Goal: Task Accomplishment & Management: Manage account settings

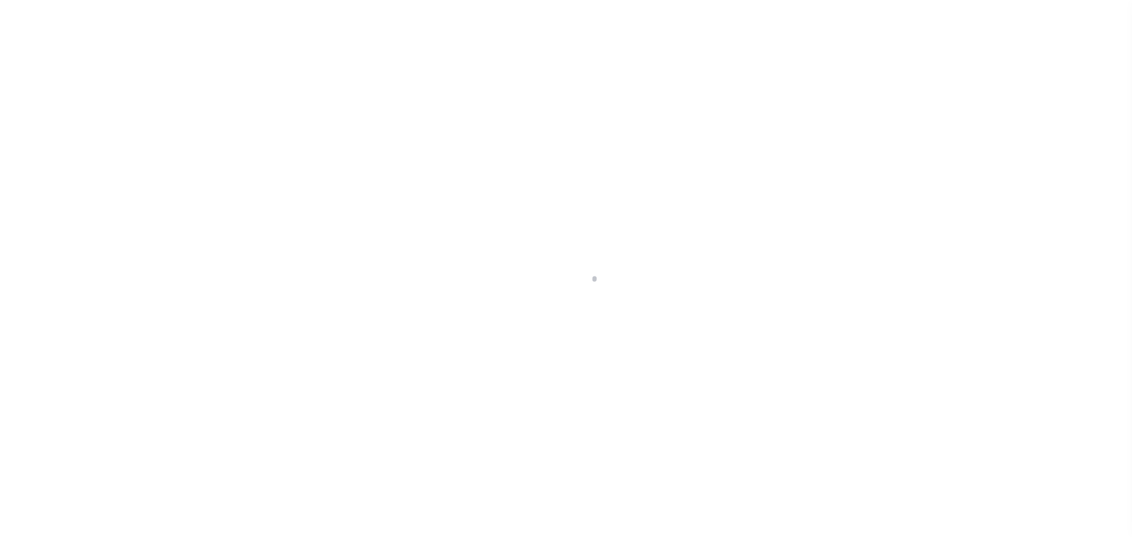
scroll to position [37, 0]
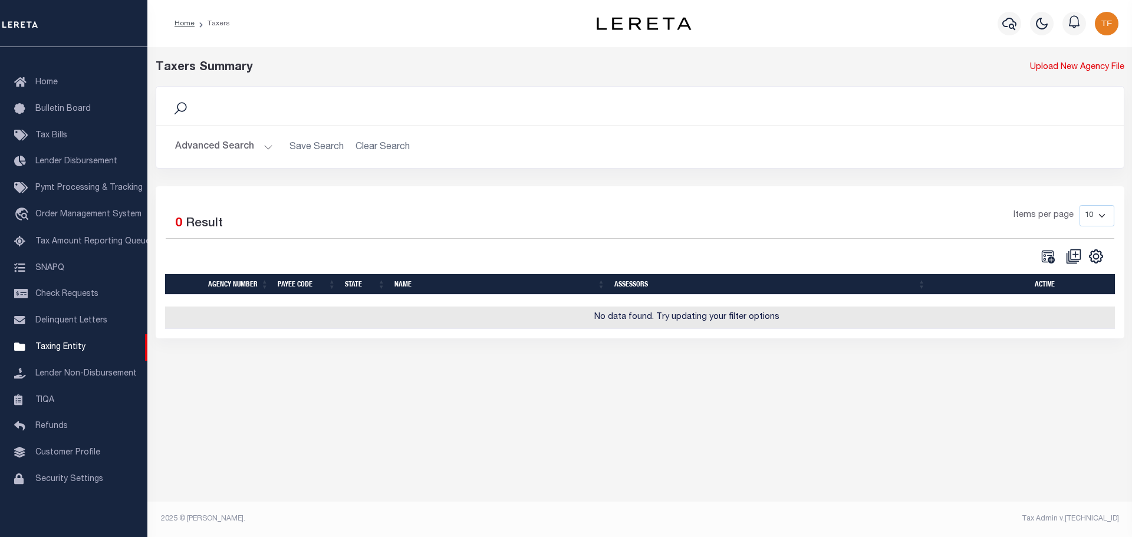
click at [265, 150] on button "Advanced Search" at bounding box center [224, 147] width 98 height 23
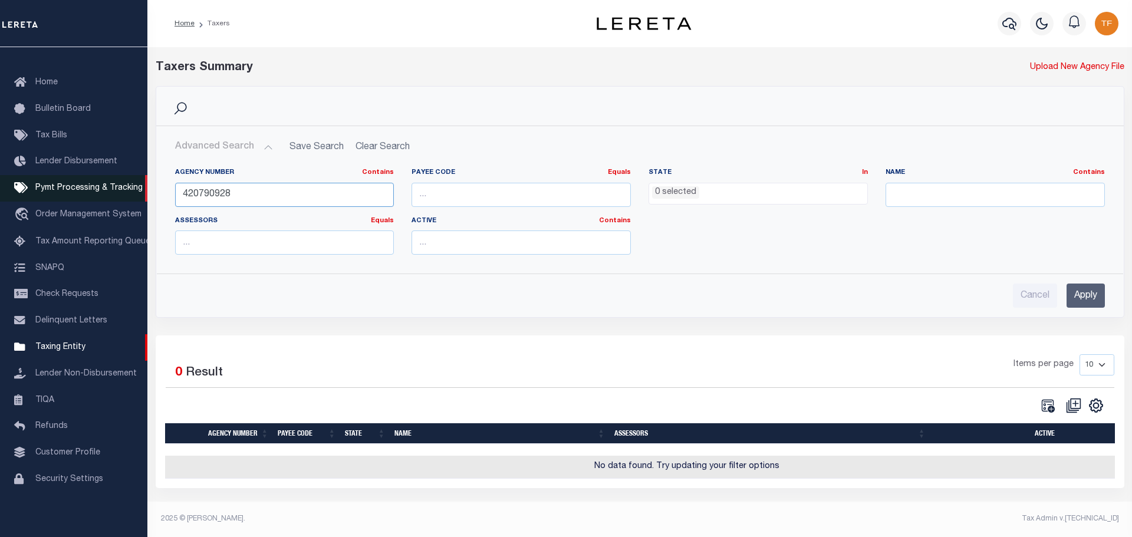
drag, startPoint x: 245, startPoint y: 193, endPoint x: 130, endPoint y: 169, distance: 116.9
click at [134, 171] on div "Home Taxers Profile" at bounding box center [566, 265] width 1132 height 531
click at [1090, 295] on input "Apply" at bounding box center [1086, 296] width 38 height 24
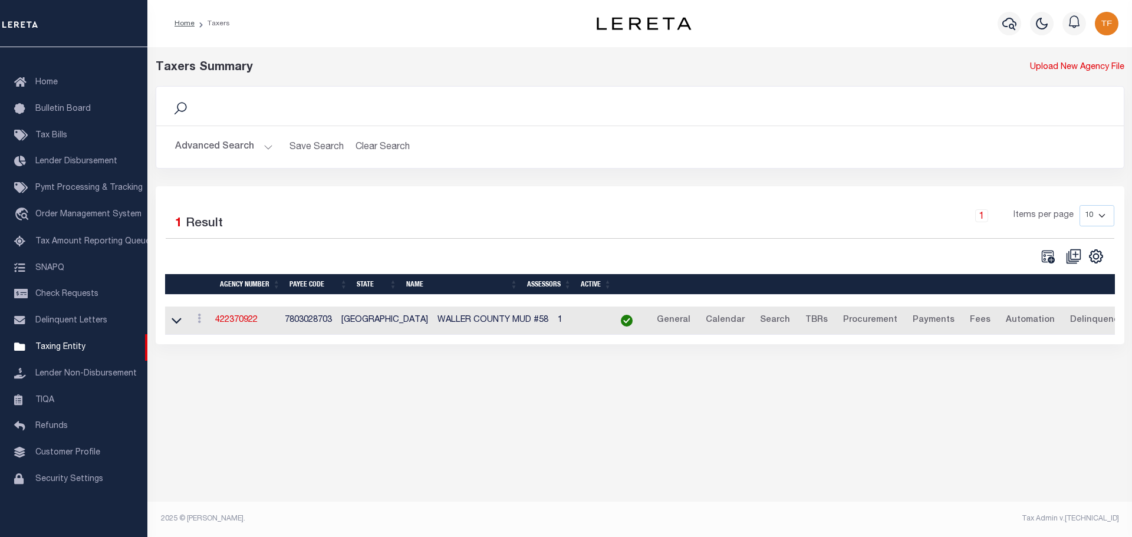
click at [264, 144] on button "Advanced Search" at bounding box center [224, 147] width 98 height 23
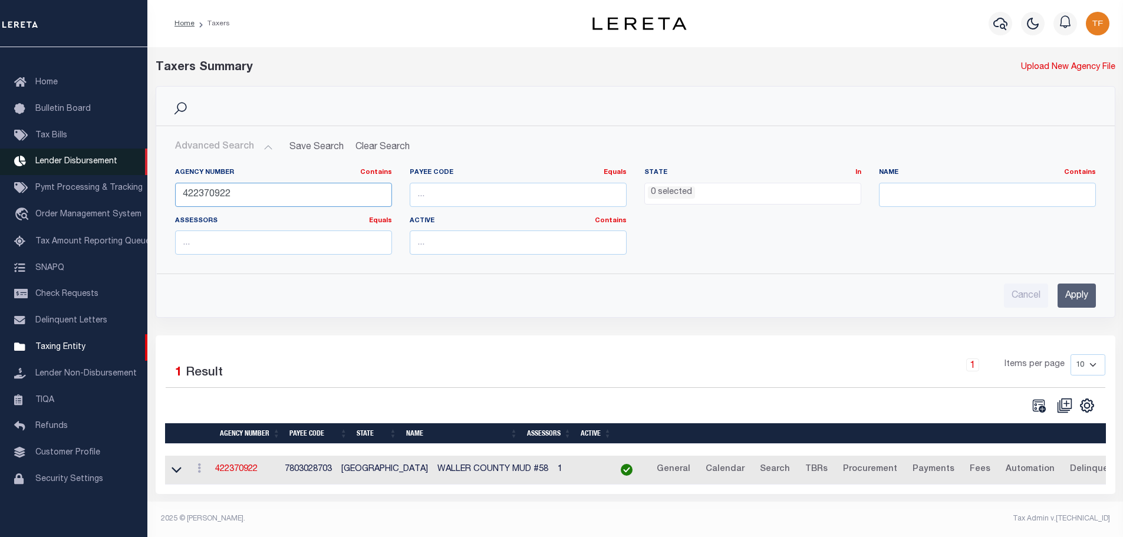
drag, startPoint x: 274, startPoint y: 194, endPoint x: 99, endPoint y: 158, distance: 178.2
click at [104, 163] on div "Home Taxers Profile" at bounding box center [561, 265] width 1123 height 531
type input "210630457"
click at [1073, 291] on input "Apply" at bounding box center [1077, 296] width 38 height 24
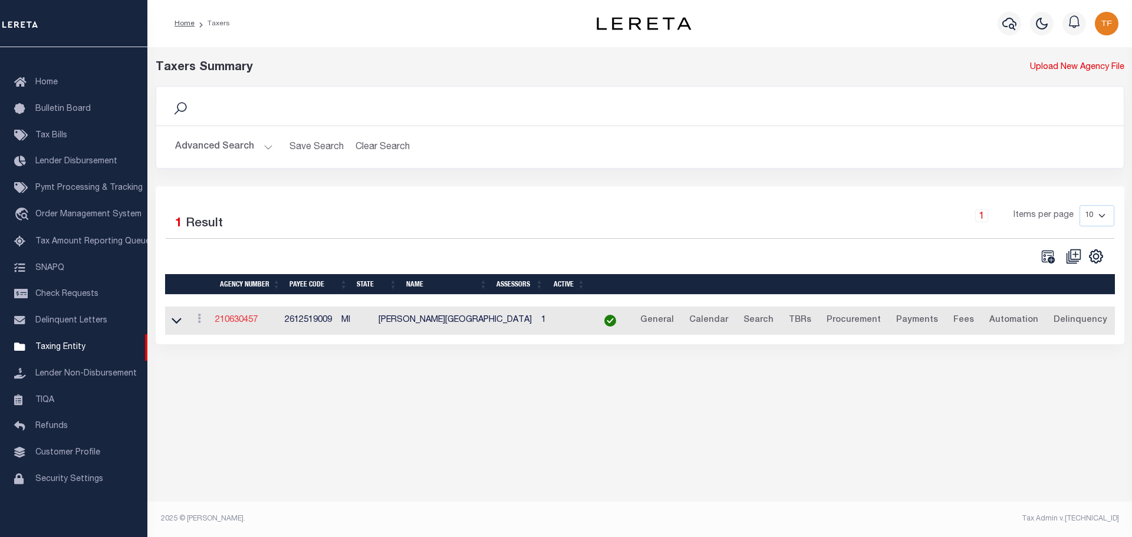
click at [236, 322] on link "210630457" at bounding box center [236, 320] width 42 height 8
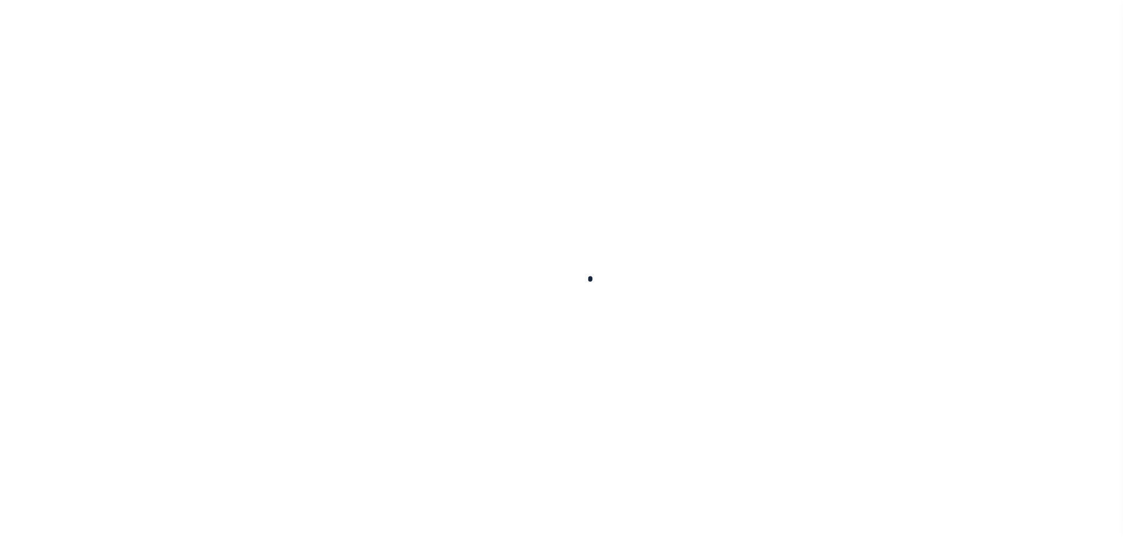
select select
checkbox input "false"
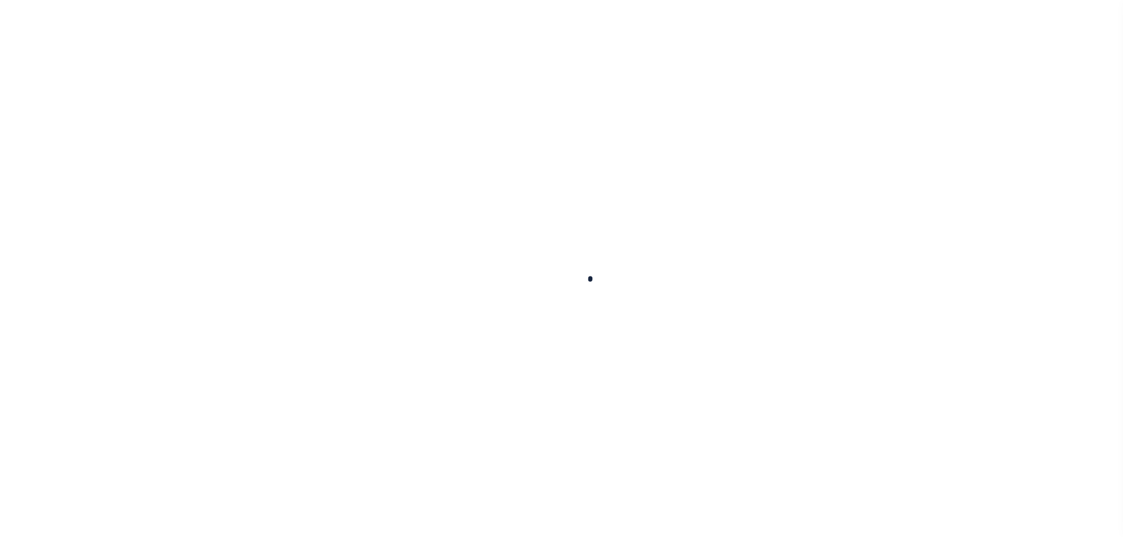
checkbox input "false"
type input "2612519009"
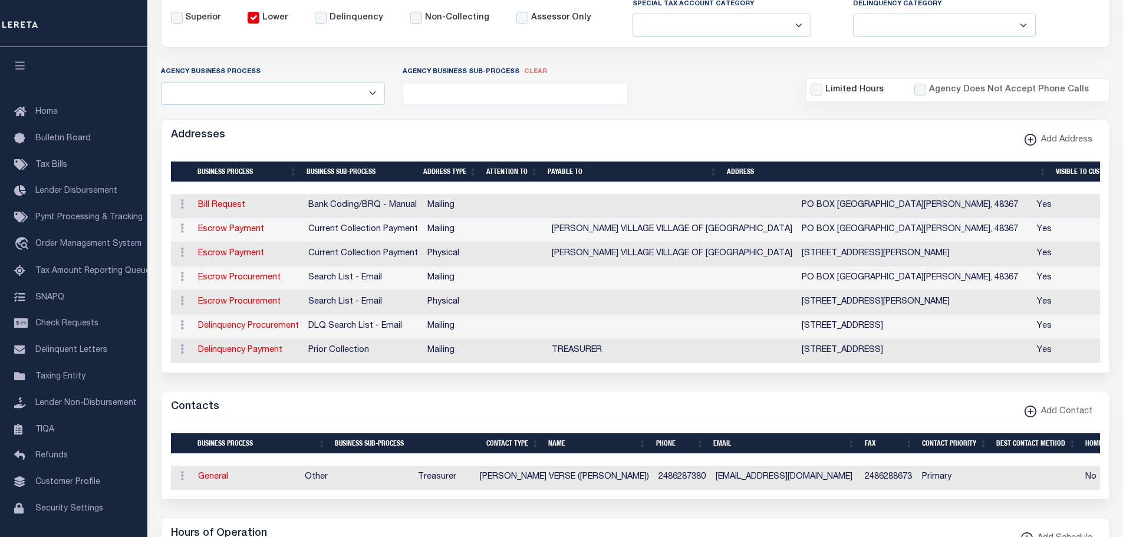
scroll to position [236, 0]
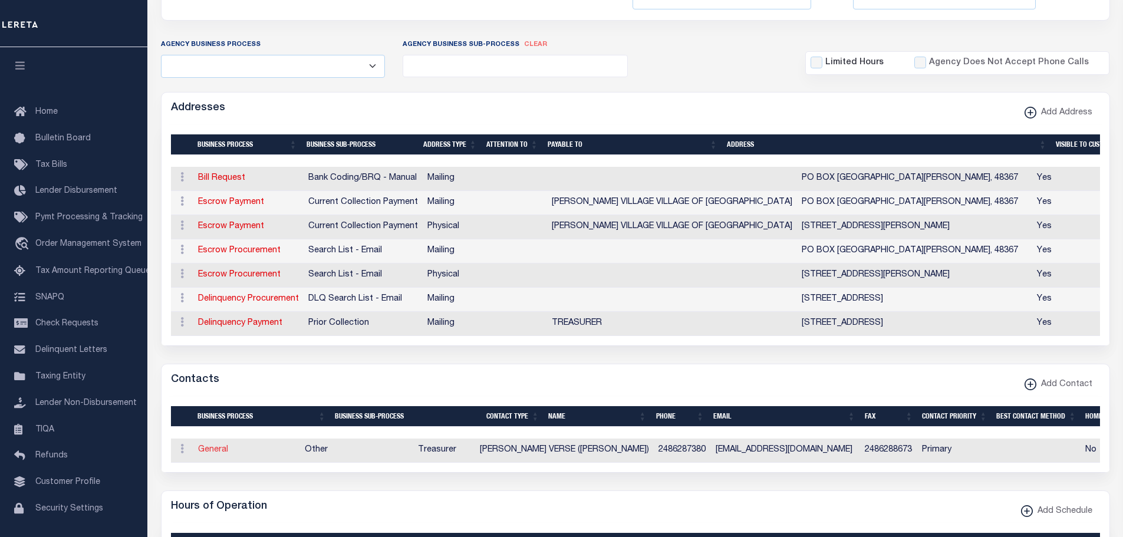
click at [214, 454] on link "General" at bounding box center [213, 450] width 30 height 8
checkbox input "false"
select select
select select "3"
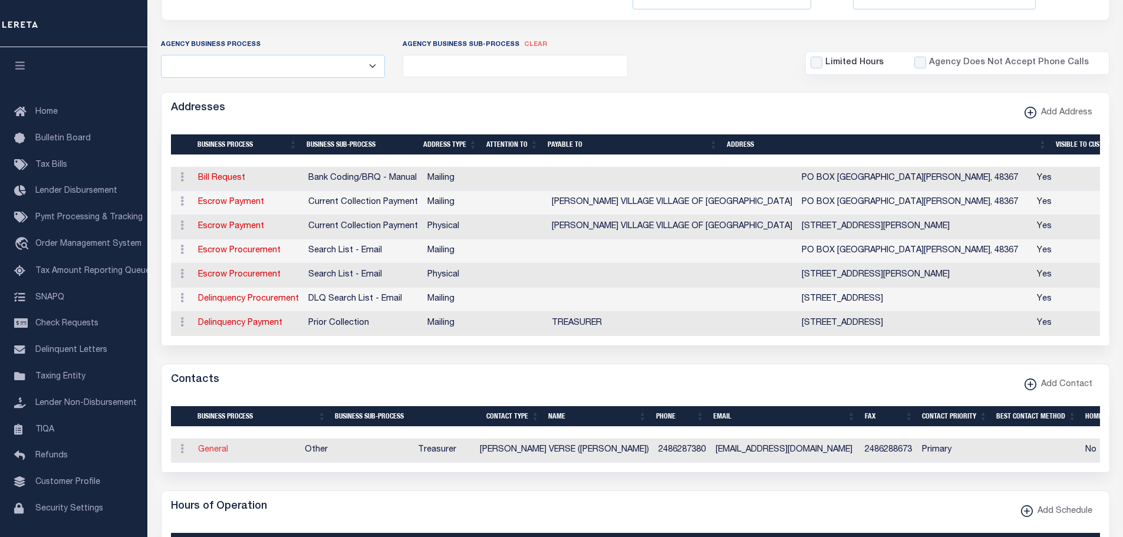
select select "1"
type input "JUDITH"
type input "J."
type input "VERSE (JUDY)"
type input "2486287380"
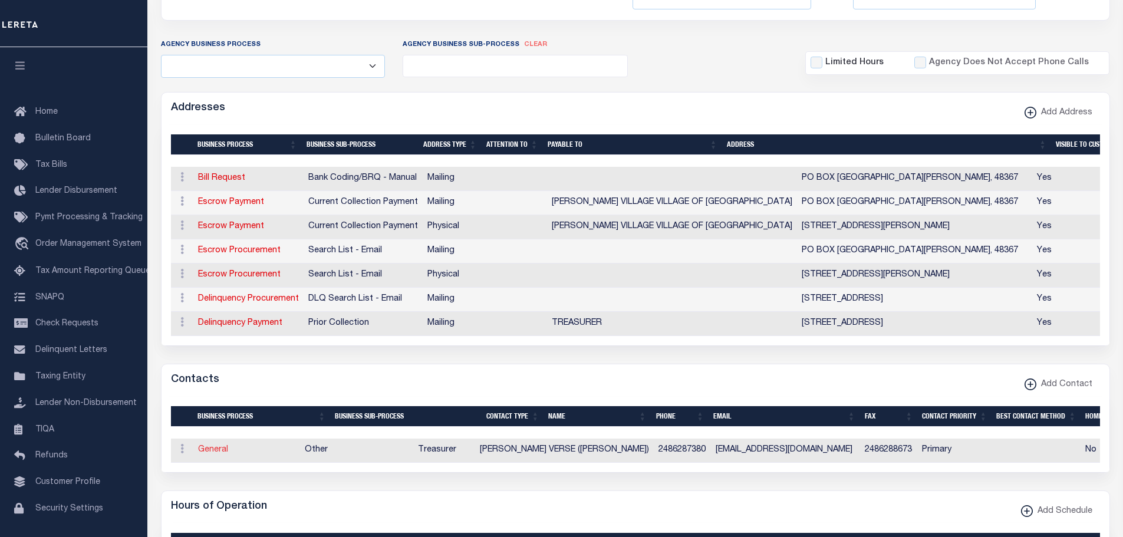
type input "2486288673"
type input "VILLAGEOFLEONARD@GMAIL.COM"
select select "6"
select select "39"
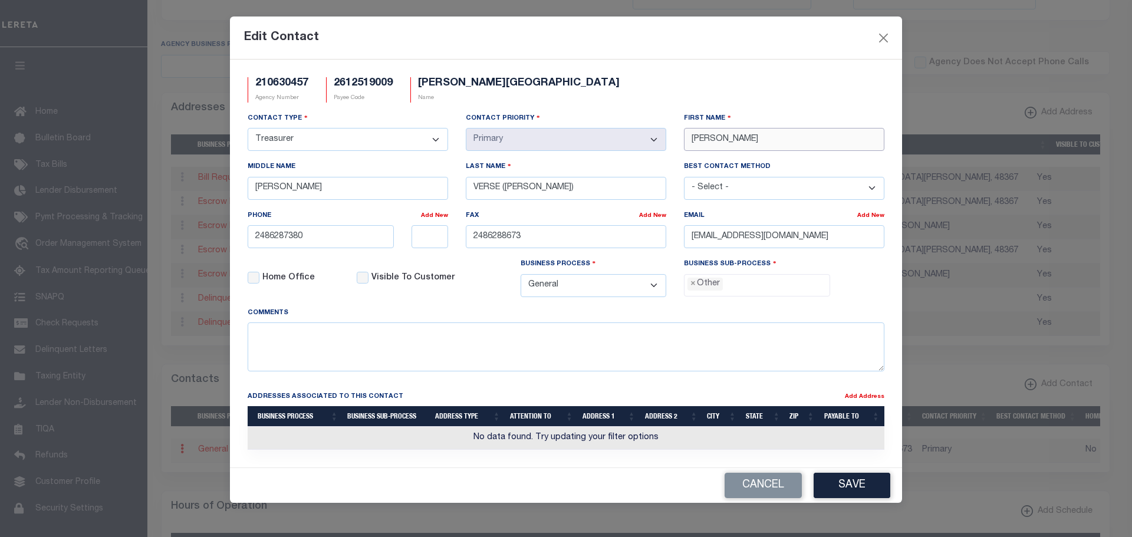
drag, startPoint x: 725, startPoint y: 137, endPoint x: 623, endPoint y: 126, distance: 102.7
click at [627, 124] on div "Contact Type - Select - Assessor Clerk Internal Contacts 1 Internal Contacts 2 …" at bounding box center [566, 209] width 654 height 195
type input "KATHERINE"
type input "KENNEDY"
click at [867, 489] on button "Save" at bounding box center [852, 485] width 77 height 25
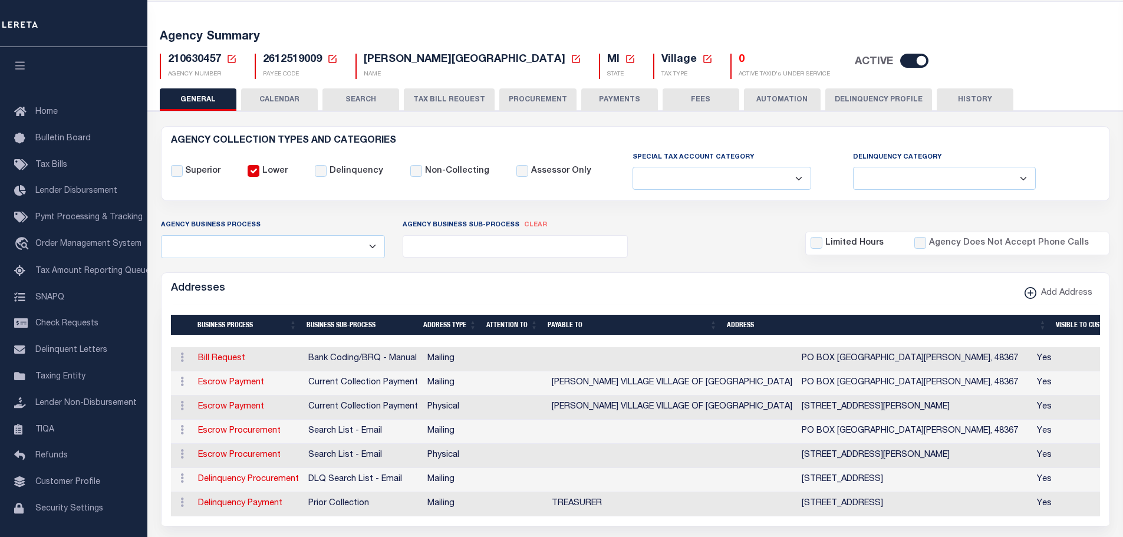
scroll to position [0, 0]
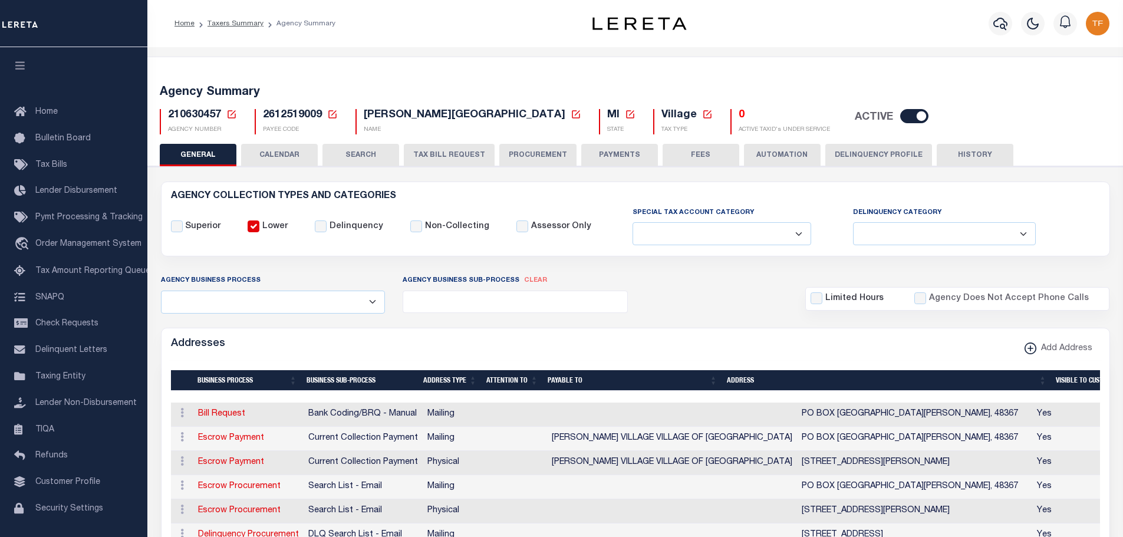
click at [233, 110] on icon at bounding box center [231, 114] width 11 height 11
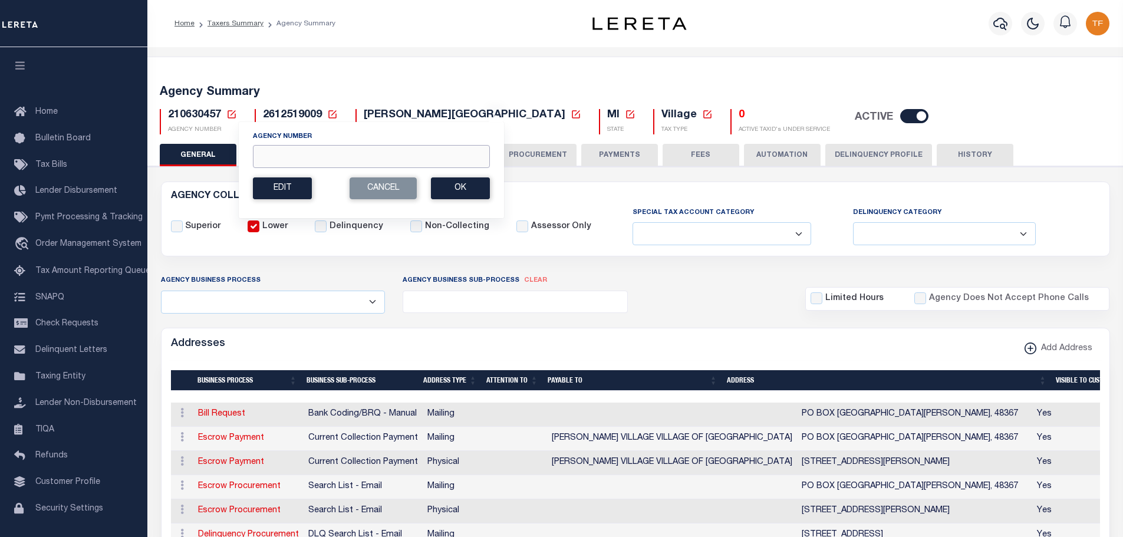
click at [266, 148] on input "Agency Number" at bounding box center [371, 156] width 237 height 23
type input "450880101"
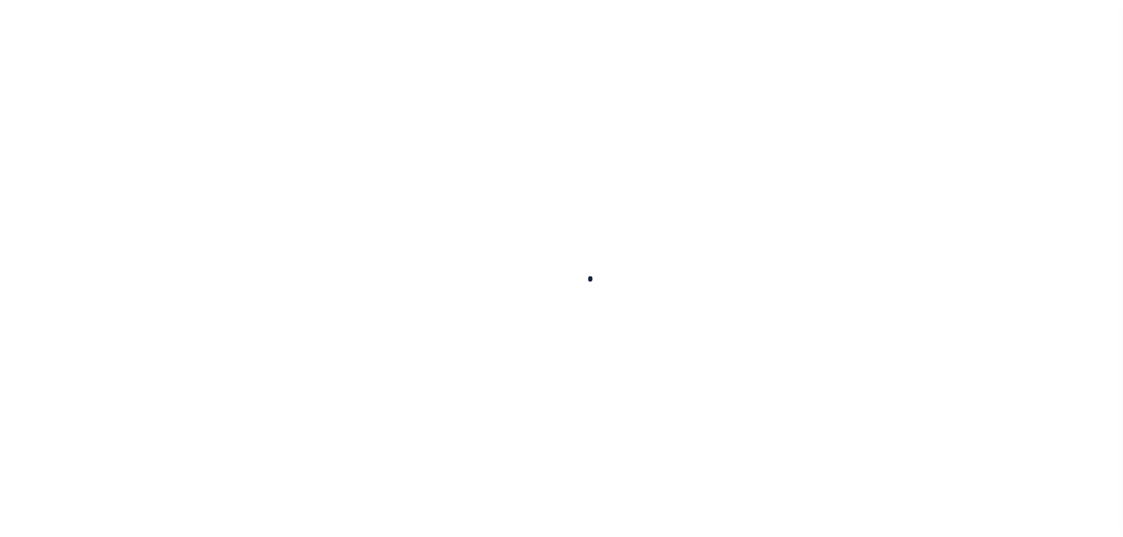
select select
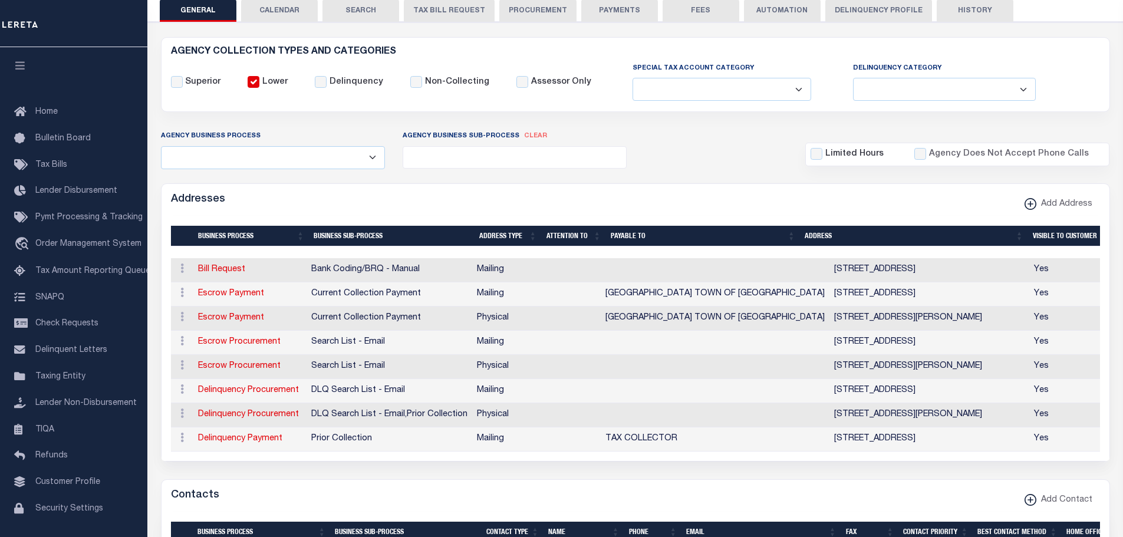
scroll to position [236, 0]
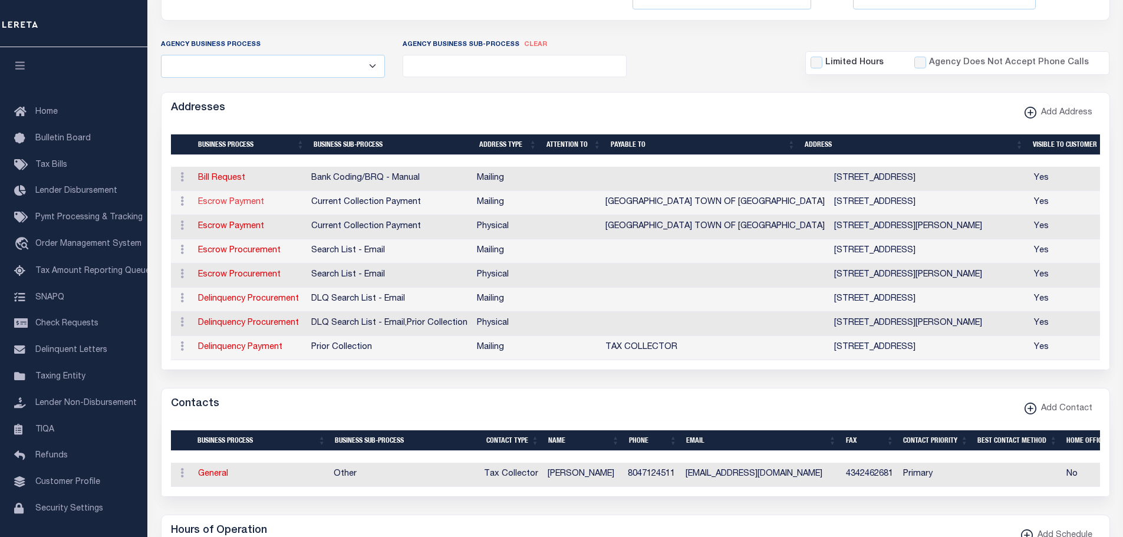
click at [221, 205] on link "Escrow Payment" at bounding box center [231, 202] width 66 height 8
select select "1"
checkbox input "false"
select select
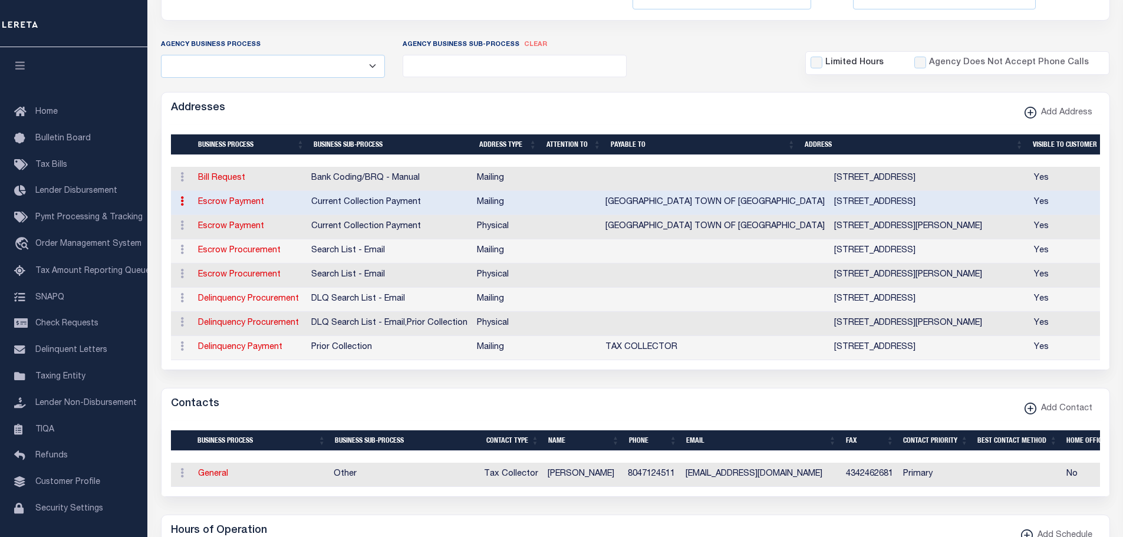
type input "PO BOX 239"
type input "STONY CREEK"
select select "VA"
type input "23882-0219"
checkbox input "true"
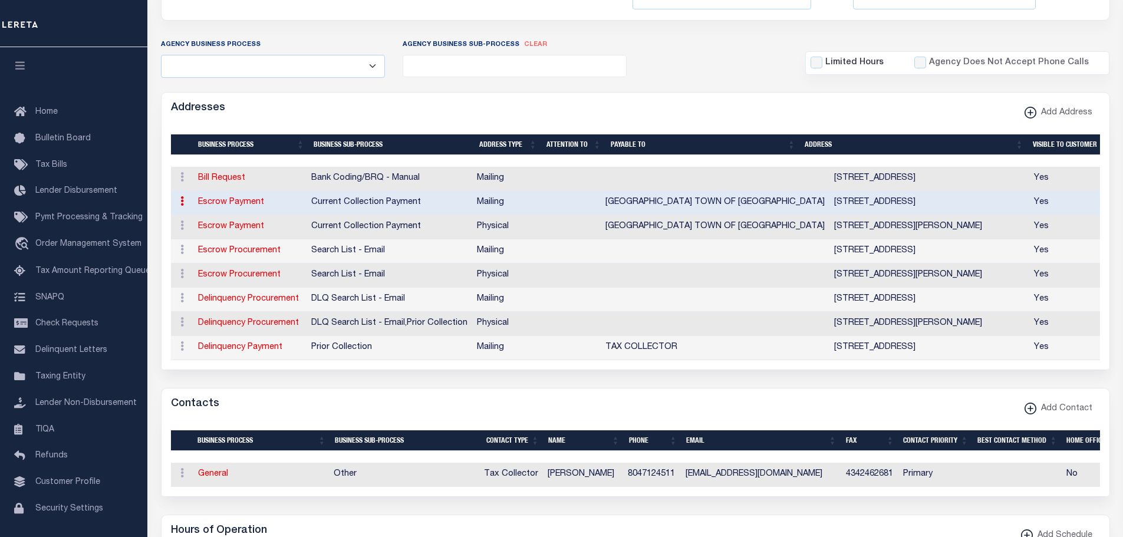
type input "STONY CREEK CITY TOWN OF STONY CREEK"
select select "3"
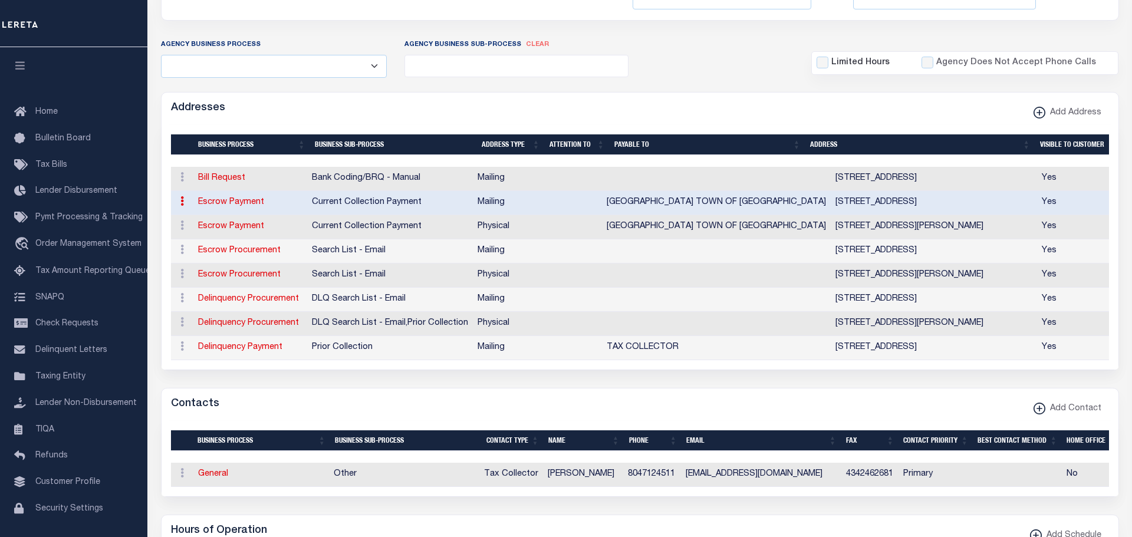
select select "11"
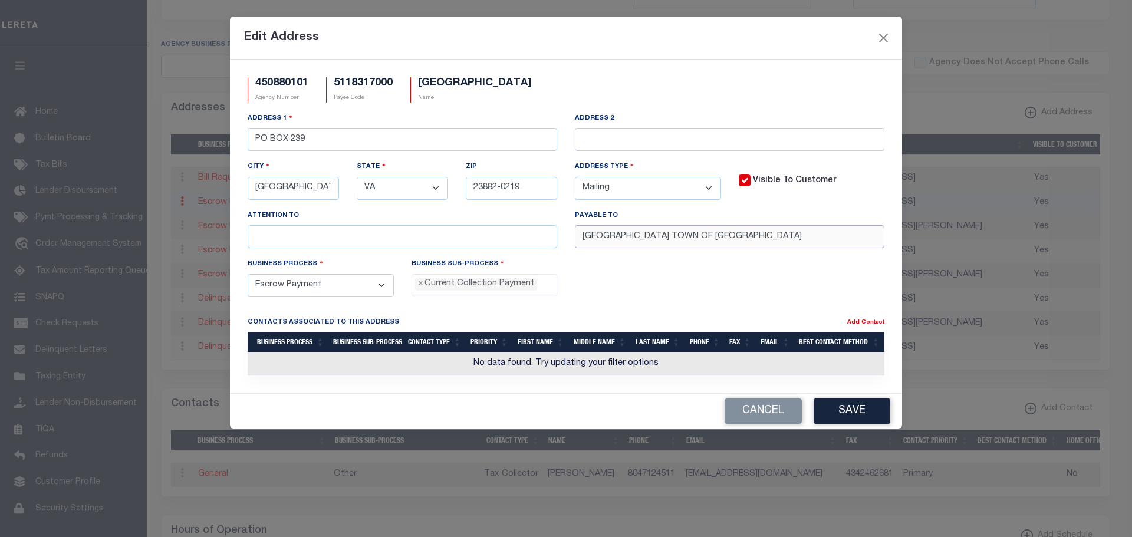
drag, startPoint x: 666, startPoint y: 239, endPoint x: 475, endPoint y: 201, distance: 195.3
click at [479, 202] on div "Address 1 PO BOX 239 Address 2 City STONY CREEK State - Select - AK AL AR AZ CA…" at bounding box center [566, 185] width 654 height 146
type input "TOWN OF STONY CREEK"
click at [849, 415] on button "Save" at bounding box center [852, 411] width 77 height 25
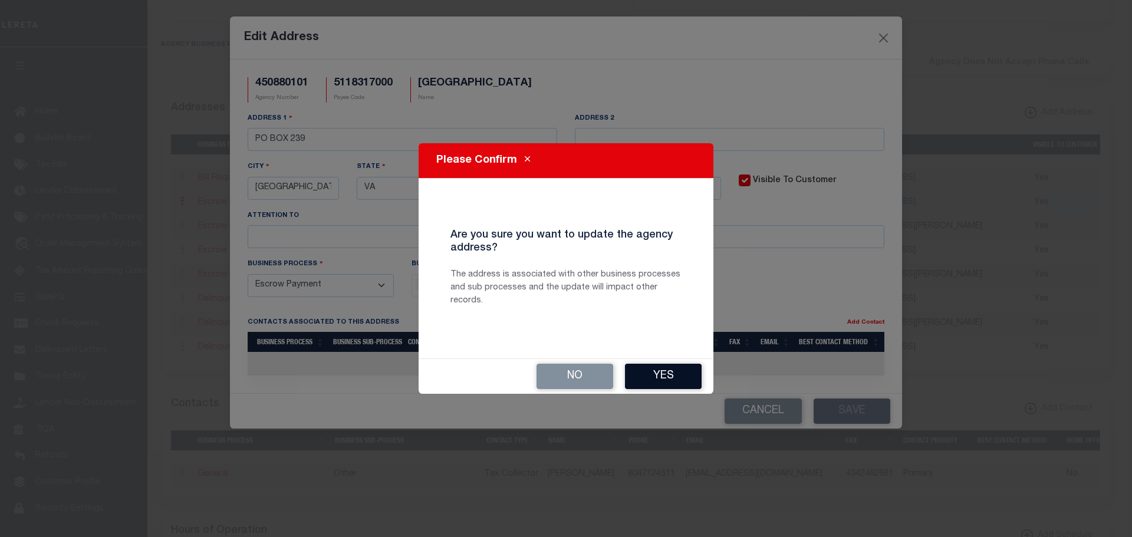
click at [669, 383] on button "Yes" at bounding box center [663, 376] width 77 height 25
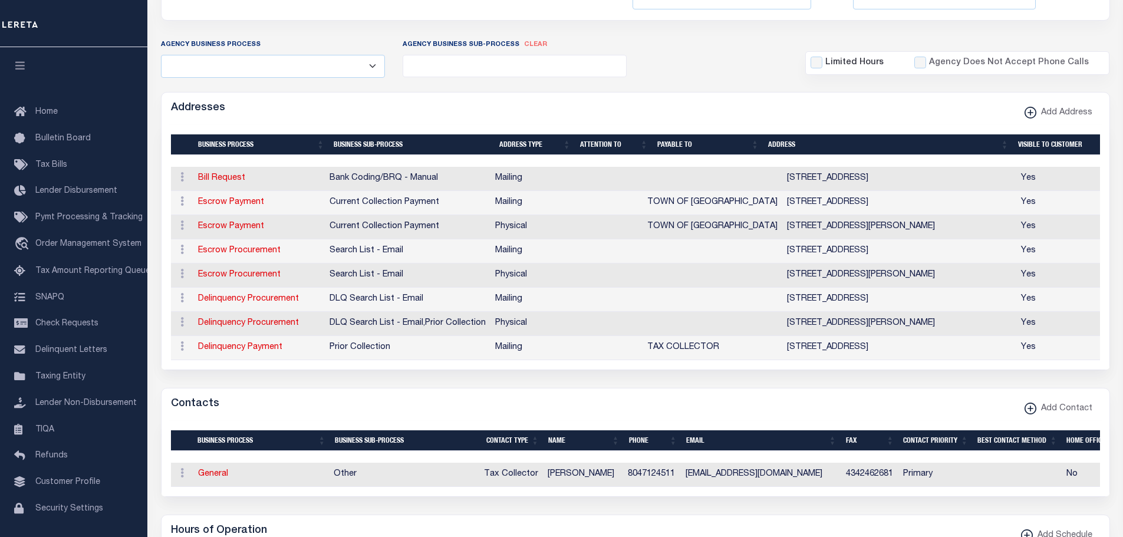
scroll to position [0, 0]
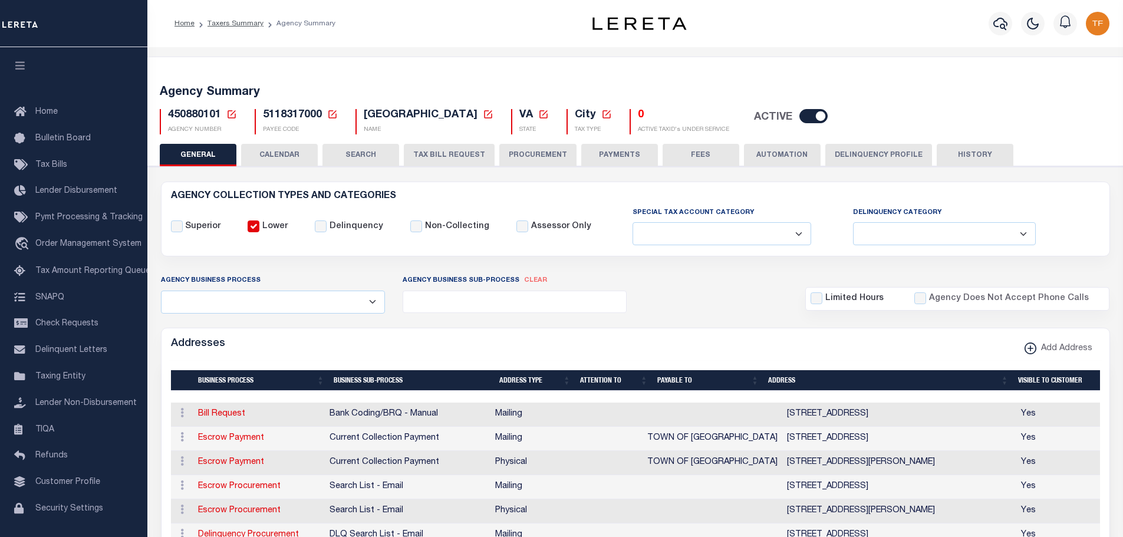
click at [232, 114] on icon at bounding box center [231, 114] width 11 height 11
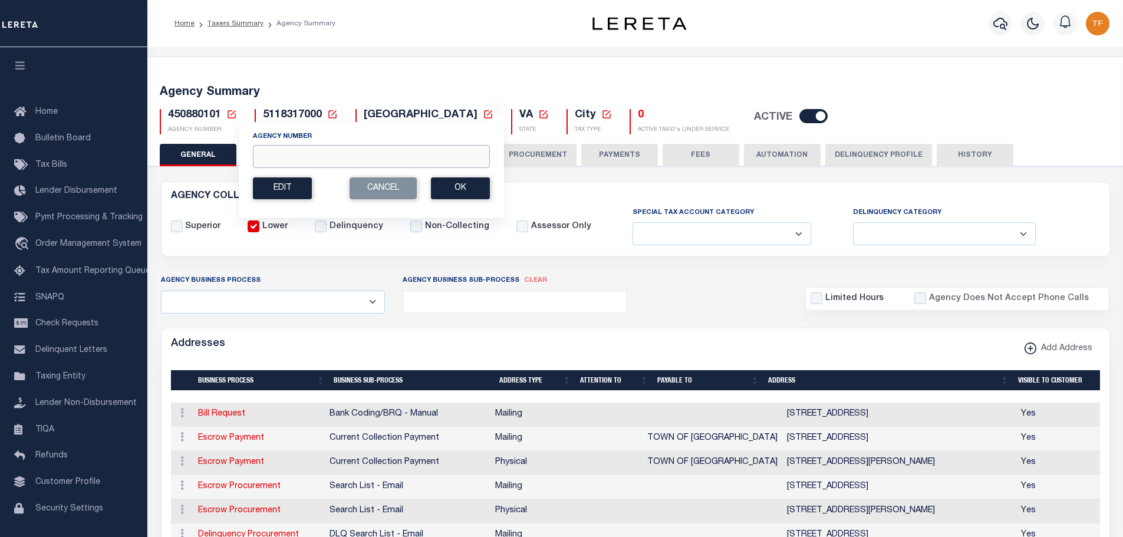
click at [262, 160] on input "Agency Number" at bounding box center [371, 156] width 237 height 23
type input "450630202"
click at [471, 195] on button "Ok" at bounding box center [460, 188] width 59 height 22
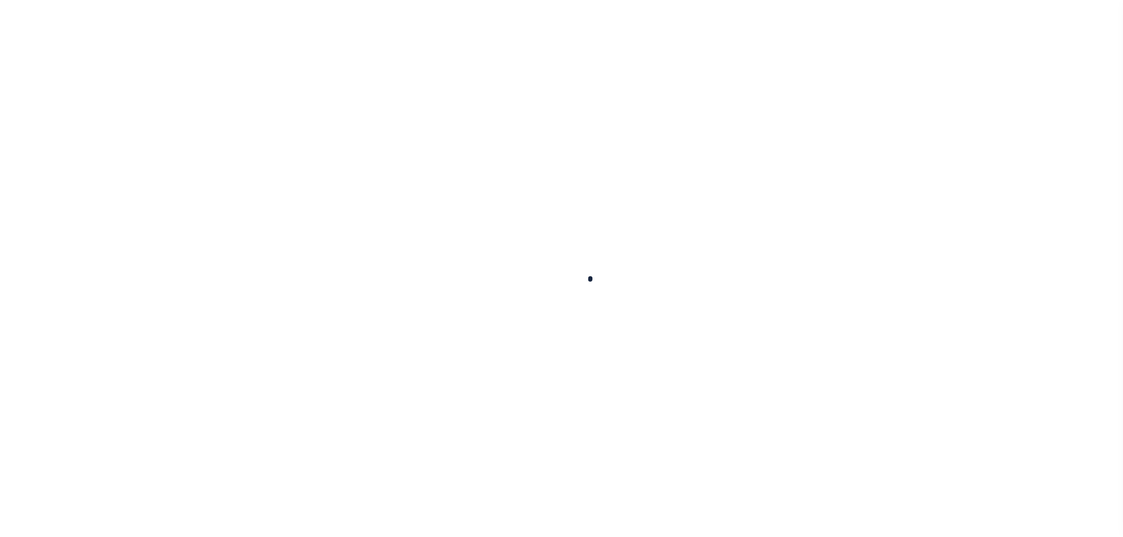
select select
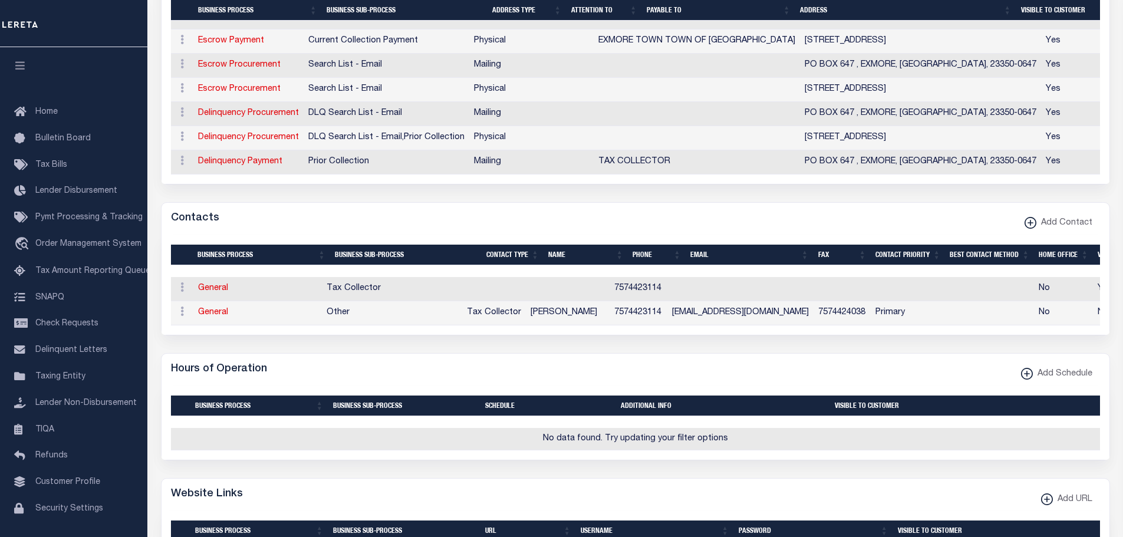
scroll to position [472, 0]
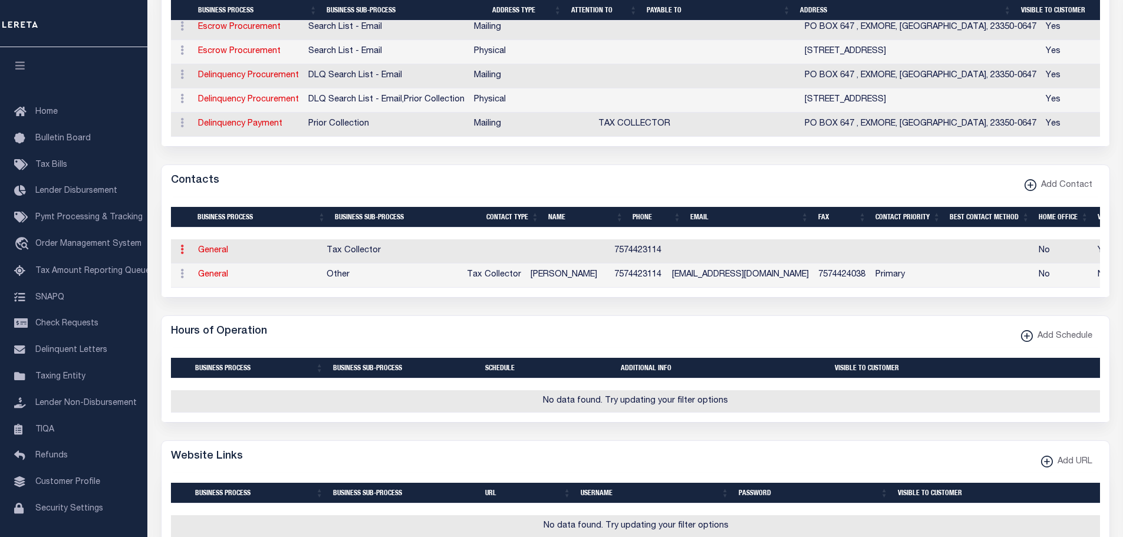
click at [181, 254] on icon at bounding box center [182, 249] width 4 height 9
click at [202, 312] on link "Delete Contact" at bounding box center [220, 307] width 89 height 19
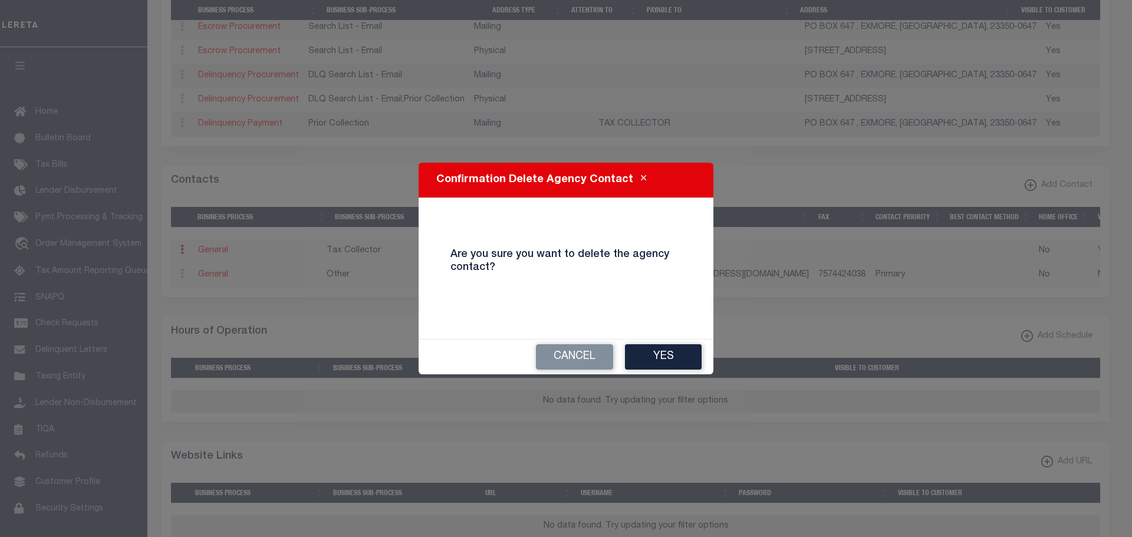
drag, startPoint x: 678, startPoint y: 349, endPoint x: 710, endPoint y: 356, distance: 33.1
click at [681, 349] on button "Yes" at bounding box center [663, 356] width 77 height 25
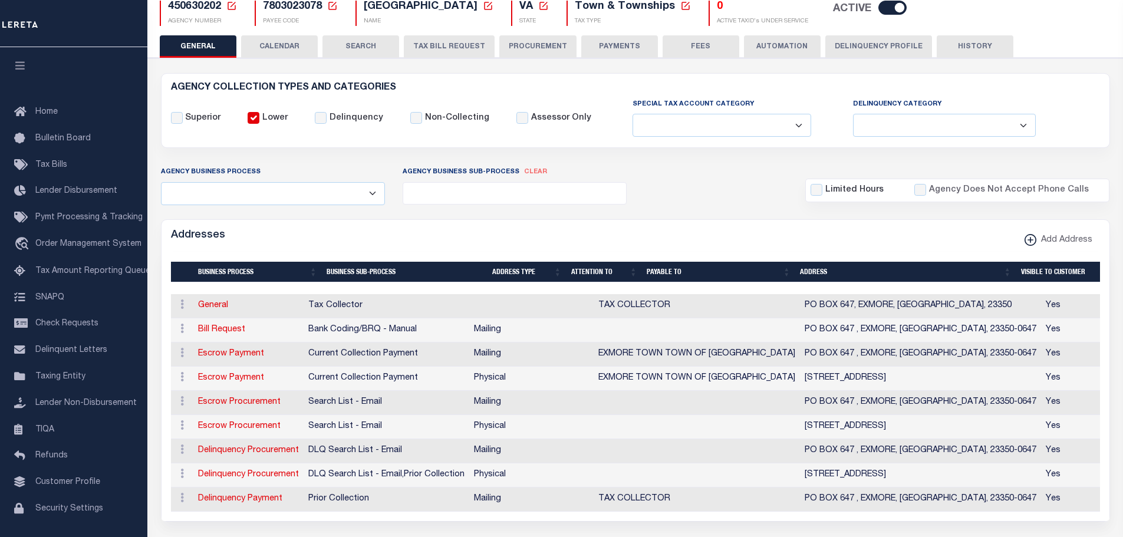
scroll to position [59, 0]
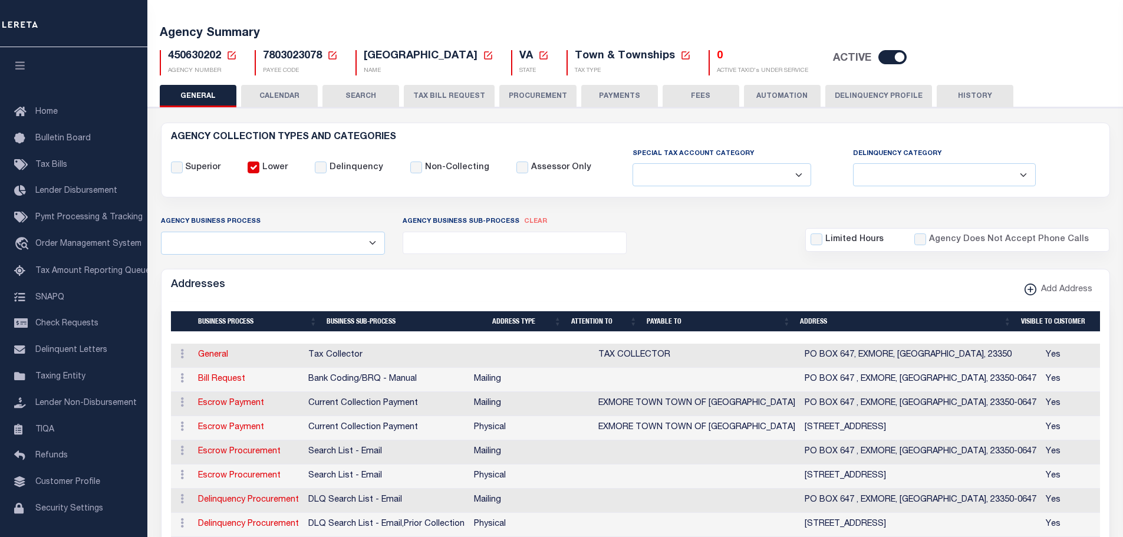
click at [629, 94] on button "PAYMENTS" at bounding box center [619, 96] width 77 height 22
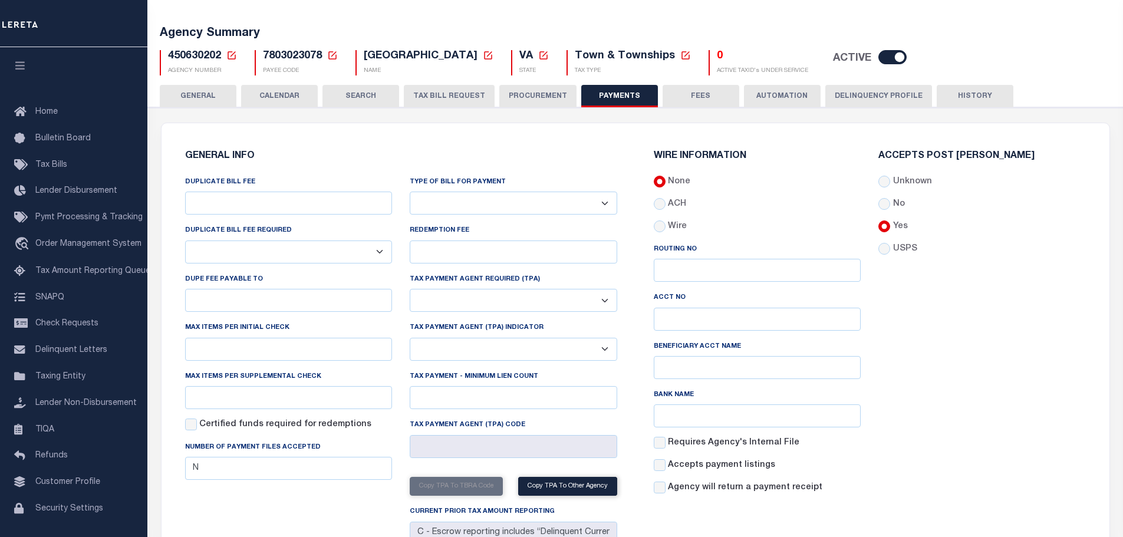
drag, startPoint x: 187, startPoint y: 94, endPoint x: 314, endPoint y: 140, distance: 135.1
click at [187, 94] on button "GENERAL" at bounding box center [198, 96] width 77 height 22
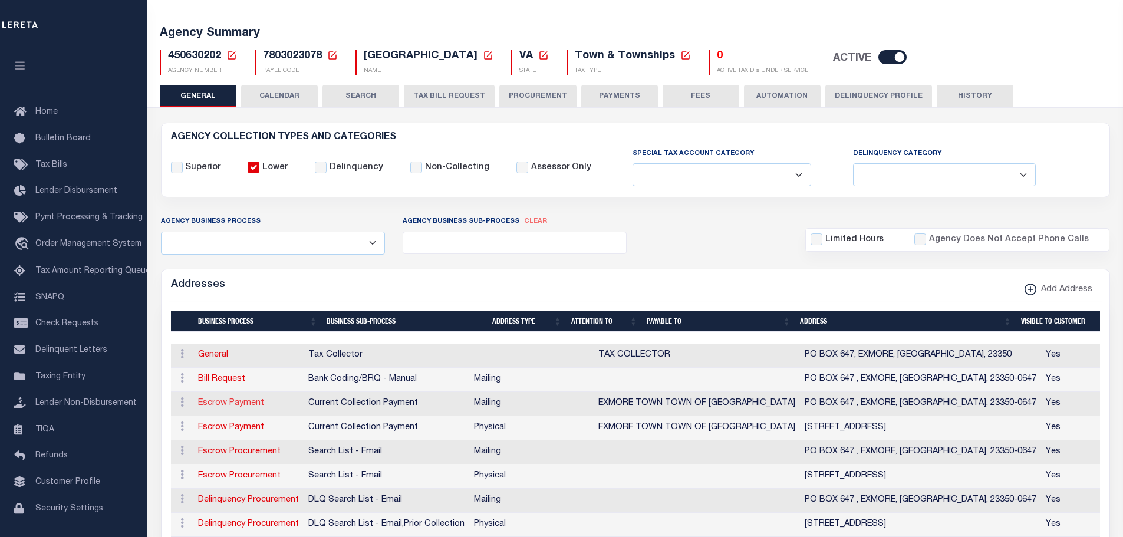
click at [225, 407] on link "Escrow Payment" at bounding box center [231, 403] width 66 height 8
select select "3"
select select "11"
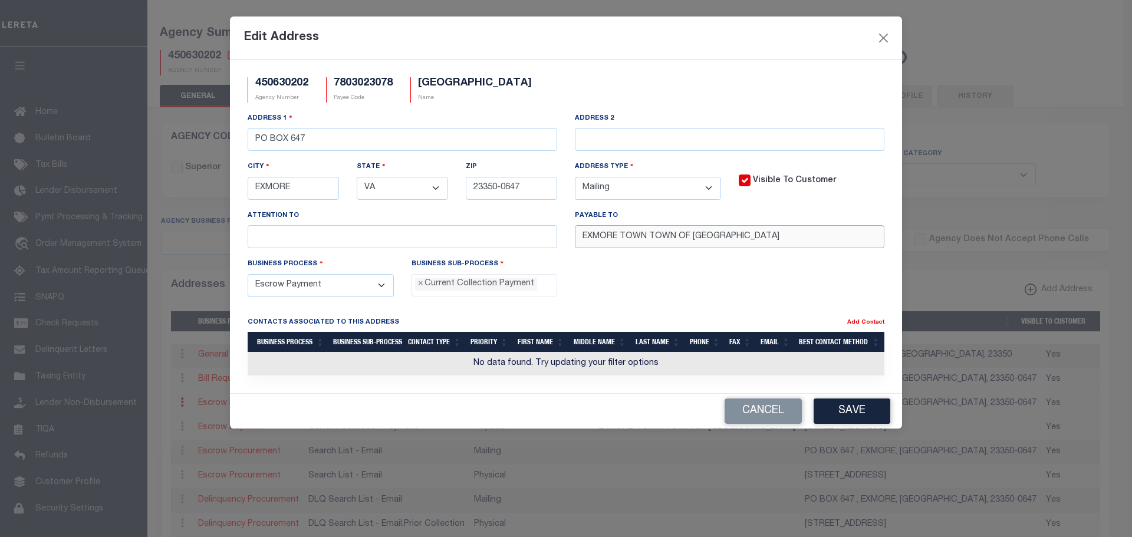
drag, startPoint x: 649, startPoint y: 237, endPoint x: 525, endPoint y: 237, distance: 123.2
click at [528, 233] on div "Address 1 PO BOX 647 Address 2 City EXMORE State - Select - AK AL AR AZ CA CO C…" at bounding box center [566, 185] width 654 height 146
type input "TOWN OF EXMORE"
click at [862, 412] on button "Save" at bounding box center [852, 411] width 77 height 25
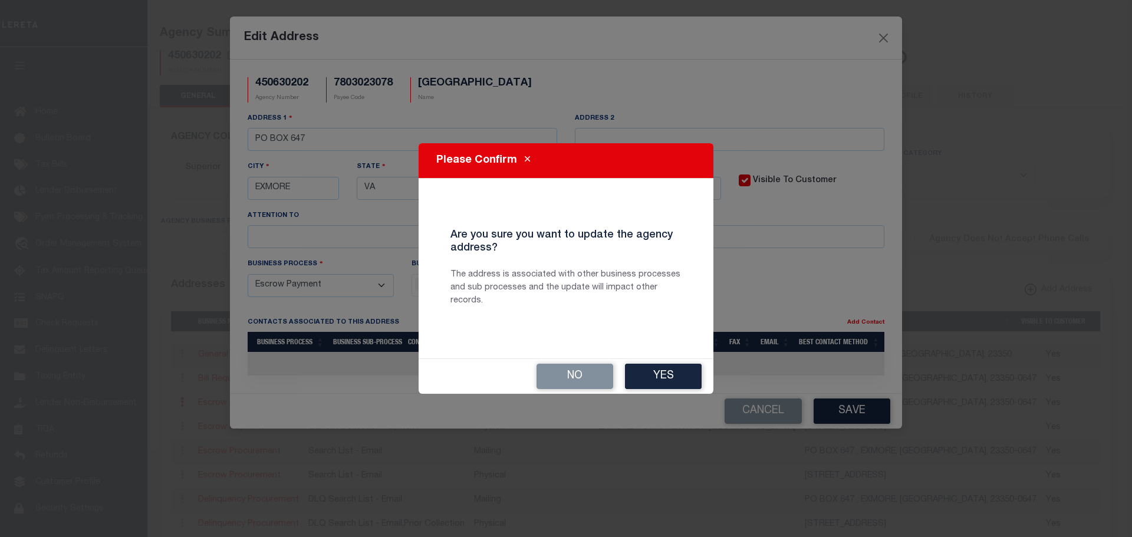
drag, startPoint x: 671, startPoint y: 366, endPoint x: 692, endPoint y: 366, distance: 20.6
click at [674, 367] on button "Yes" at bounding box center [663, 376] width 77 height 25
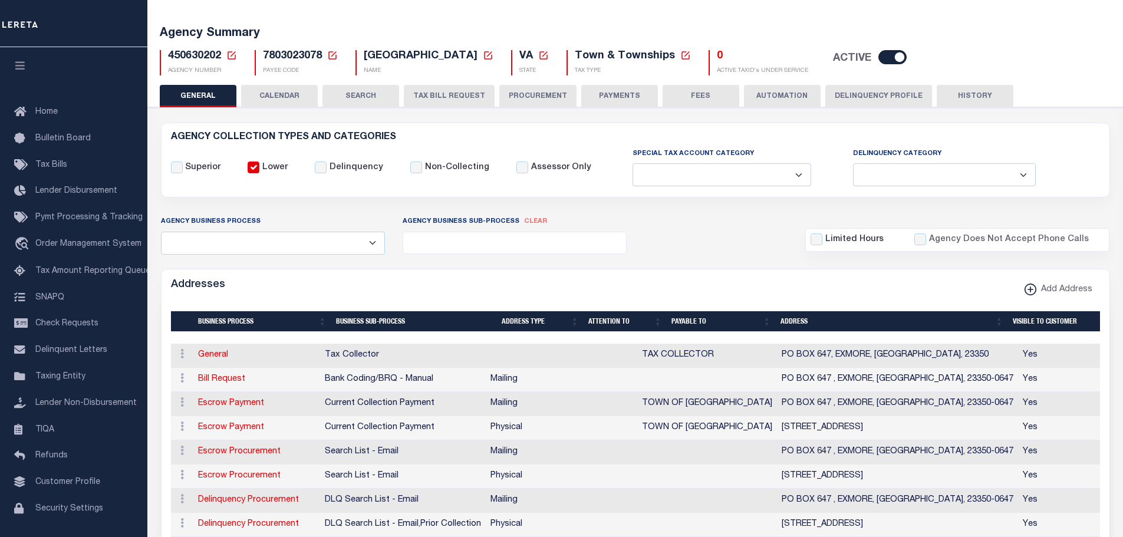
click at [229, 54] on icon at bounding box center [231, 55] width 11 height 11
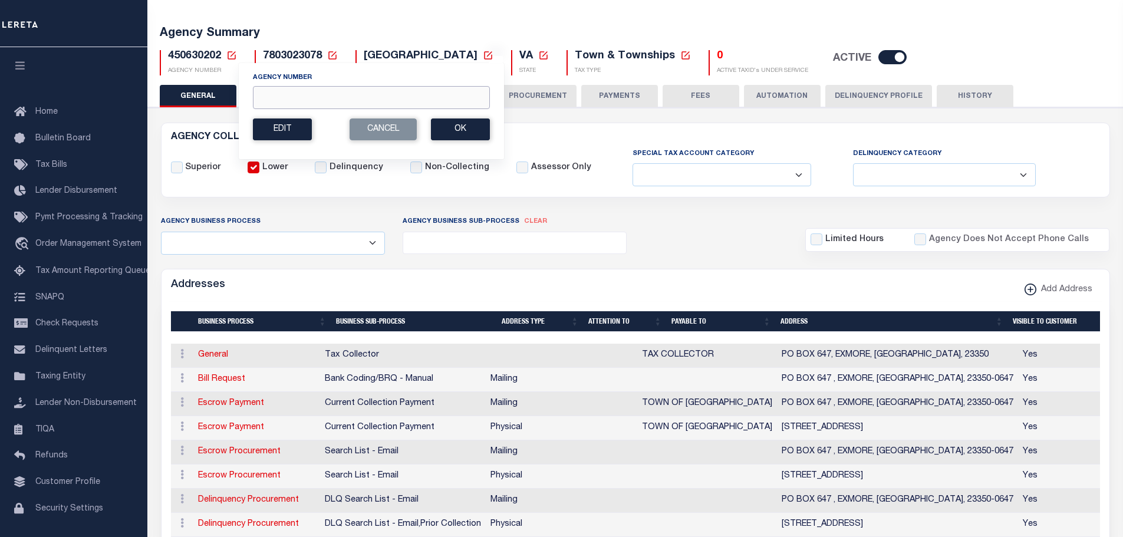
click at [265, 94] on input "Agency Number" at bounding box center [371, 97] width 237 height 23
type input "480060402"
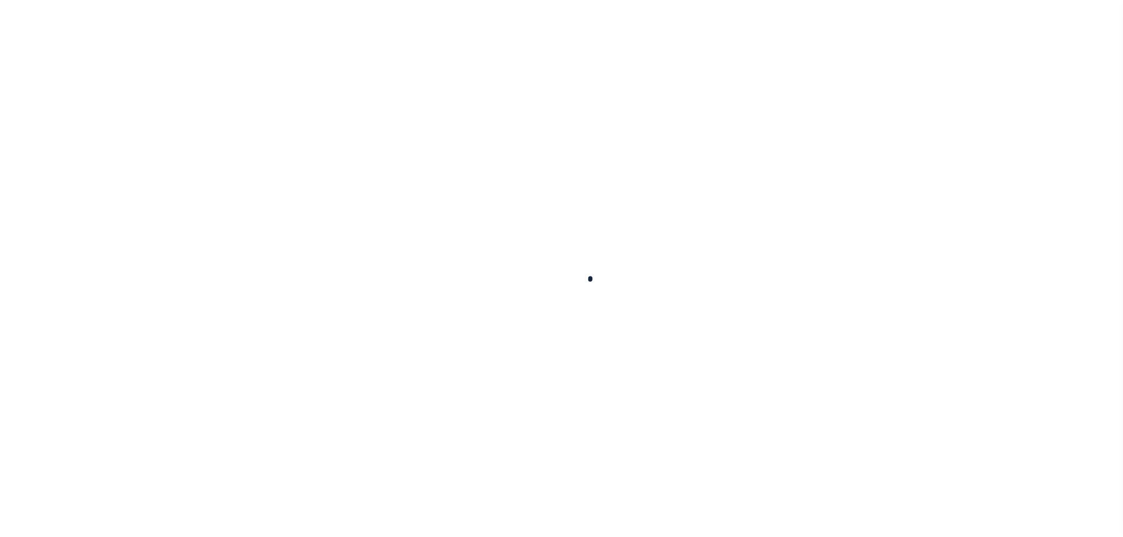
select select
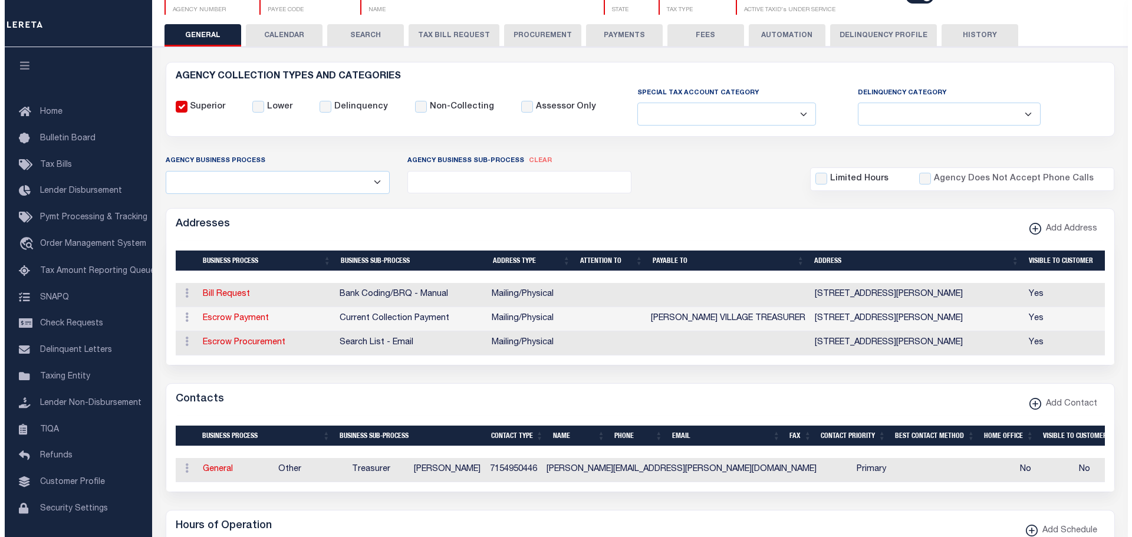
scroll to position [118, 0]
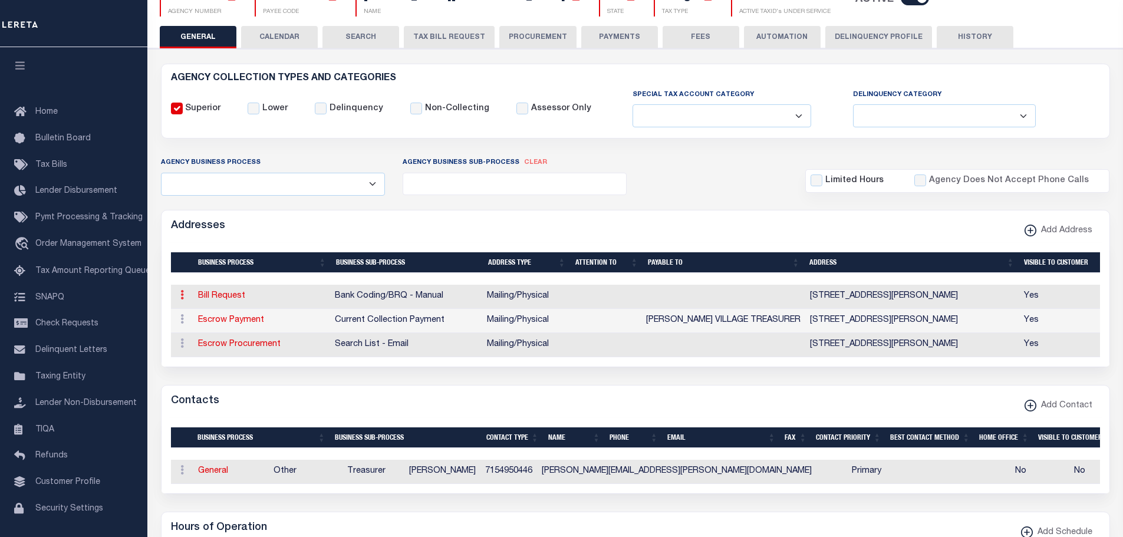
click at [178, 298] on link at bounding box center [182, 296] width 13 height 9
click at [226, 331] on link "Edit Address" at bounding box center [220, 332] width 89 height 19
select select "1"
checkbox input "false"
select select
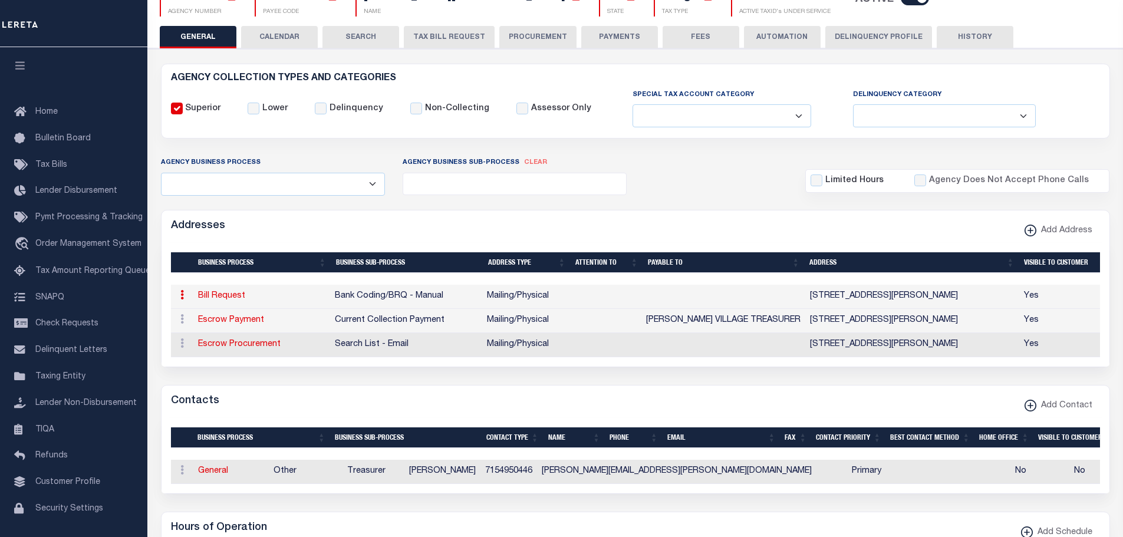
type input "N519 E [GEOGRAPHIC_DATA]"
type input "[PERSON_NAME]"
select select "WI"
type input "54756"
select select "5"
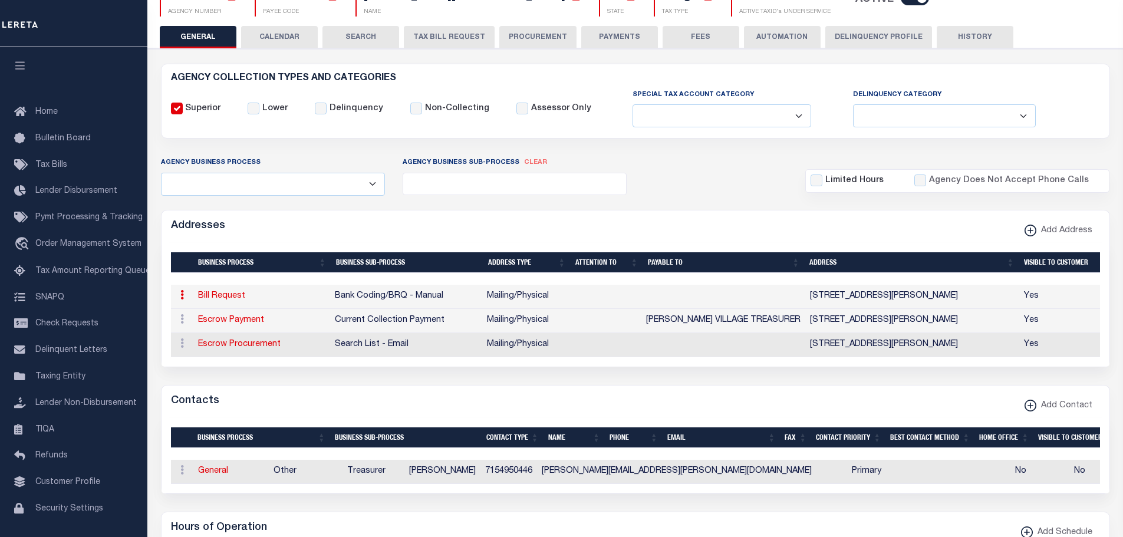
checkbox input "true"
select select "1"
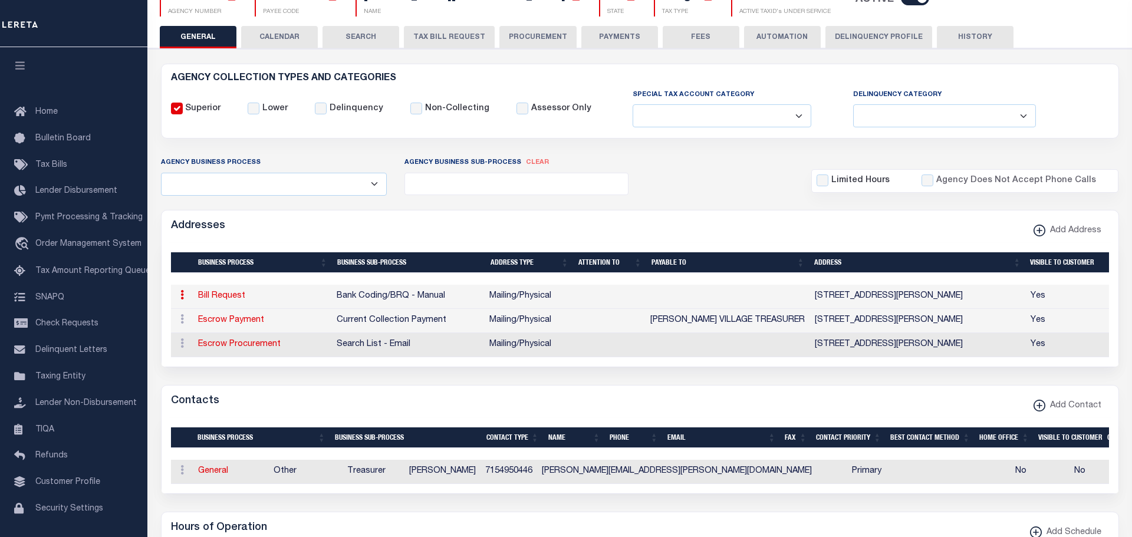
select select "2"
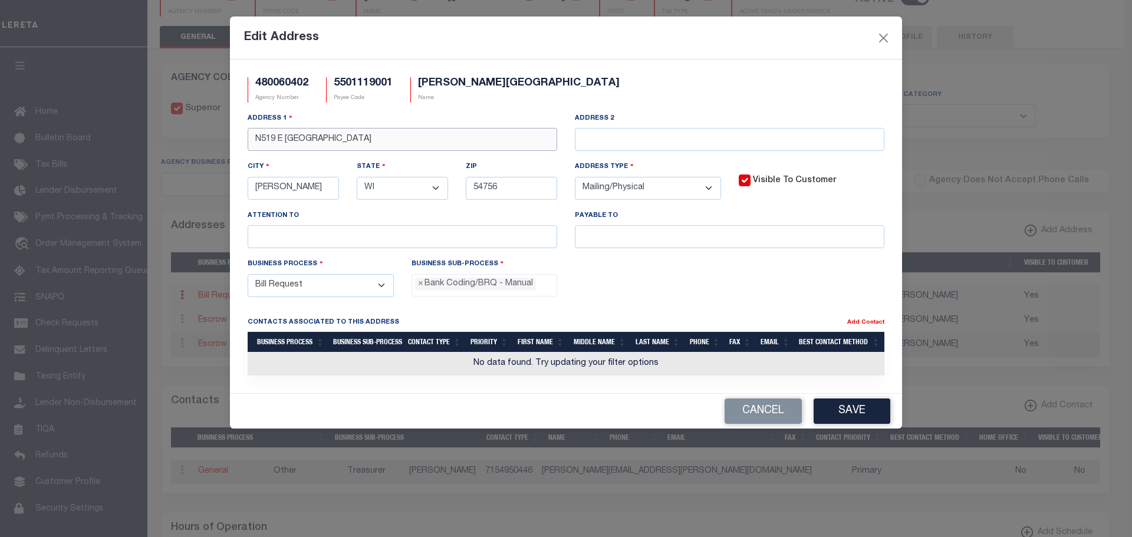
drag, startPoint x: 344, startPoint y: 140, endPoint x: 119, endPoint y: 141, distance: 225.8
click at [127, 133] on div "Edit Address 480060402 Agency Number 5501119001 Payee Code NELSON VILLAGE Name …" at bounding box center [566, 268] width 1132 height 537
paste input "PO BOX 13"
type input "PO BOX 131"
click at [859, 418] on button "Save" at bounding box center [852, 411] width 77 height 25
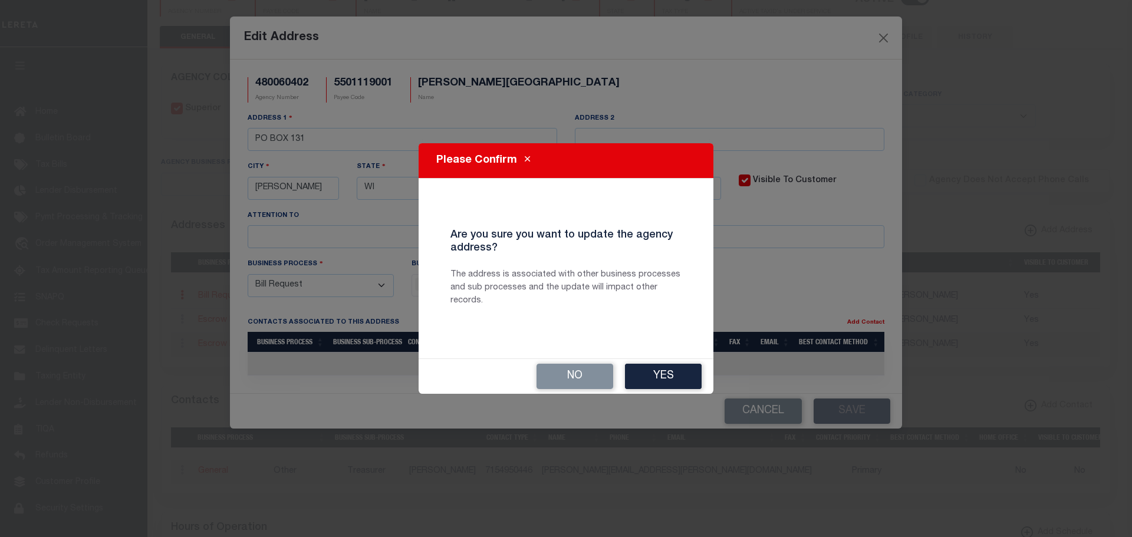
drag, startPoint x: 679, startPoint y: 378, endPoint x: 735, endPoint y: 393, distance: 57.4
click at [678, 379] on button "Yes" at bounding box center [663, 376] width 77 height 25
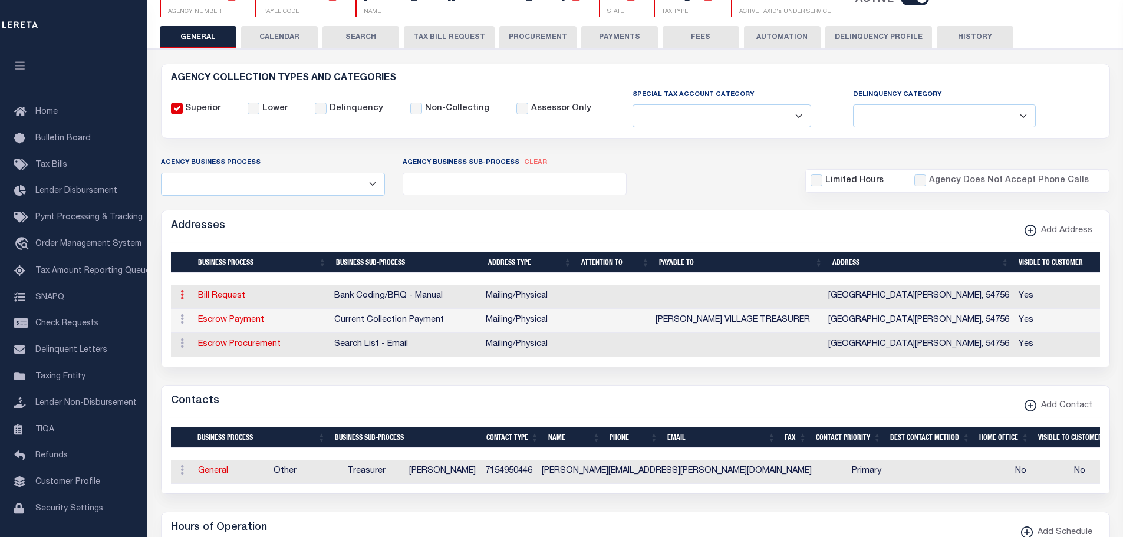
click at [182, 297] on icon at bounding box center [182, 294] width 4 height 9
click at [212, 356] on link "Delete Address" at bounding box center [220, 352] width 89 height 19
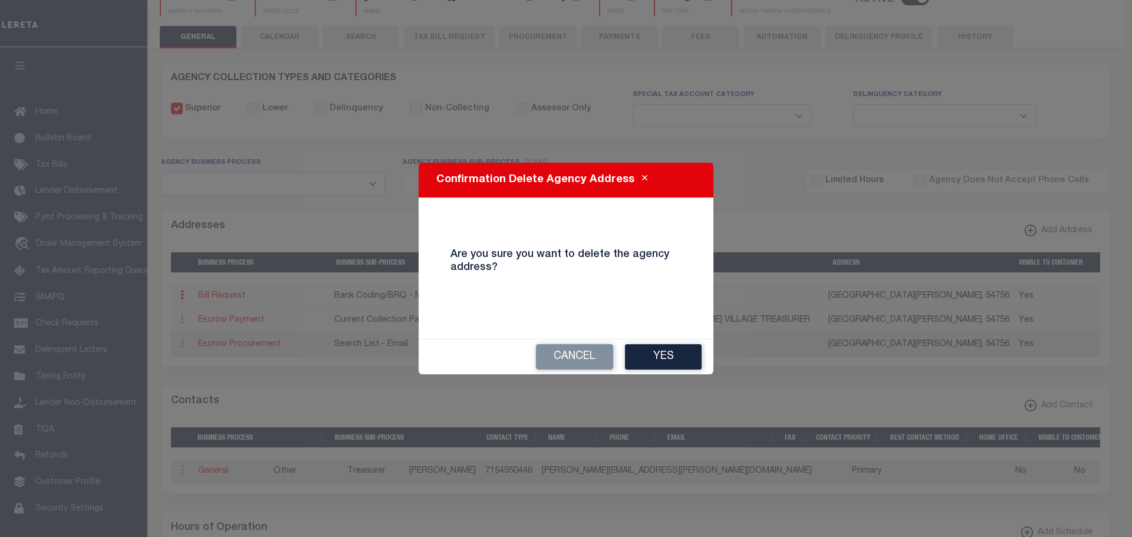
click at [647, 357] on button "Yes" at bounding box center [663, 356] width 77 height 25
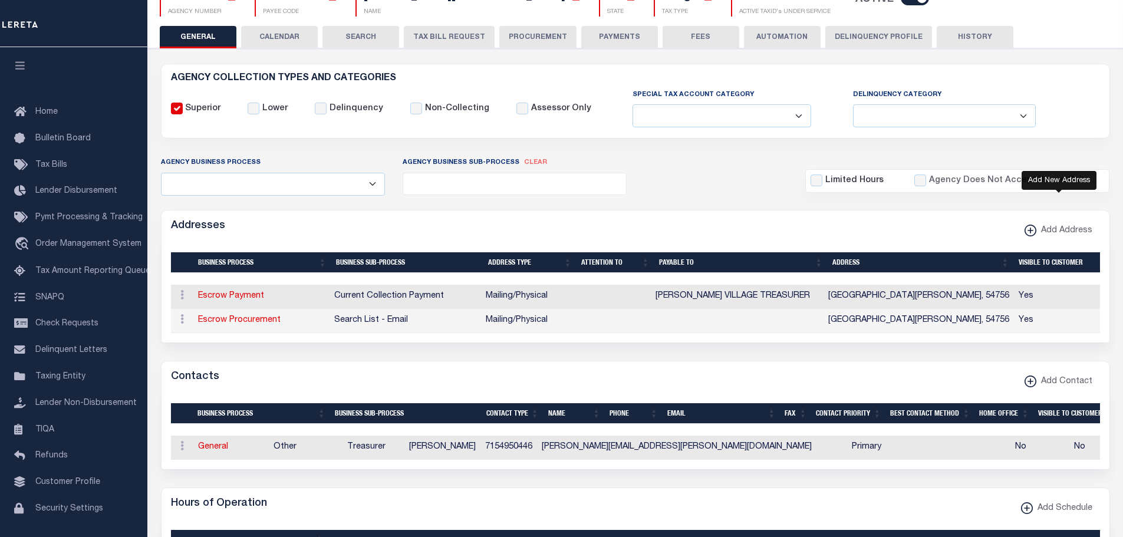
click at [1029, 232] on icon "button" at bounding box center [1031, 231] width 6 height 1
select select
select select "1"
checkbox input "true"
select select
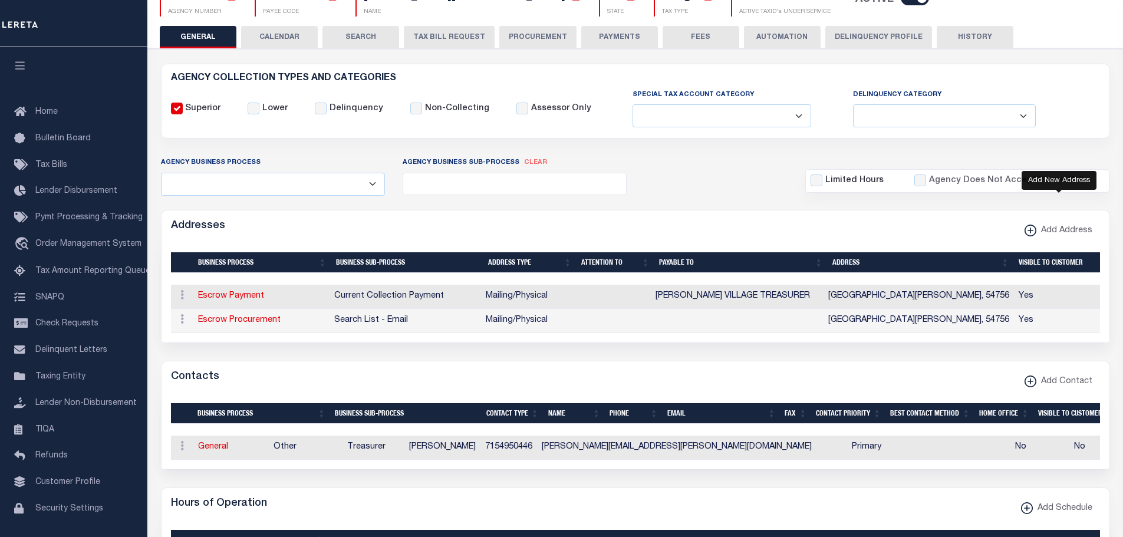
select select
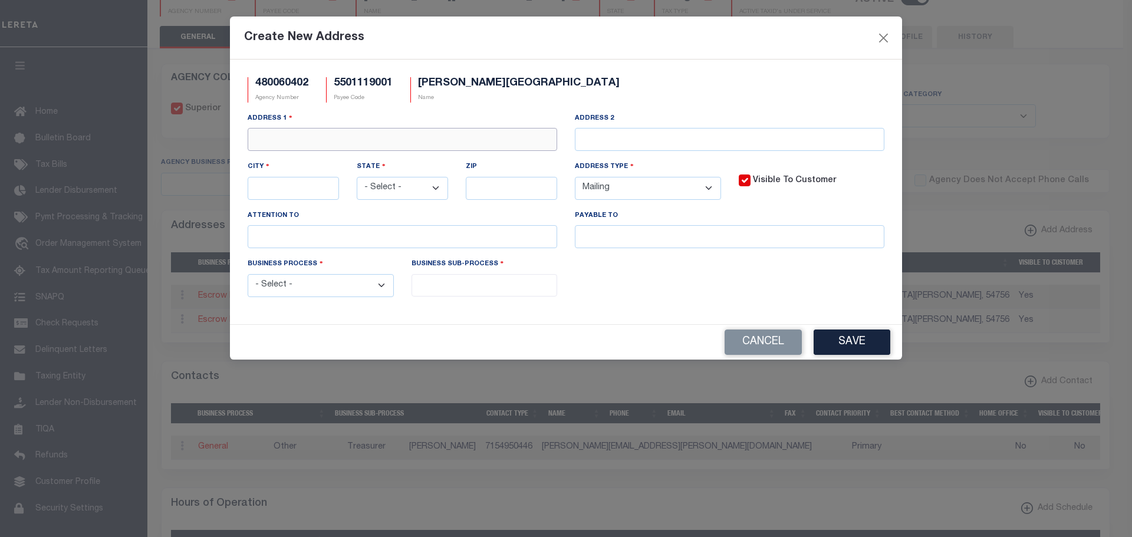
click at [404, 143] on input "text" at bounding box center [403, 139] width 310 height 23
paste input "N519 E BUFFAL"
type input "N519 E BUFFALO CT"
type input "NELSON"
select select "WI"
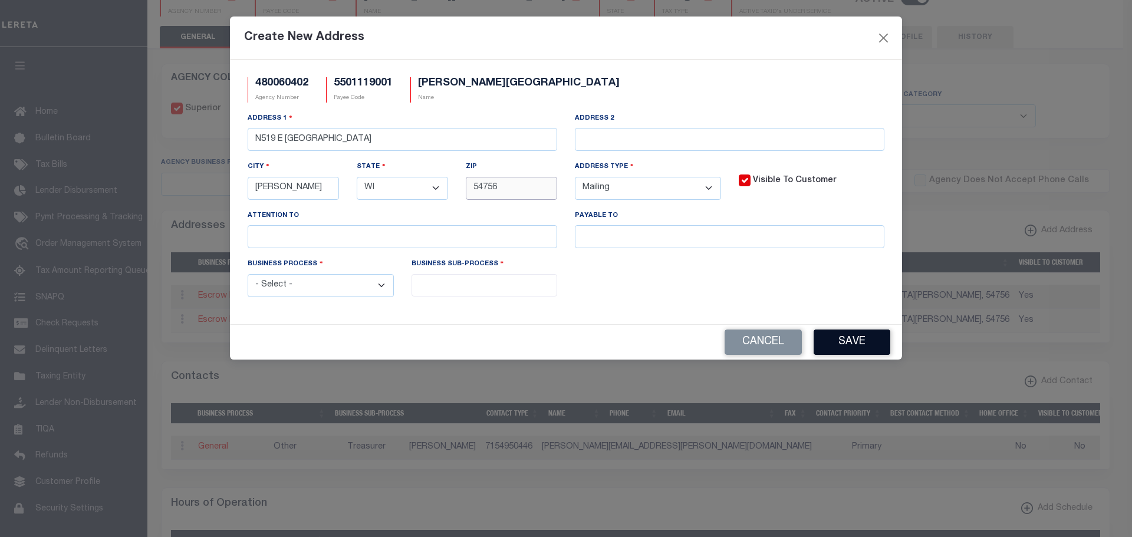
type input "54756"
click at [851, 346] on button "Save" at bounding box center [852, 342] width 77 height 25
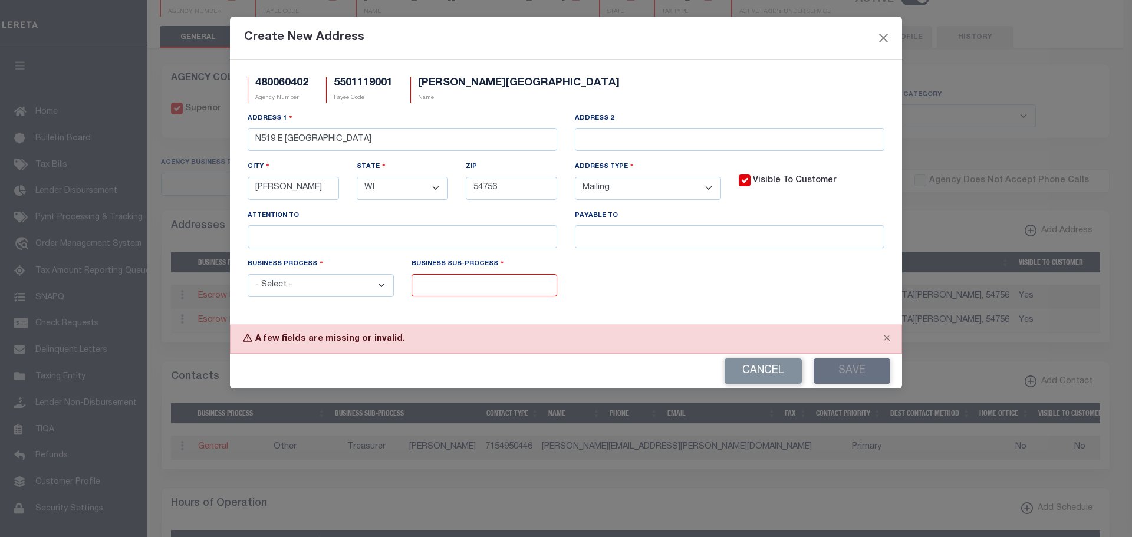
click at [379, 286] on select "- Select - Automation Bill Request Delinquency Payment Delinquency Procurement …" at bounding box center [321, 285] width 146 height 23
select select "1"
click at [248, 276] on select "- Select - Automation Bill Request Delinquency Payment Delinquency Procurement …" at bounding box center [321, 285] width 146 height 23
click at [466, 287] on input "search" at bounding box center [484, 284] width 139 height 13
select select "3"
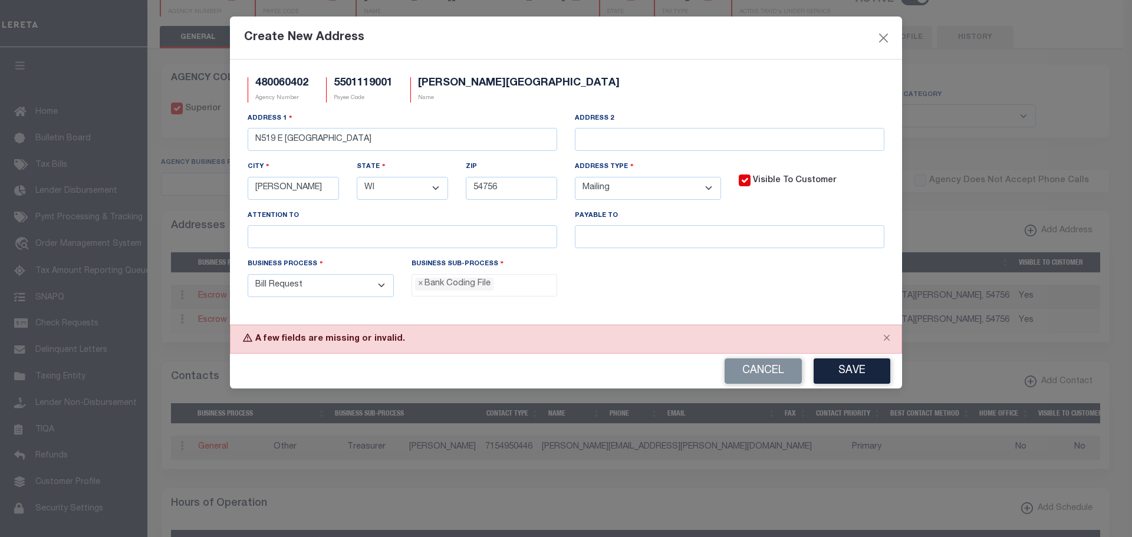
scroll to position [11, 0]
click at [844, 376] on button "Save" at bounding box center [852, 370] width 77 height 25
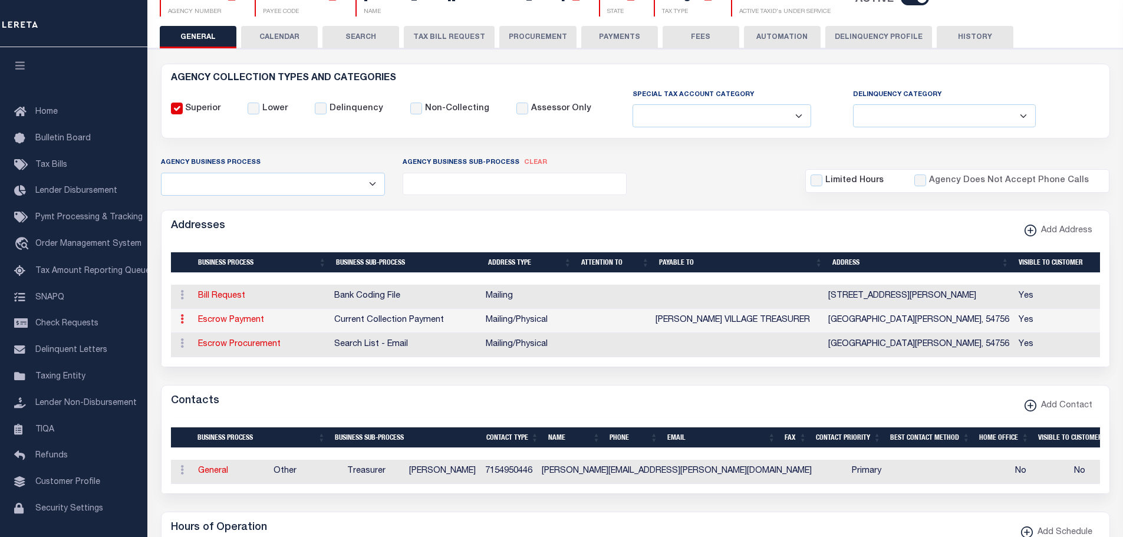
click at [181, 322] on icon at bounding box center [182, 318] width 4 height 9
click at [672, 407] on div "Contacts Add Contact" at bounding box center [636, 402] width 948 height 32
click at [1031, 233] on icon "button" at bounding box center [1030, 231] width 1 height 6
select select "1"
checkbox input "true"
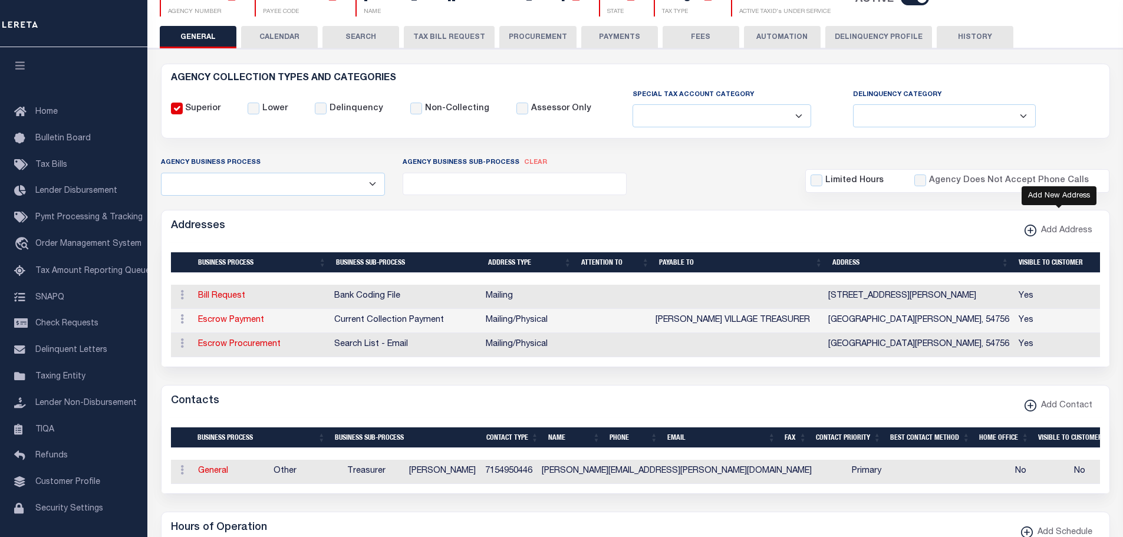
select select
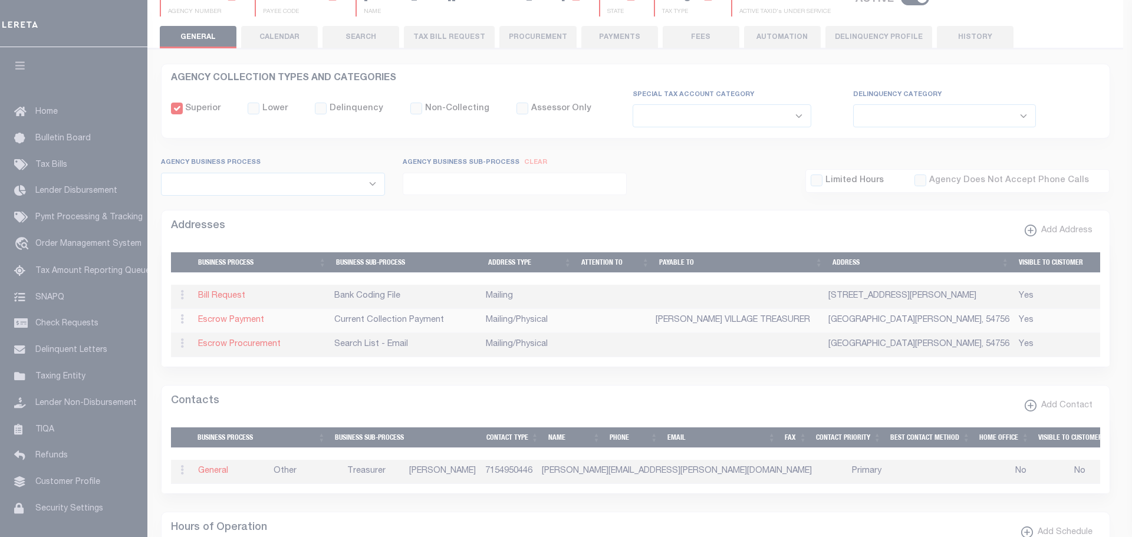
scroll to position [0, 0]
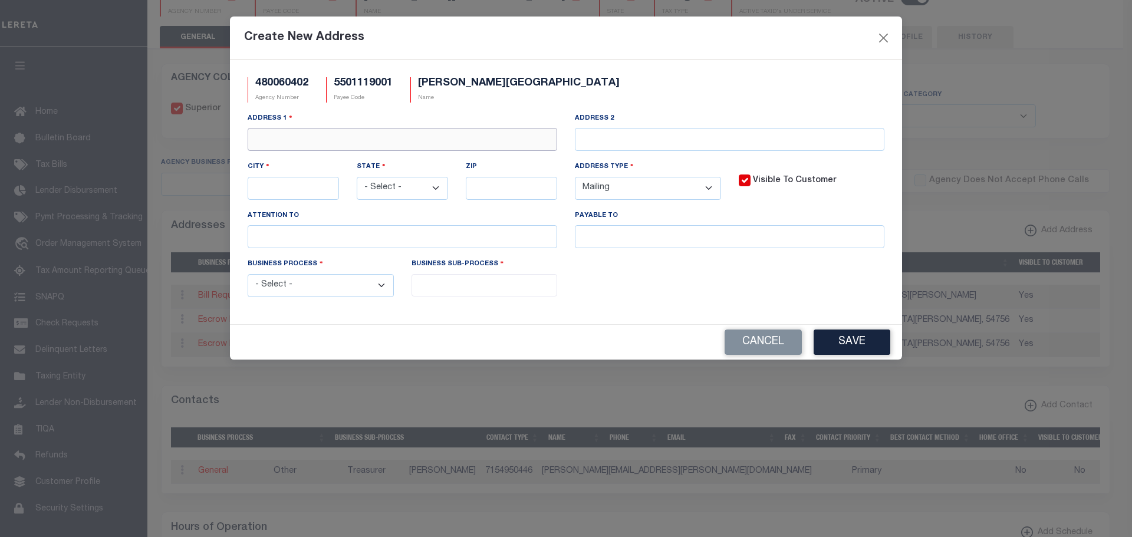
click at [292, 136] on input "text" at bounding box center [403, 139] width 310 height 23
click at [292, 148] on input "text" at bounding box center [403, 139] width 310 height 23
paste input "N519 E BUFFALO C"
type input "N519 E BUFFALO CT"
drag, startPoint x: 315, startPoint y: 187, endPoint x: 190, endPoint y: 182, distance: 125.1
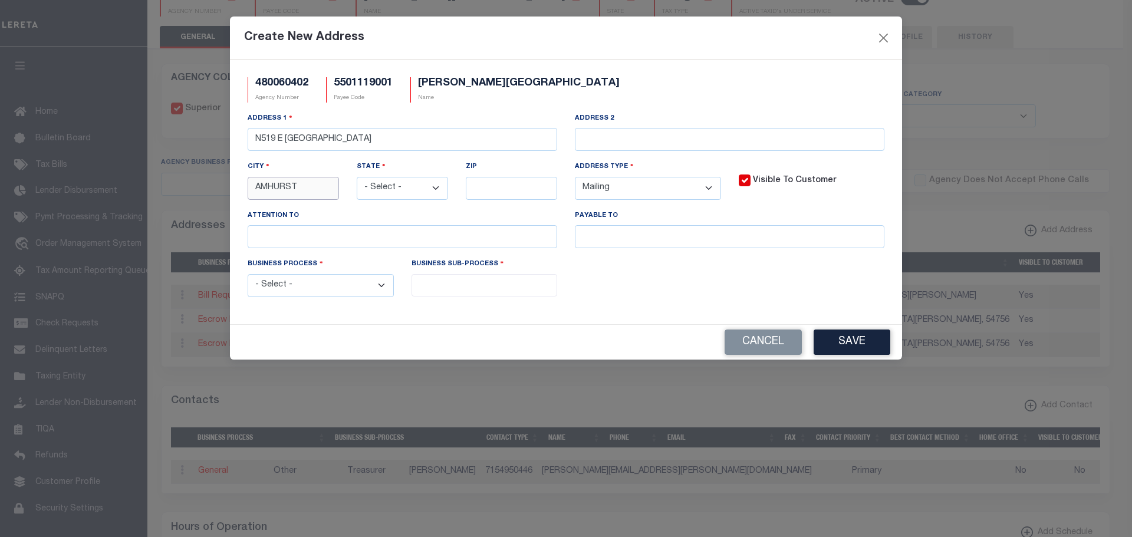
click at [194, 183] on div "Create New Address 480060402 Agency Number 5501119001 Payee Code NELSON VILLAGE…" at bounding box center [566, 268] width 1132 height 537
type input "NELSON"
select select "WI"
type input "54756"
click at [706, 193] on select "- Select - FedEx/Overnight Lock Box Mailing Mailing/Physical Physical" at bounding box center [648, 188] width 146 height 23
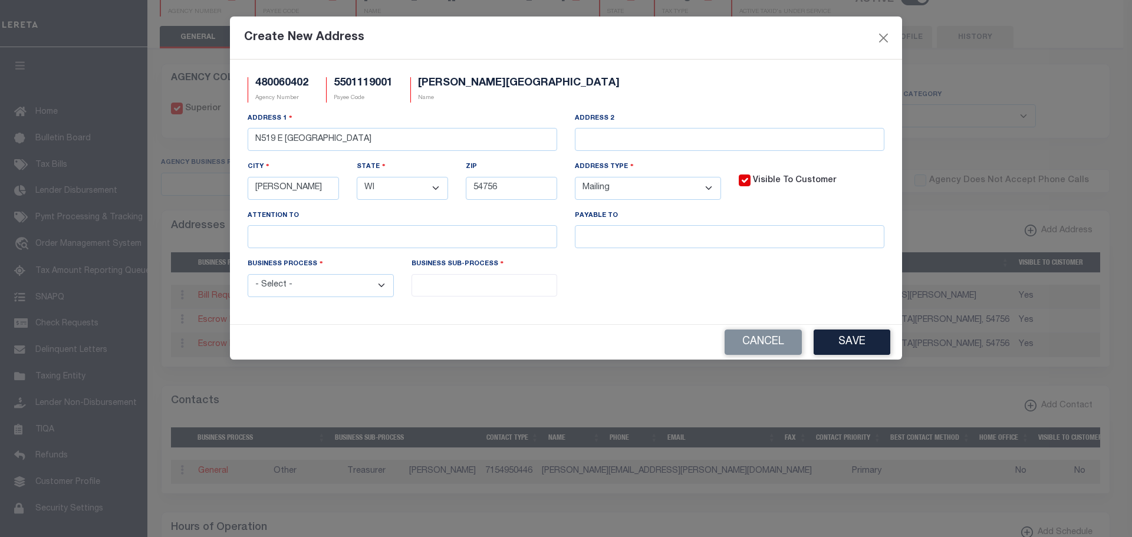
select select "4"
click at [575, 177] on select "- Select - FedEx/Overnight Lock Box Mailing Mailing/Physical Physical" at bounding box center [648, 188] width 146 height 23
click at [380, 285] on select "- Select - Automation Bill Request Delinquency Payment Delinquency Procurement …" at bounding box center [321, 285] width 146 height 23
select select "3"
click at [248, 276] on select "- Select - Automation Bill Request Delinquency Payment Delinquency Procurement …" at bounding box center [321, 285] width 146 height 23
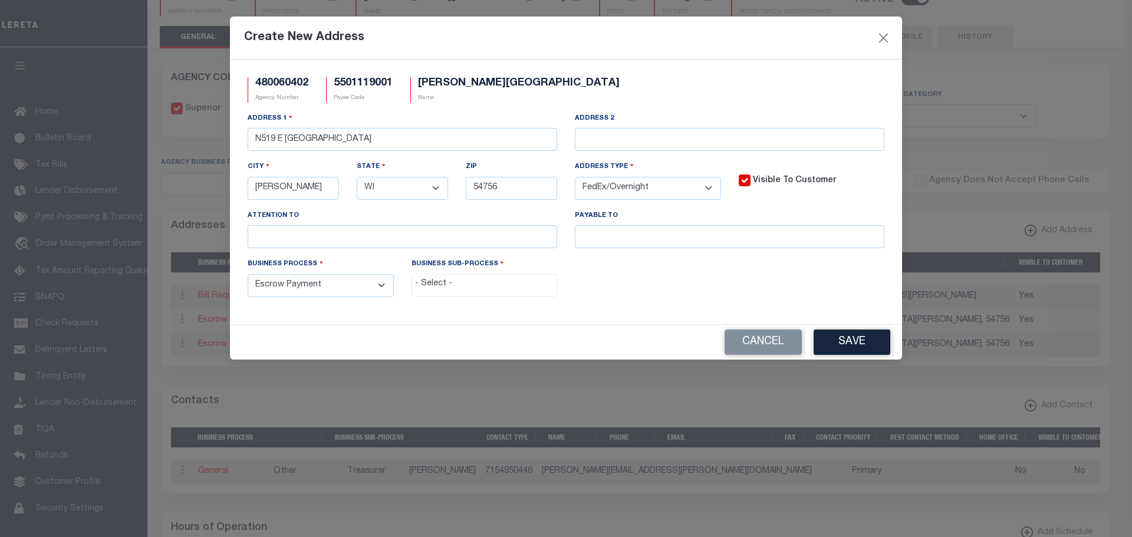
click at [445, 282] on input "search" at bounding box center [484, 284] width 139 height 13
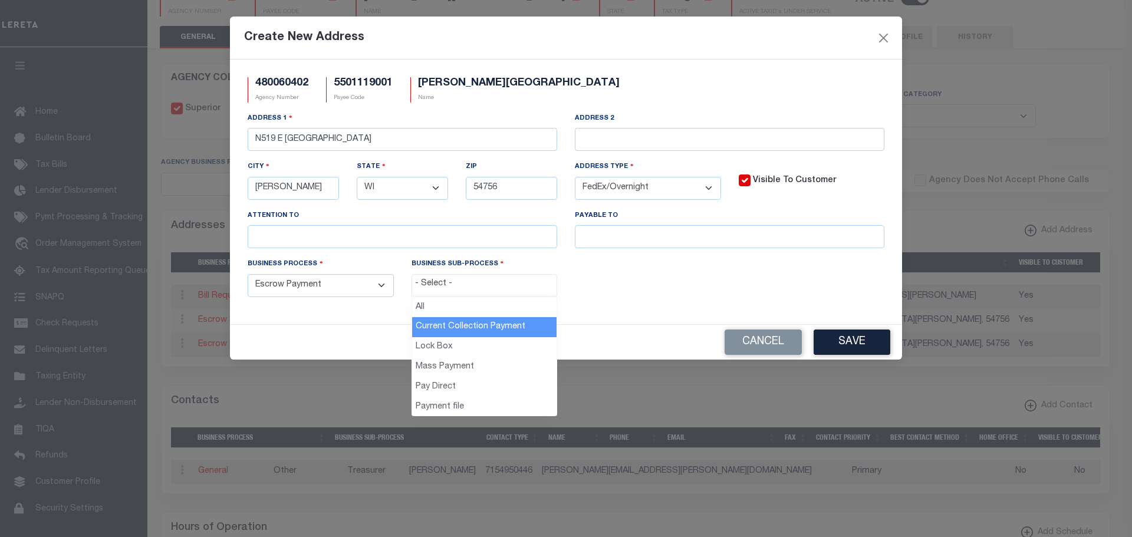
drag, startPoint x: 466, startPoint y: 323, endPoint x: 494, endPoint y: 331, distance: 28.8
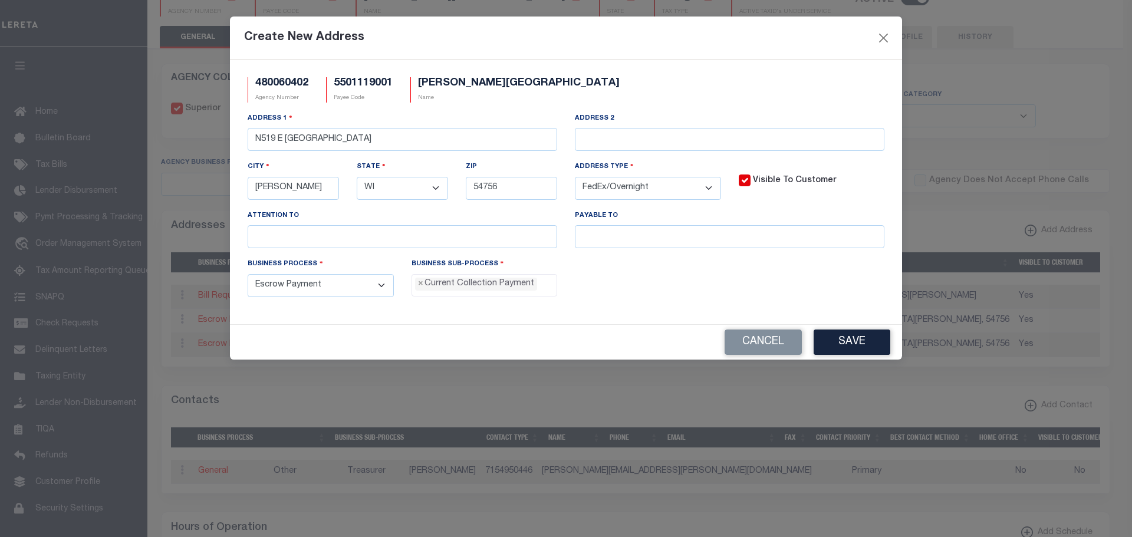
select select "11"
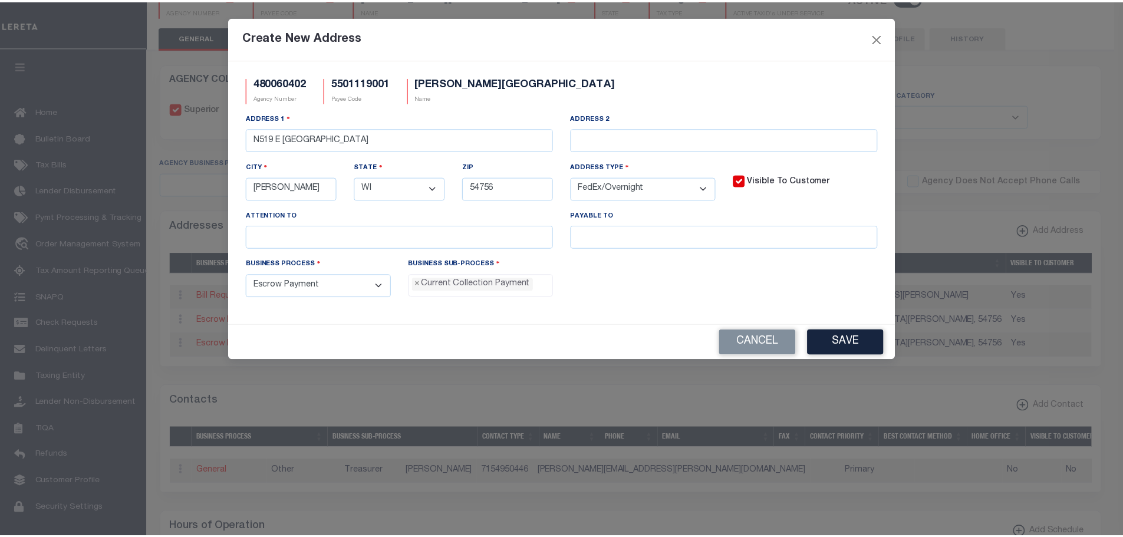
scroll to position [11, 0]
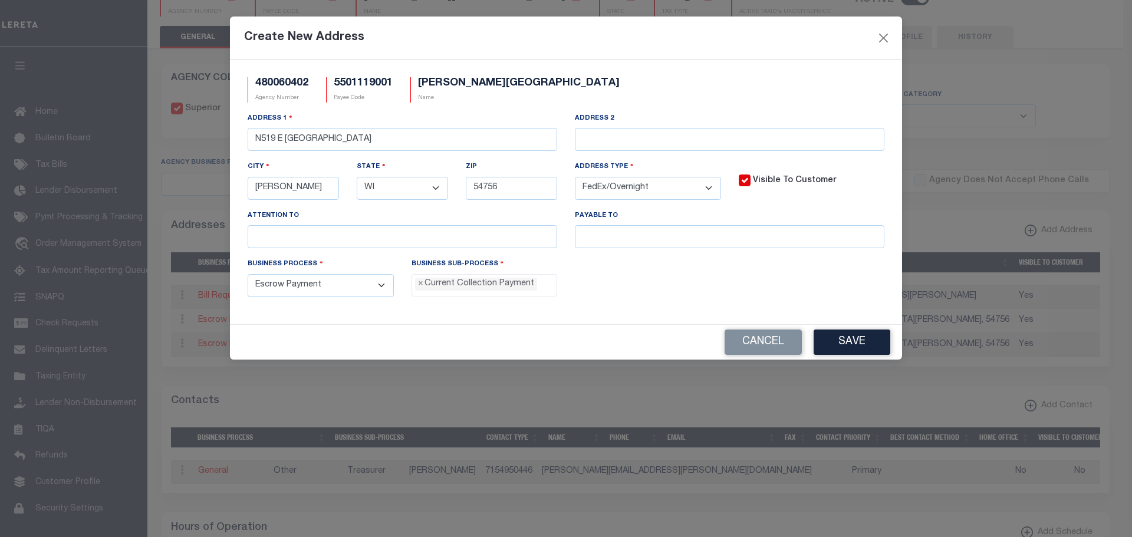
click at [866, 340] on button "Save" at bounding box center [852, 342] width 77 height 25
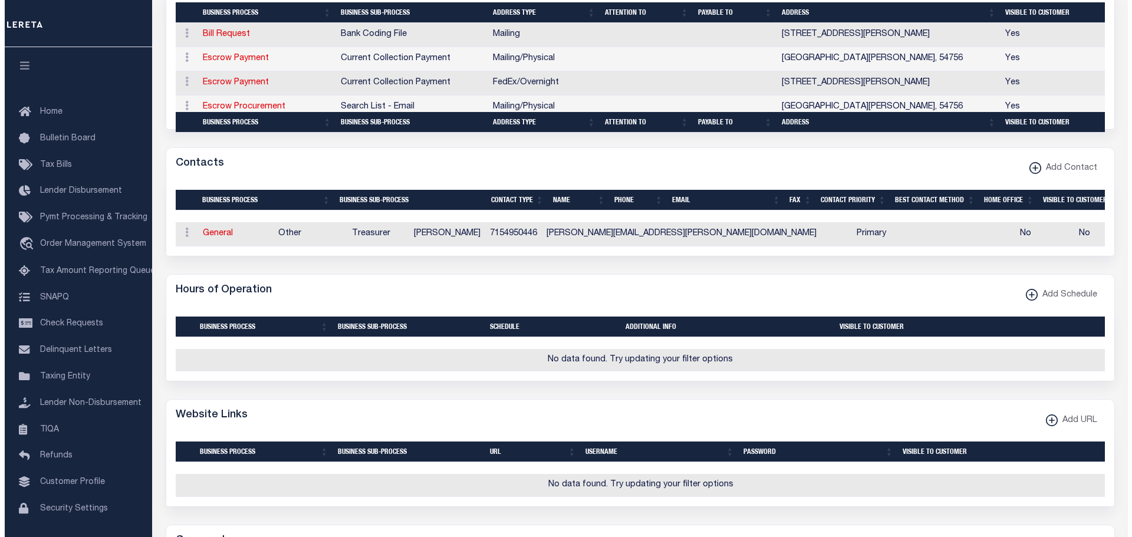
scroll to position [472, 0]
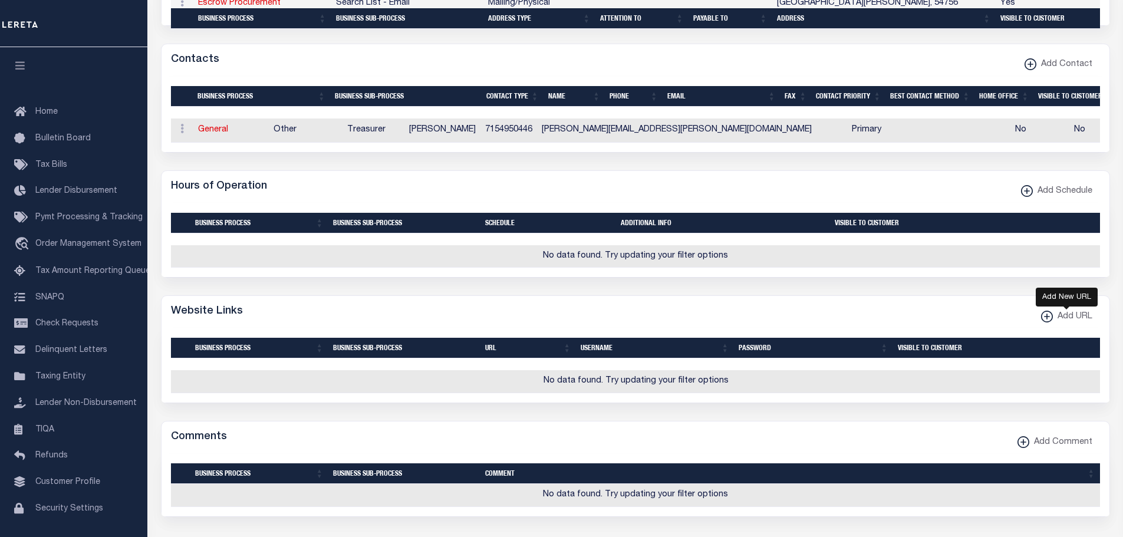
click at [1049, 322] on xmlns\ "button" at bounding box center [1047, 317] width 12 height 12
select select
checkbox input "true"
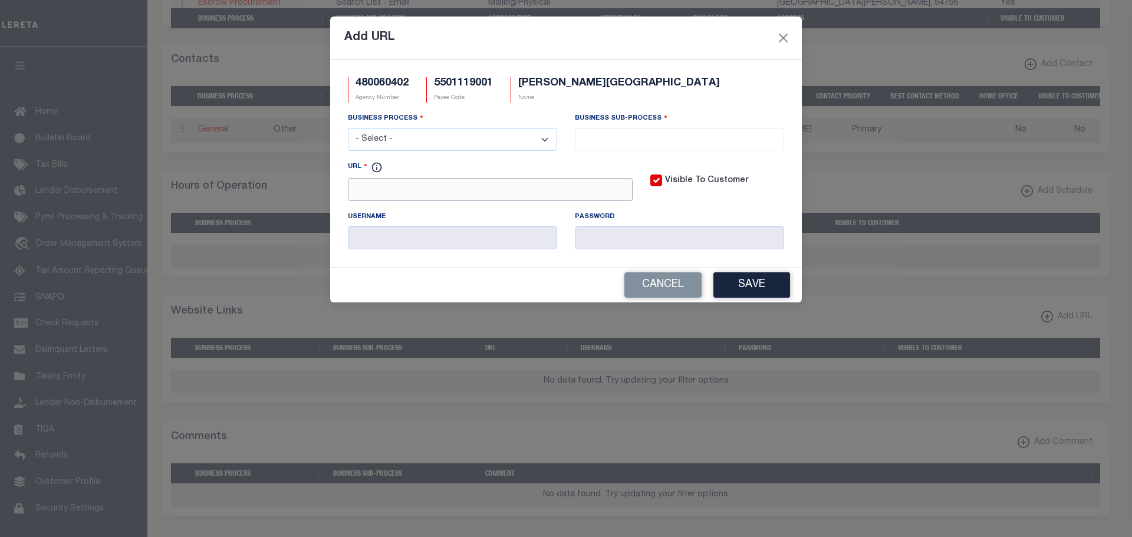
click at [491, 193] on input "URL" at bounding box center [490, 189] width 285 height 23
paste input "http://gcs.co.buffalo.wi.us/GCSWebPortal/Search.asp"
type input "http://gcs.co.buffalo.wi.us/GCSWebPortal/Search.asp"
click at [400, 138] on select "- Select - All Automation Bill Request Delinquency Payment Delinquency Procurem…" at bounding box center [452, 139] width 209 height 23
select select "3"
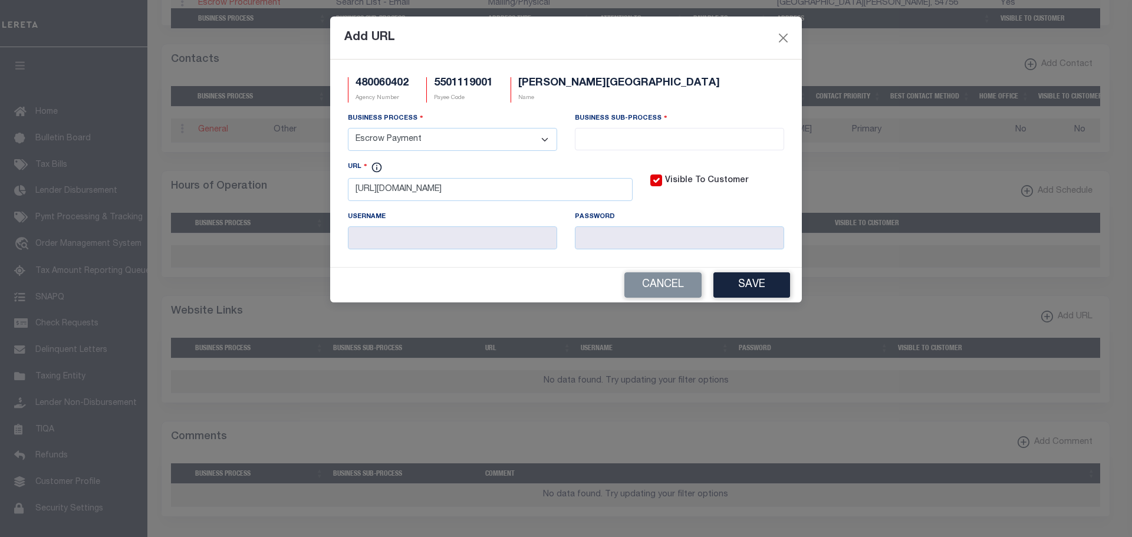
click at [348, 129] on select "- Select - All Automation Bill Request Delinquency Payment Delinquency Procurem…" at bounding box center [452, 139] width 209 height 23
click at [689, 137] on input "search" at bounding box center [679, 137] width 202 height 13
select select "11"
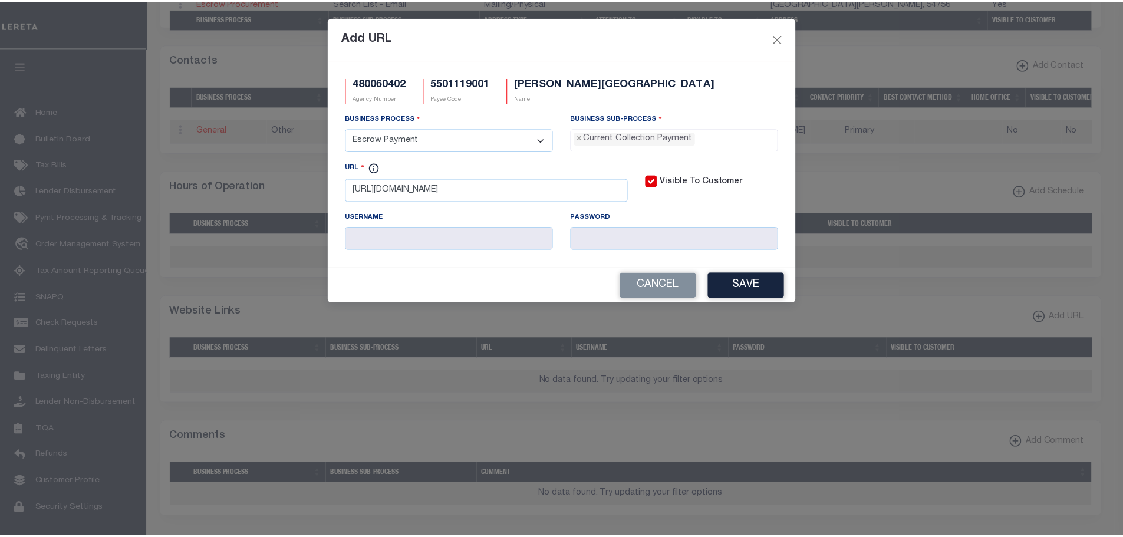
scroll to position [11, 0]
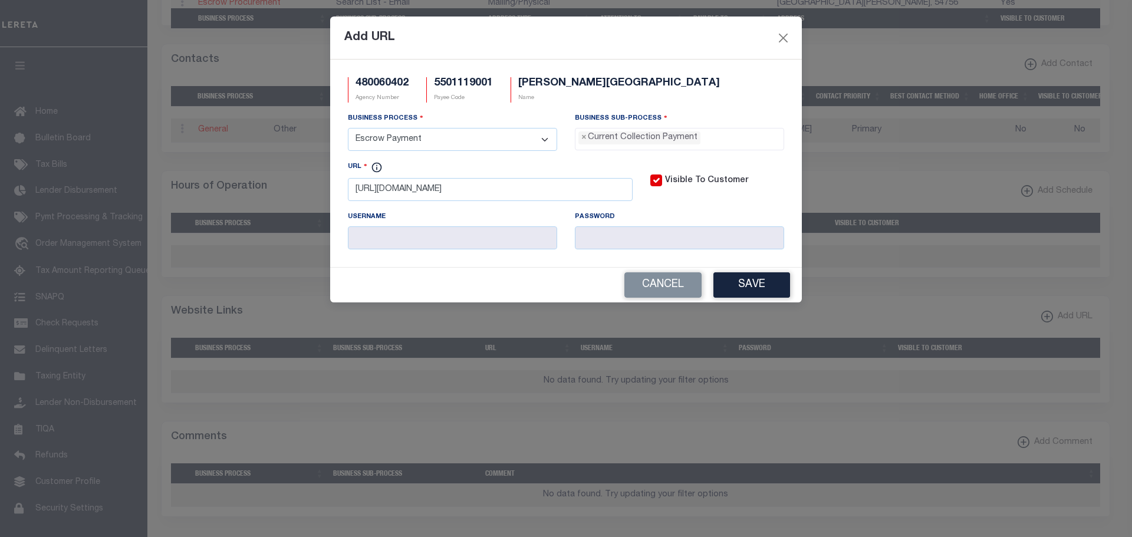
click at [751, 279] on button "Save" at bounding box center [751, 284] width 77 height 25
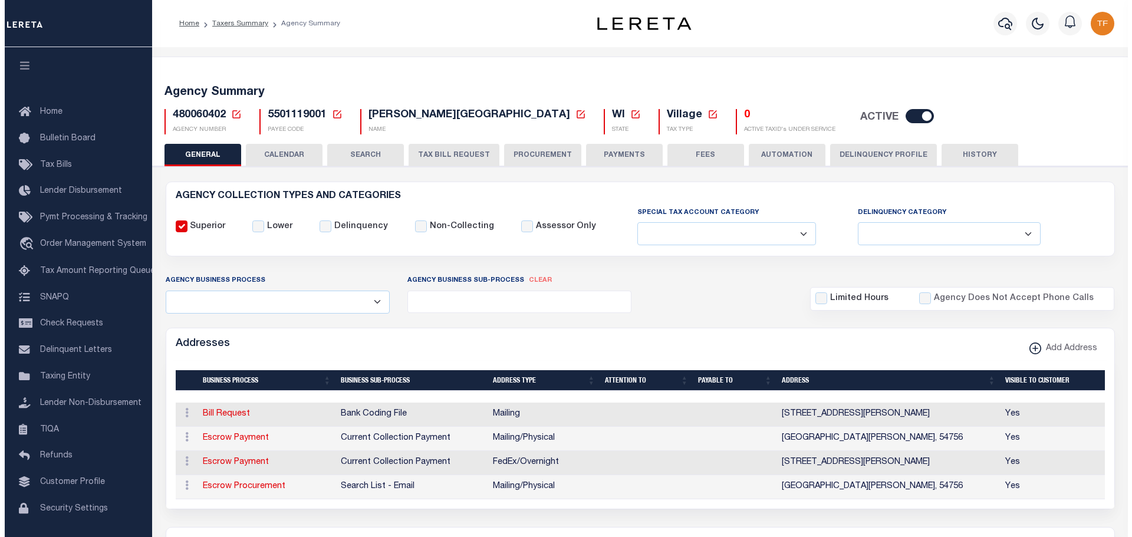
scroll to position [59, 0]
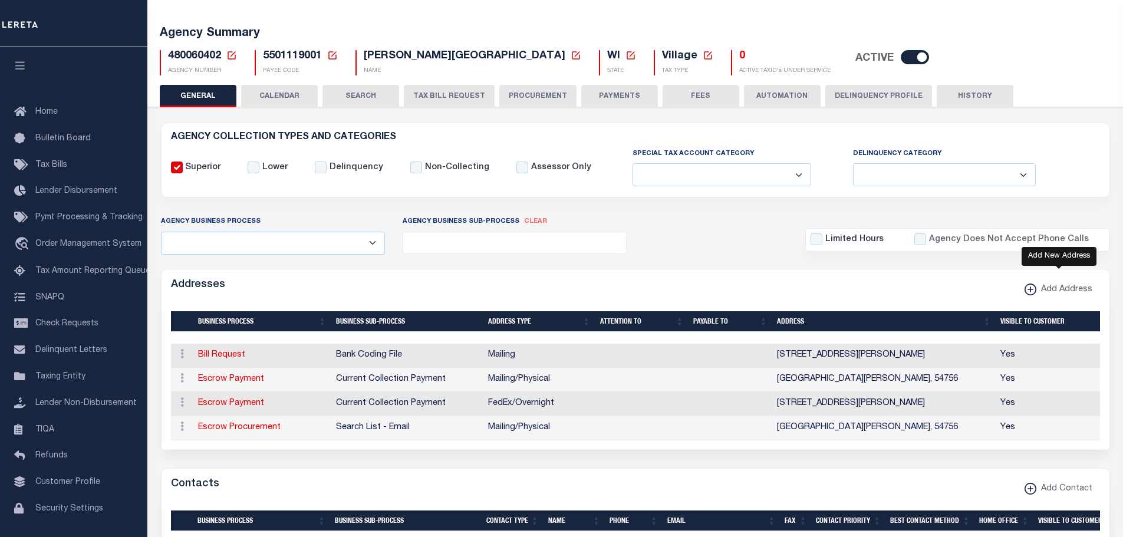
click at [1031, 288] on icon "button" at bounding box center [1030, 290] width 1 height 6
select select "1"
checkbox input "true"
select select
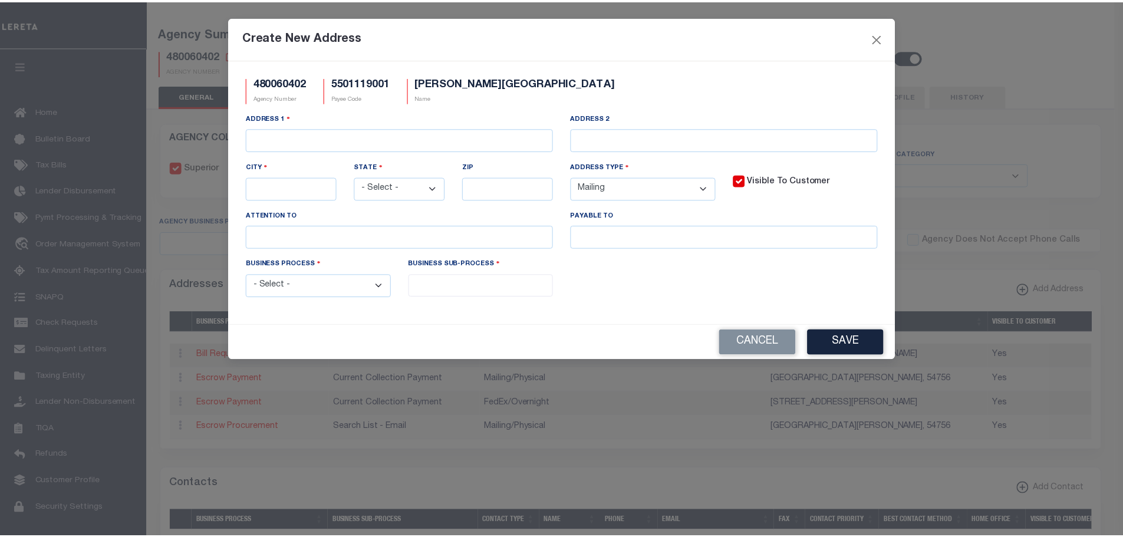
scroll to position [0, 0]
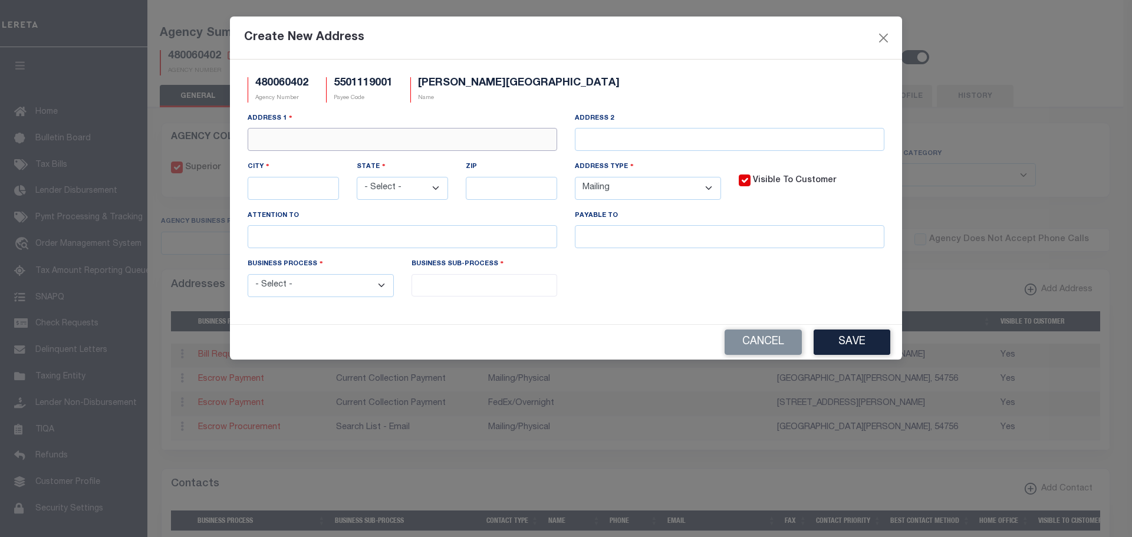
click at [365, 140] on input "text" at bounding box center [403, 139] width 310 height 23
type input "TREASURER"
type input "`"
type input "PO BOX 28"
click at [308, 188] on input "text" at bounding box center [293, 188] width 91 height 23
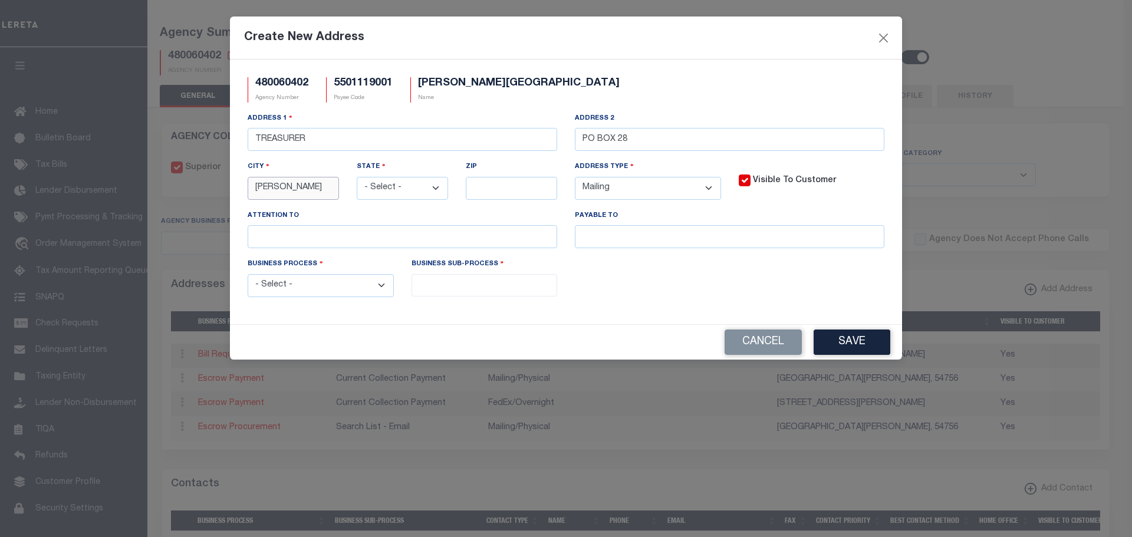
type input "ALMA"
select select "WI"
type input "54610"
click at [381, 287] on select "- Select - Automation Bill Request Delinquency Payment Delinquency Procurement …" at bounding box center [321, 285] width 146 height 23
click at [758, 345] on button "Cancel" at bounding box center [763, 342] width 77 height 25
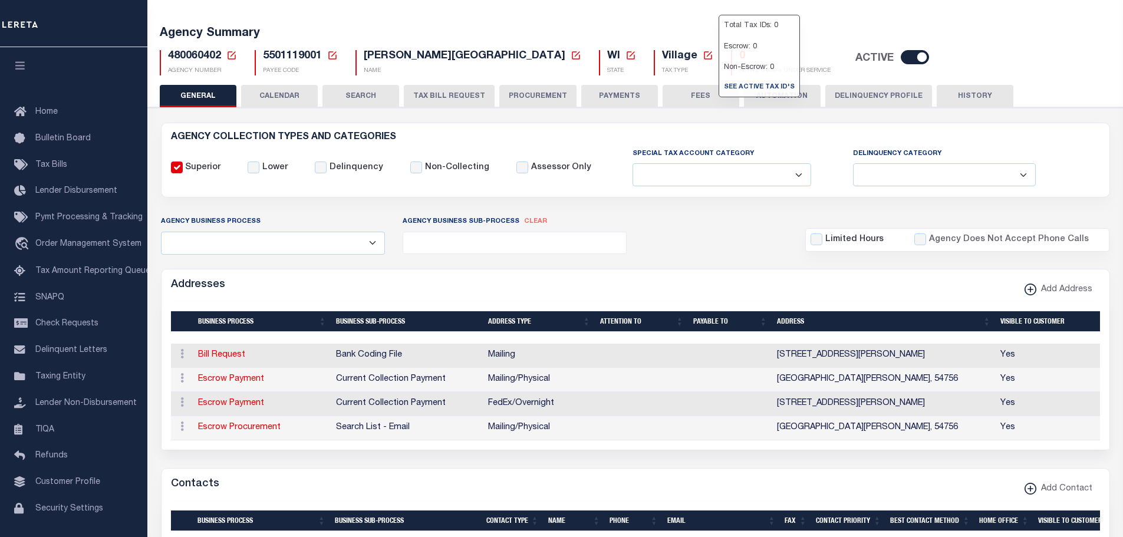
click at [596, 90] on button "PAYMENTS" at bounding box center [619, 96] width 77 height 22
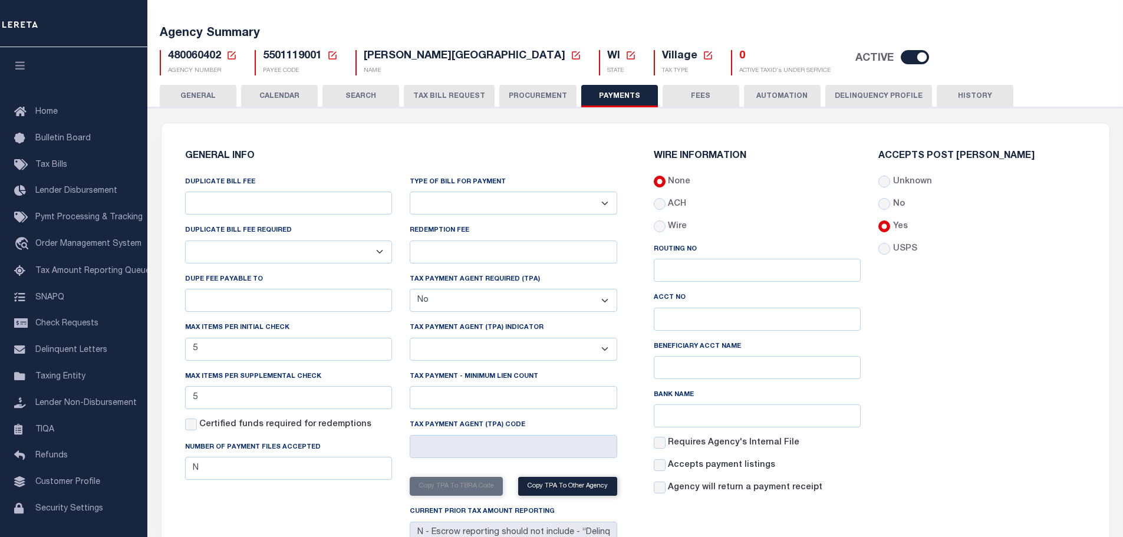
click at [231, 54] on icon at bounding box center [231, 55] width 11 height 11
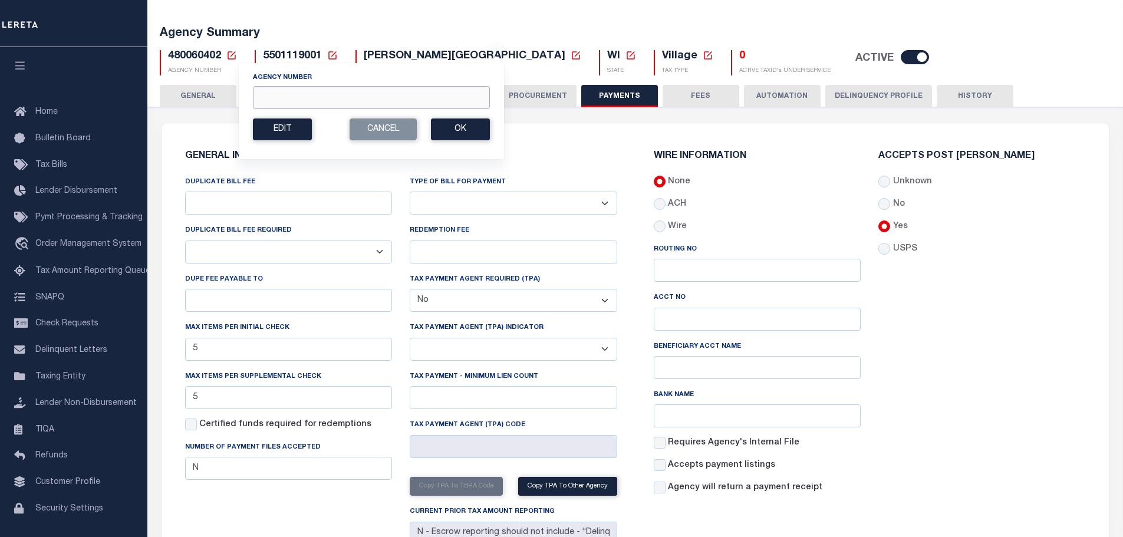
click at [265, 98] on input "Agency Number" at bounding box center [371, 97] width 237 height 23
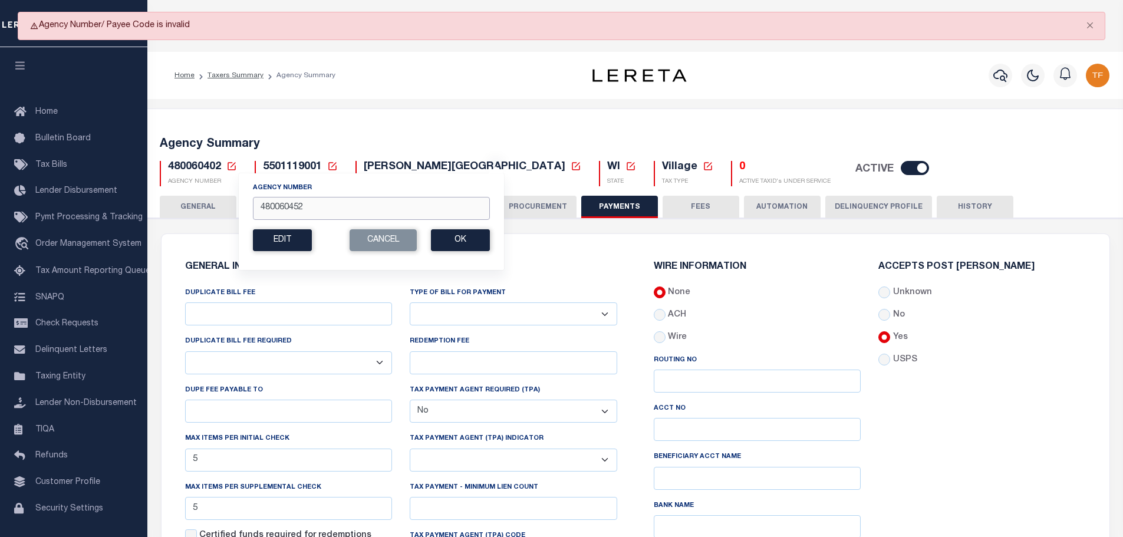
drag, startPoint x: 307, startPoint y: 208, endPoint x: 182, endPoint y: 191, distance: 126.1
click at [191, 193] on div "Agency Summary 480060402 Agency Number 480060452 Edit Cancel Ok New Agency Numb…" at bounding box center [636, 159] width 980 height 73
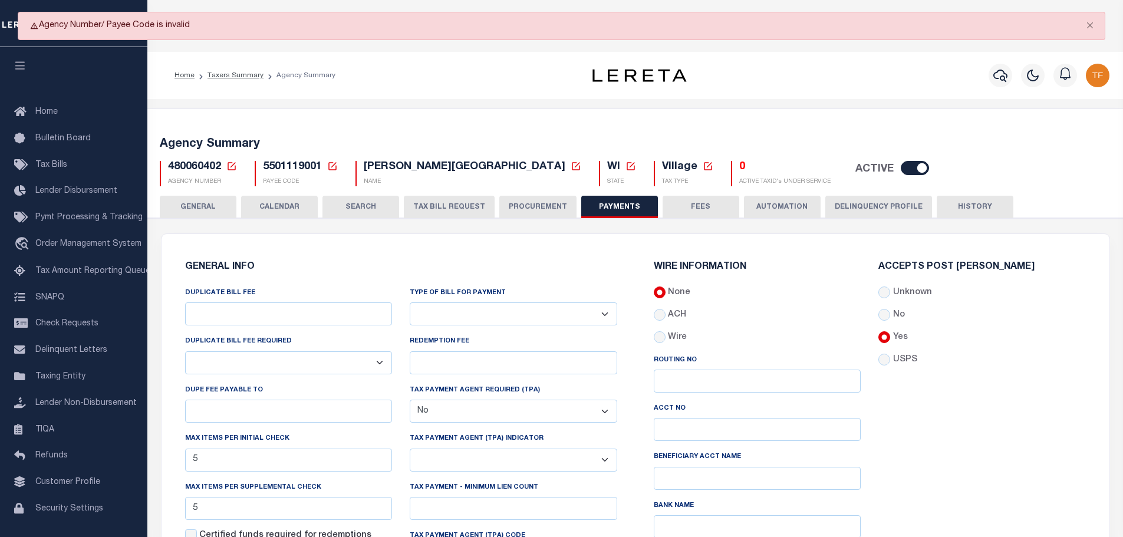
click at [229, 169] on icon at bounding box center [231, 166] width 11 height 11
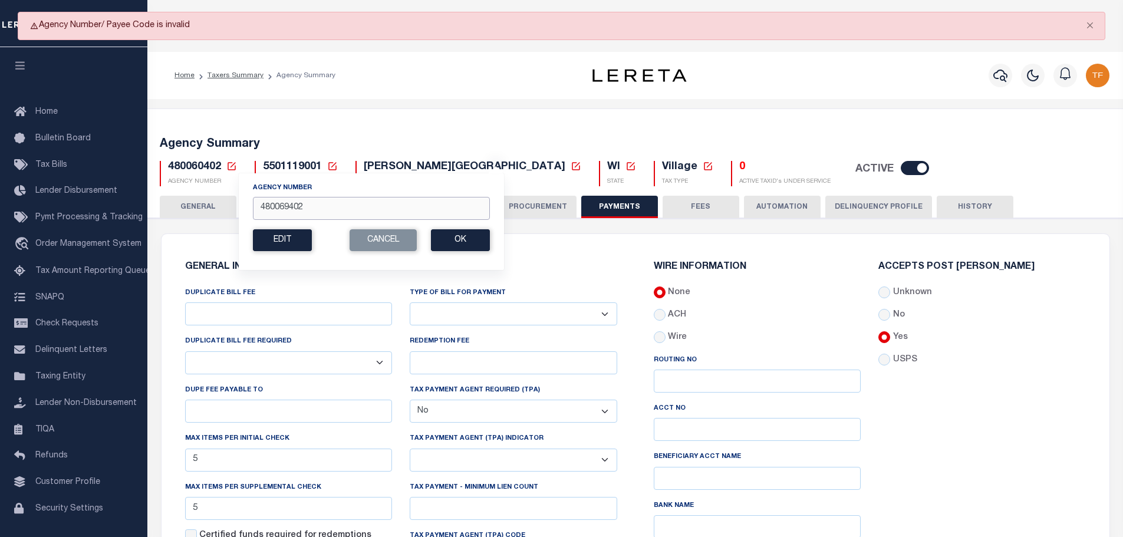
drag, startPoint x: 312, startPoint y: 206, endPoint x: 242, endPoint y: 193, distance: 70.7
click at [242, 193] on div "Agency Number 480069402 Edit Cancel Ok New Agency Number Cancel Ok" at bounding box center [371, 221] width 267 height 97
click at [473, 239] on button "Ok" at bounding box center [460, 240] width 59 height 22
click at [892, 274] on div "Accepts Post Mark Unknown No Yes" at bounding box center [982, 438] width 225 height 353
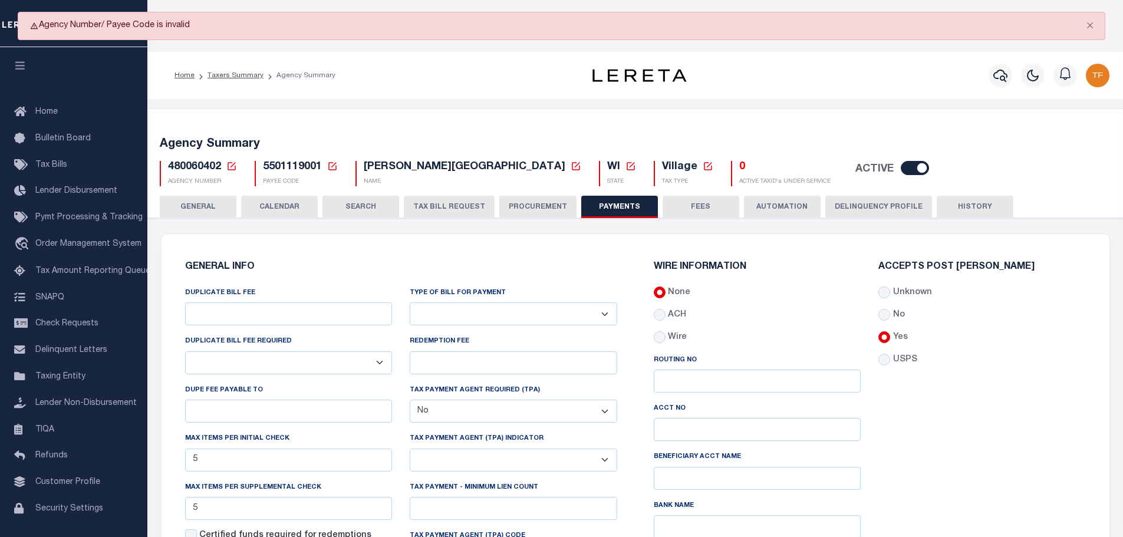
click at [231, 168] on icon at bounding box center [231, 166] width 11 height 11
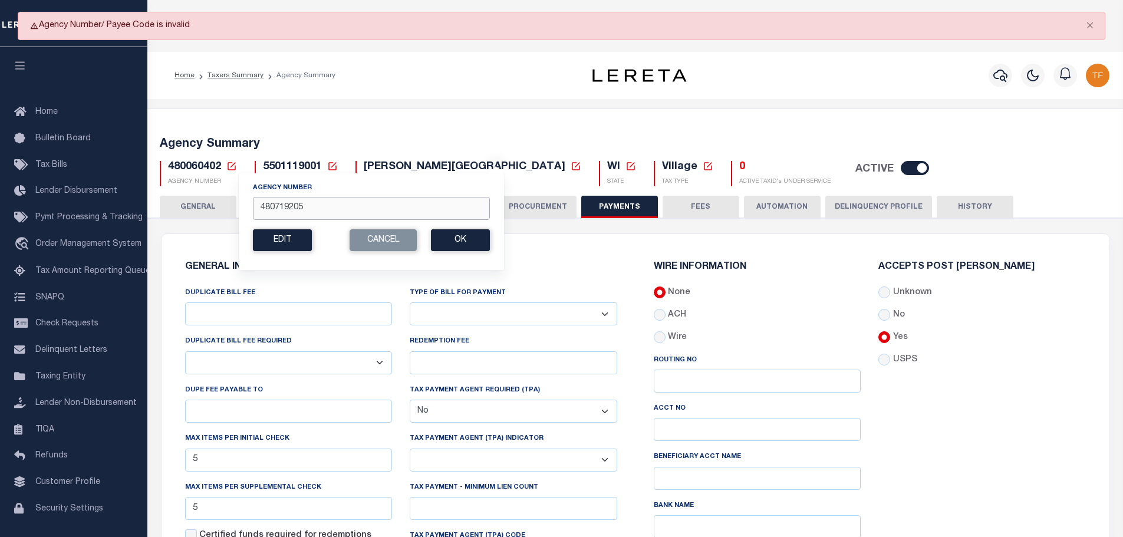
drag, startPoint x: 288, startPoint y: 208, endPoint x: 343, endPoint y: 198, distance: 55.9
click at [336, 205] on input "480719205" at bounding box center [371, 208] width 237 height 23
drag, startPoint x: 316, startPoint y: 213, endPoint x: 199, endPoint y: 194, distance: 118.9
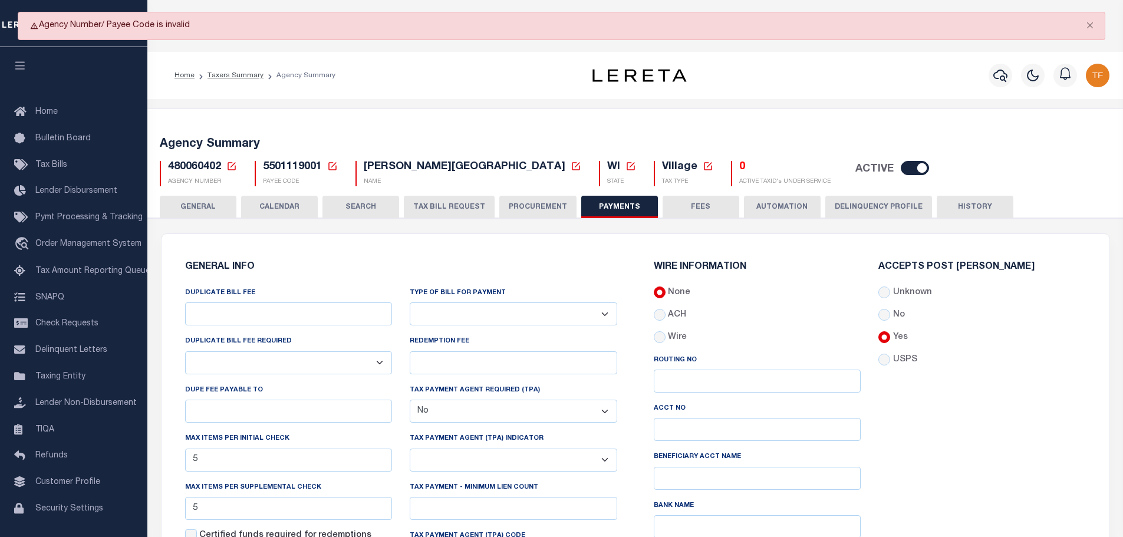
click at [226, 162] on link at bounding box center [231, 167] width 11 height 11
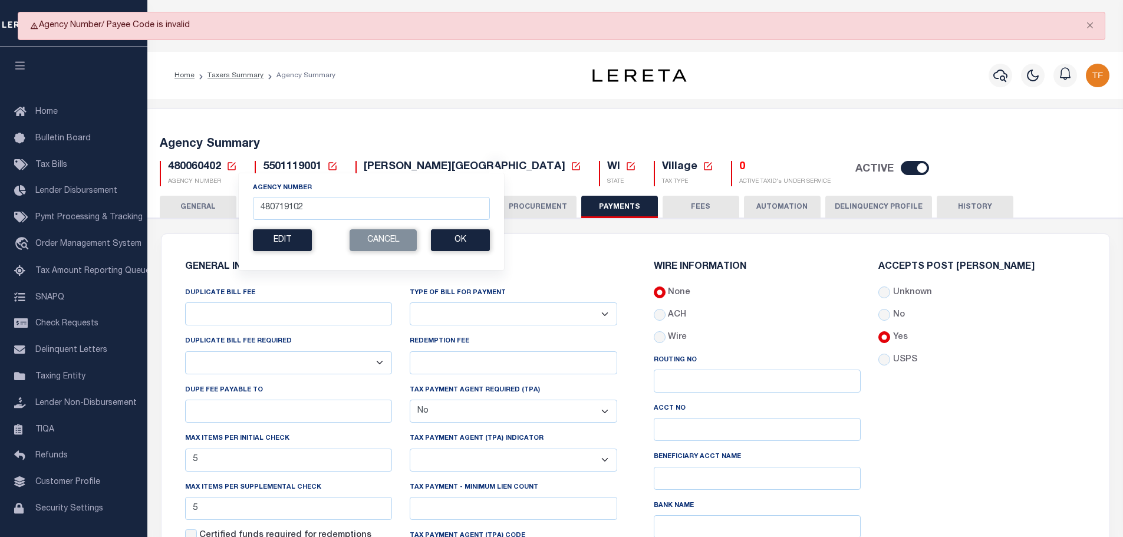
click at [373, 195] on div "Agency Number 480719102" at bounding box center [371, 201] width 237 height 37
drag, startPoint x: 337, startPoint y: 206, endPoint x: 239, endPoint y: 209, distance: 97.3
click at [239, 209] on div "Agency Number 480719102 Edit Cancel Ok New Agency Number Cancel Ok" at bounding box center [371, 221] width 267 height 97
type input "480600406"
click at [446, 238] on button "Ok" at bounding box center [460, 240] width 59 height 22
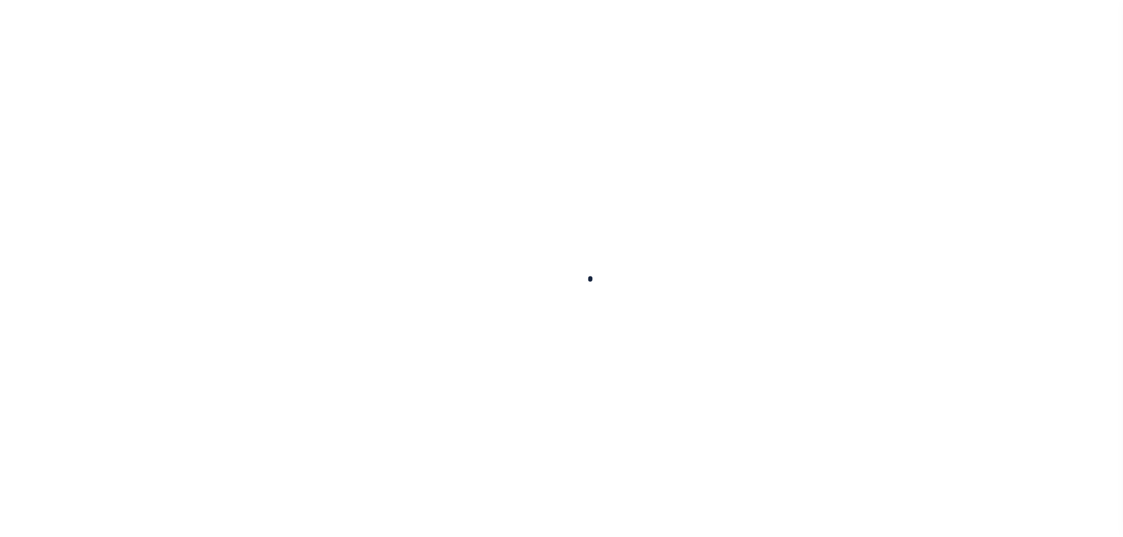
select select
select select "false"
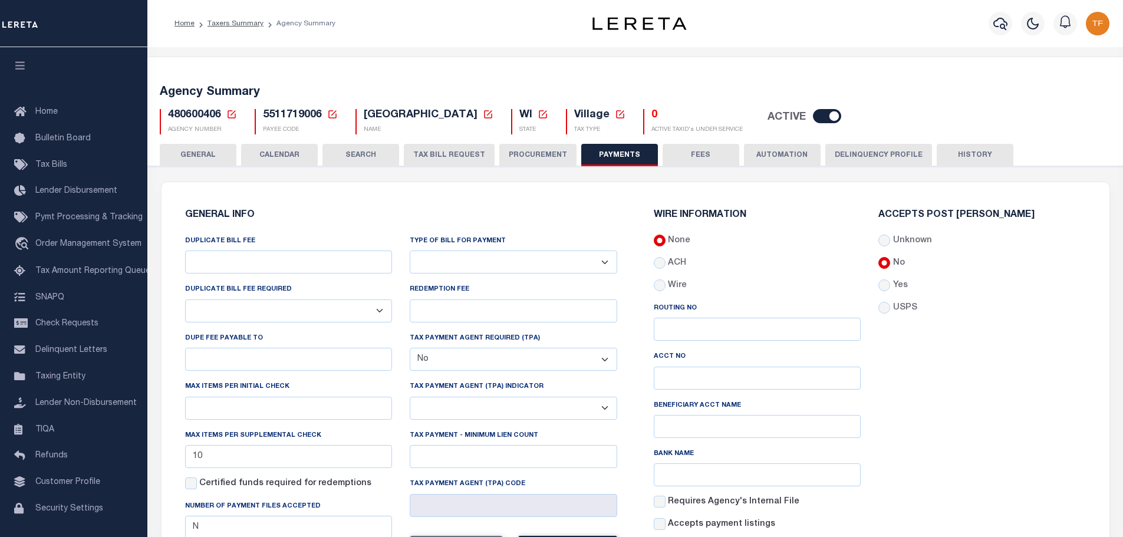
click at [219, 153] on button "GENERAL" at bounding box center [198, 155] width 77 height 22
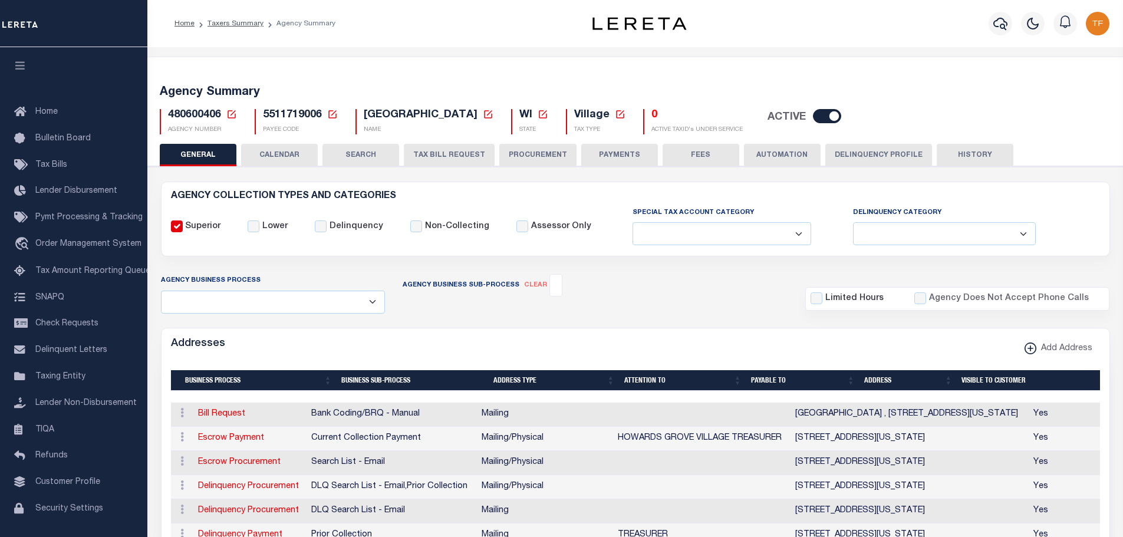
scroll to position [354, 0]
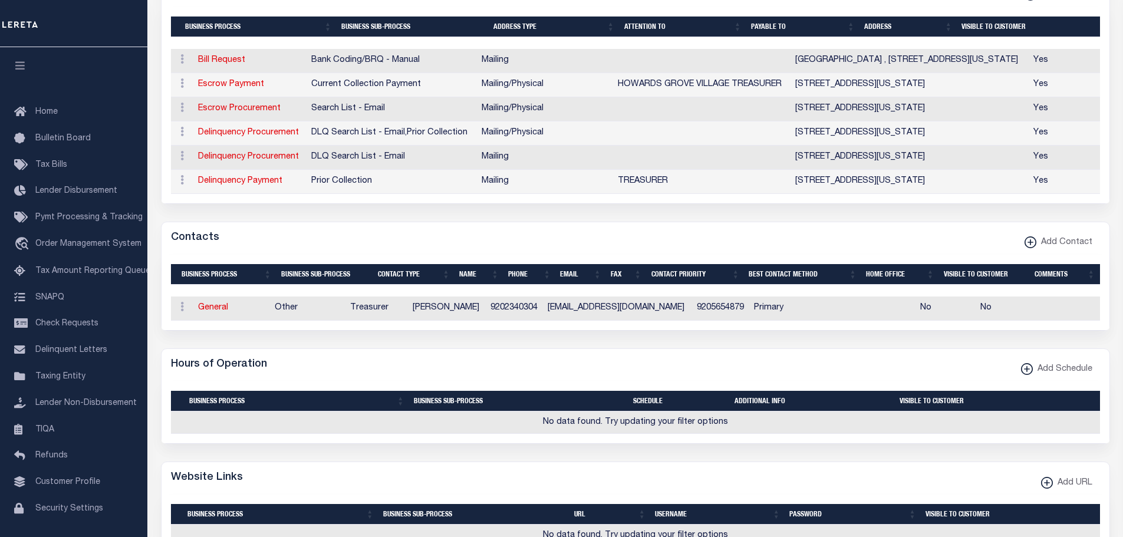
drag, startPoint x: 213, startPoint y: 314, endPoint x: 816, endPoint y: 235, distance: 607.7
click at [213, 312] on link "General" at bounding box center [213, 308] width 30 height 8
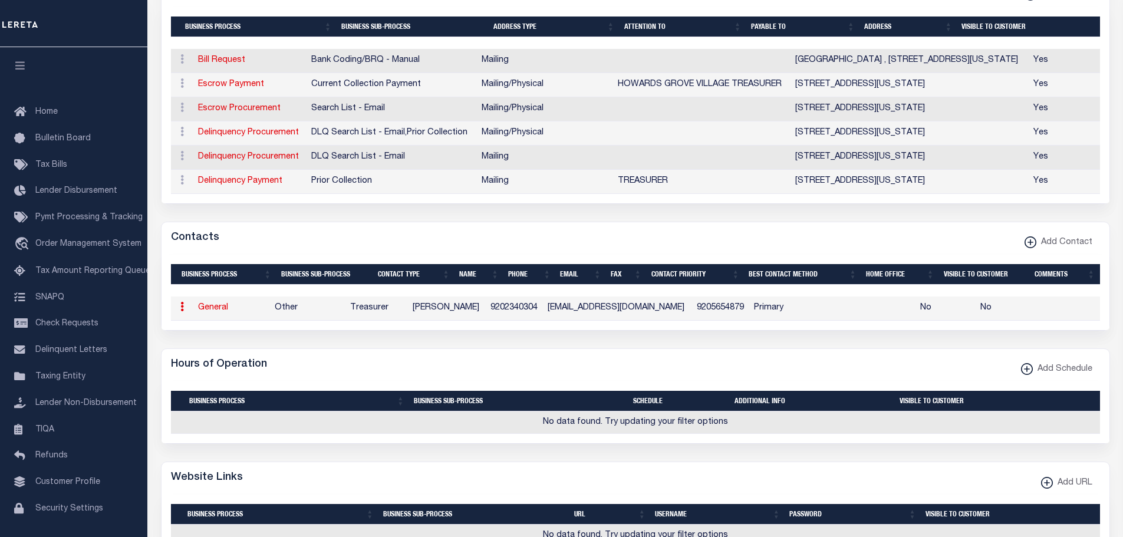
checkbox input "false"
select select
select select "3"
select select "1"
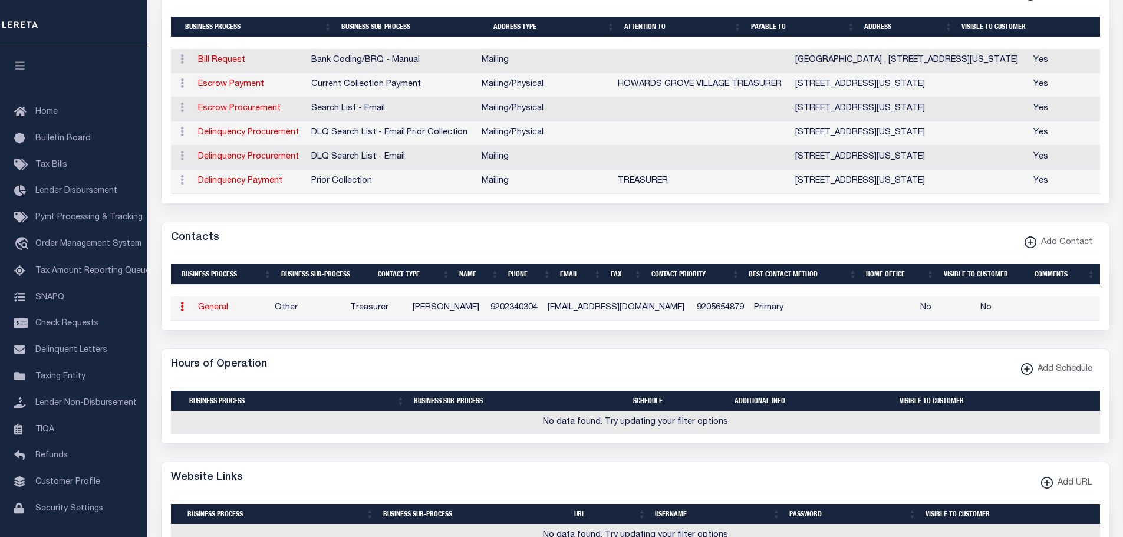
type input "[PERSON_NAME]"
type input "9202340304"
type input "9205654879"
type input "[EMAIL_ADDRESS][DOMAIN_NAME]"
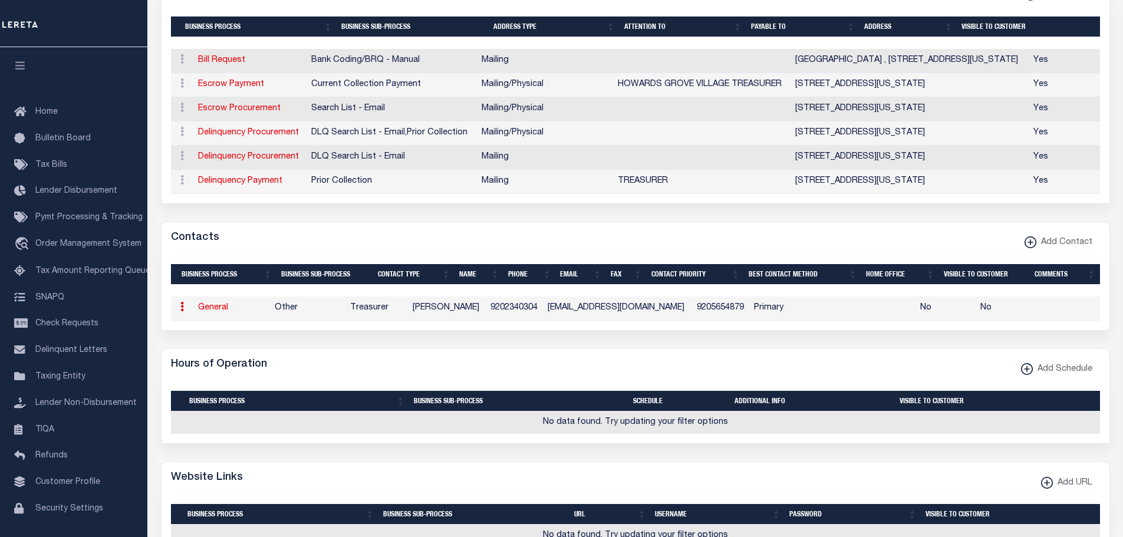
select select "6"
select select "39"
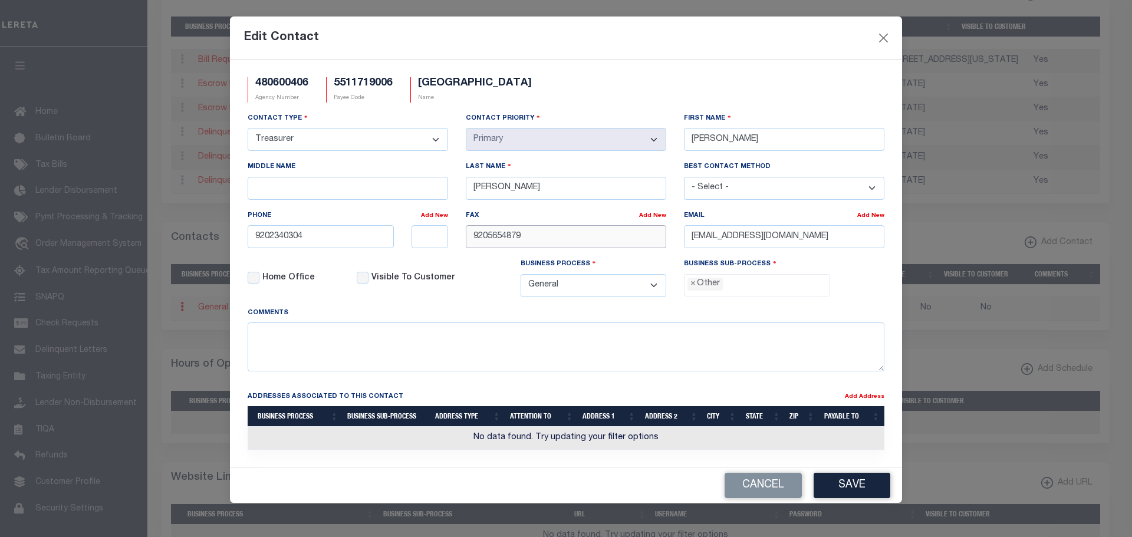
drag, startPoint x: 529, startPoint y: 238, endPoint x: 396, endPoint y: 194, distance: 140.2
click at [396, 194] on div "Contact Type - Select - Assessor Clerk Internal Contacts 1 Internal Contacts 2 …" at bounding box center [566, 209] width 654 height 195
click at [861, 485] on button "Save" at bounding box center [852, 485] width 77 height 25
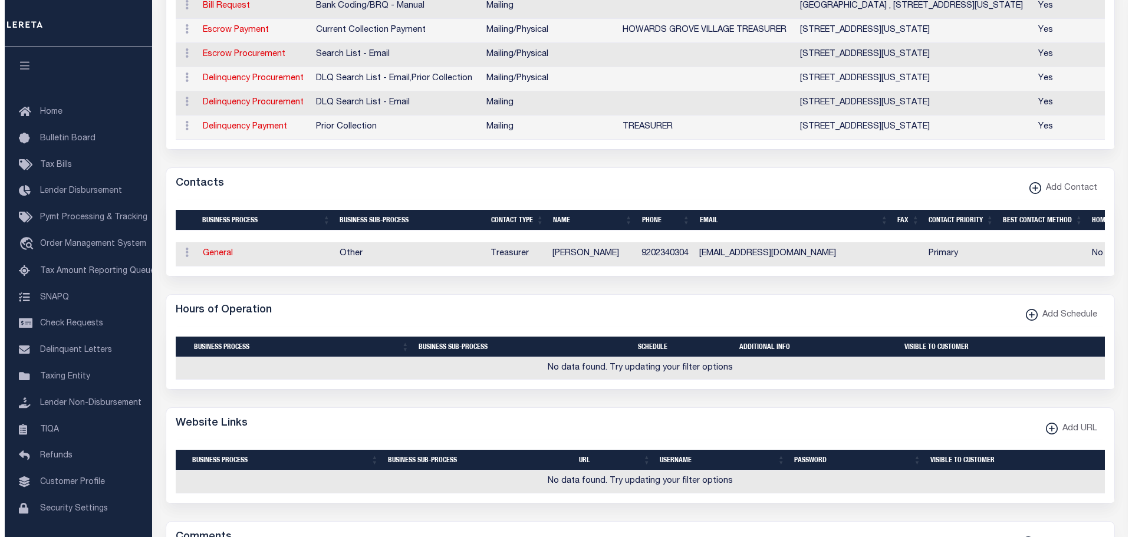
scroll to position [413, 0]
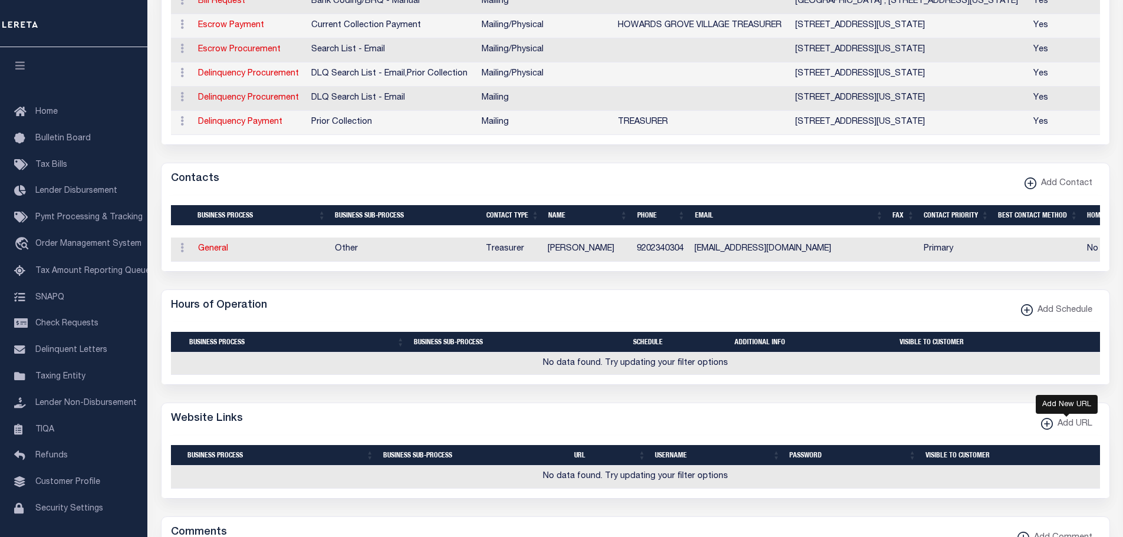
click at [1047, 430] on xmlns\ "button" at bounding box center [1047, 424] width 12 height 12
select select
checkbox input "true"
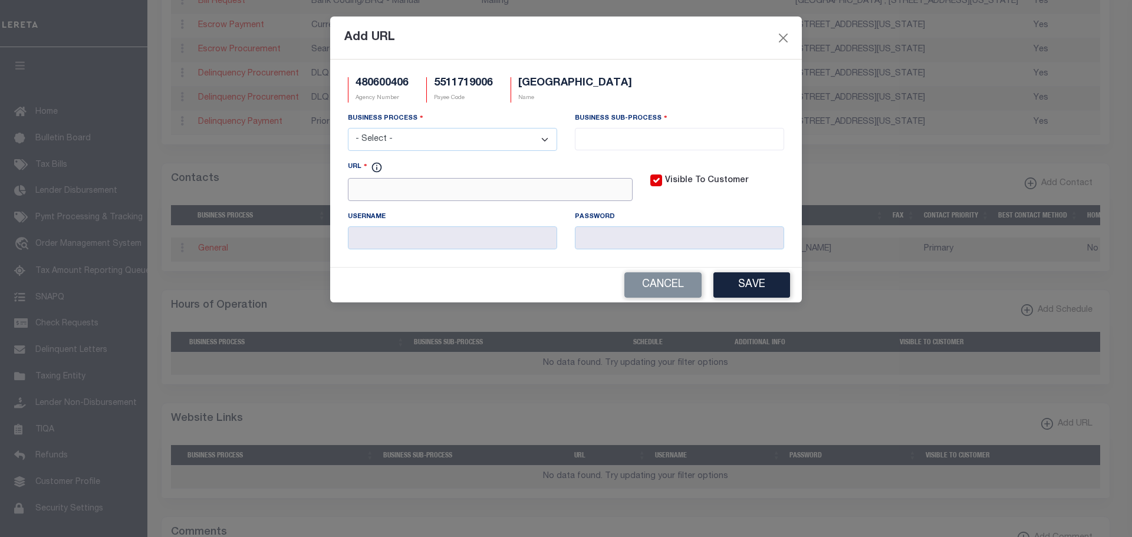
click at [393, 187] on input "URL" at bounding box center [490, 189] width 285 height 23
paste input "[URL][DOMAIN_NAME]"
type input "[URL][DOMAIN_NAME]"
click at [544, 139] on select "- Select - All Automation Bill Request Delinquency Payment Delinquency Procurem…" at bounding box center [452, 139] width 209 height 23
select select "6"
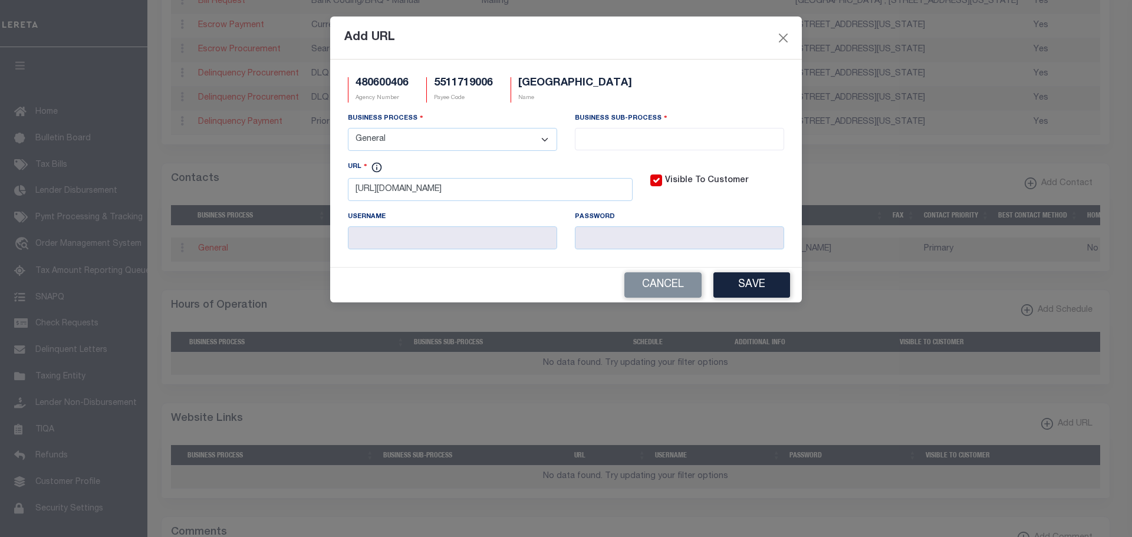
click at [348, 129] on select "- Select - All Automation Bill Request Delinquency Payment Delinquency Procurem…" at bounding box center [452, 139] width 209 height 23
drag, startPoint x: 650, startPoint y: 127, endPoint x: 650, endPoint y: 133, distance: 5.9
click at [650, 127] on div "Business Sub-Process All Assessor Other Tax Collector Treasurer" at bounding box center [679, 131] width 209 height 38
click at [650, 133] on input "search" at bounding box center [679, 137] width 202 height 13
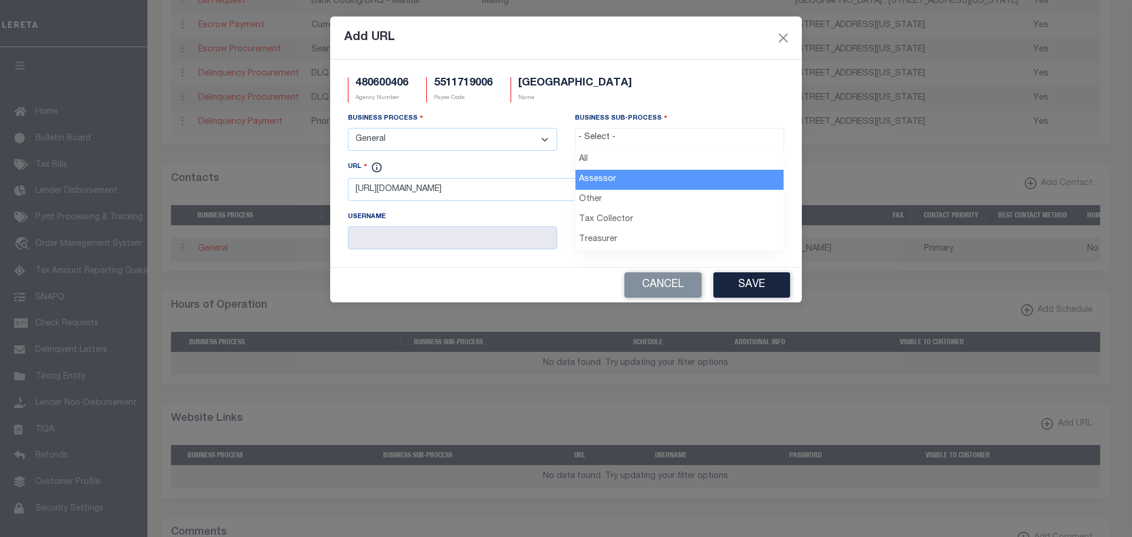
drag, startPoint x: 617, startPoint y: 177, endPoint x: 625, endPoint y: 186, distance: 12.1
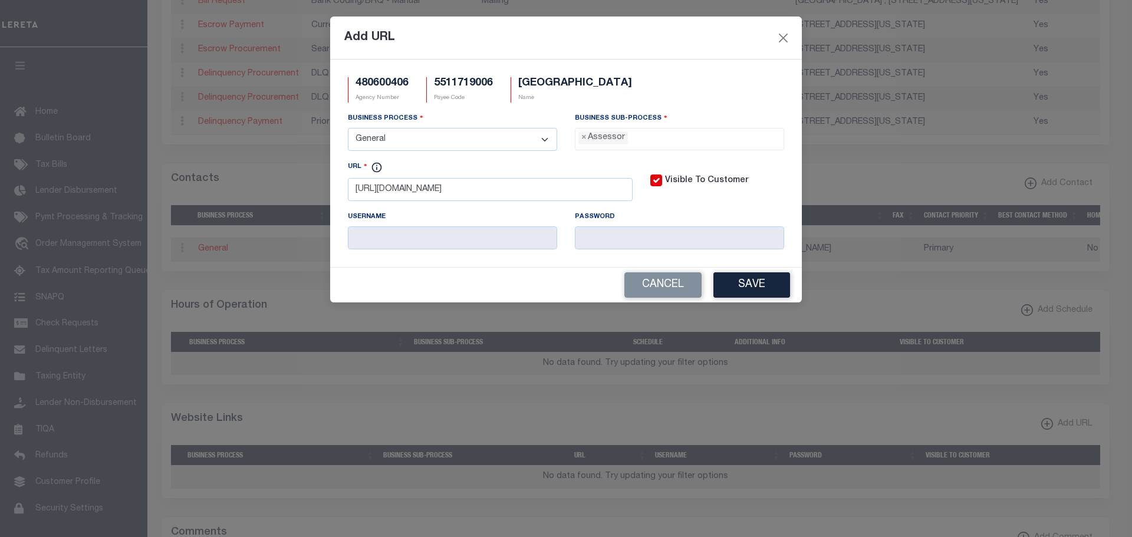
select select "33"
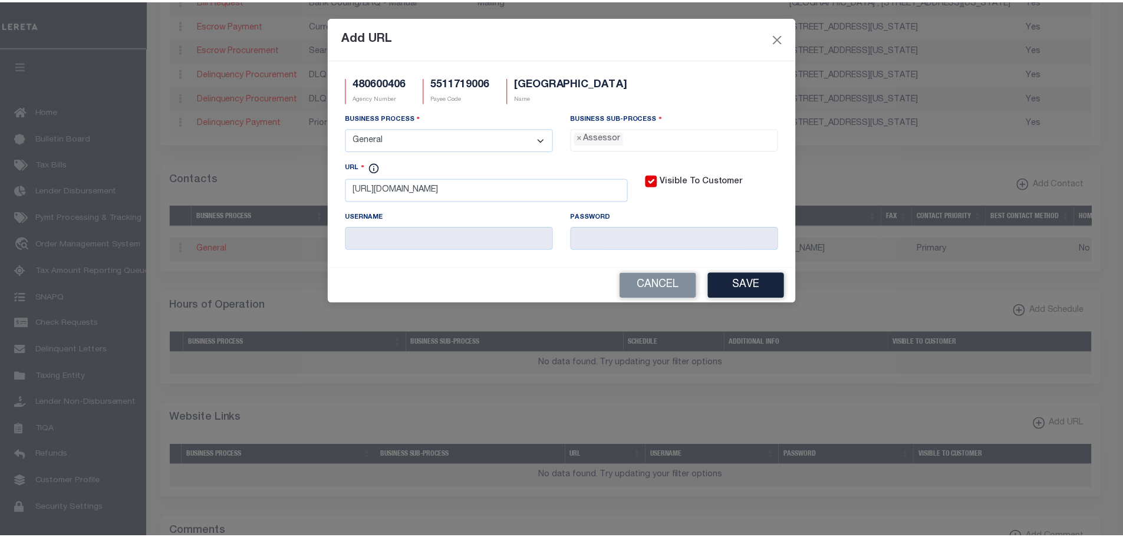
scroll to position [11, 0]
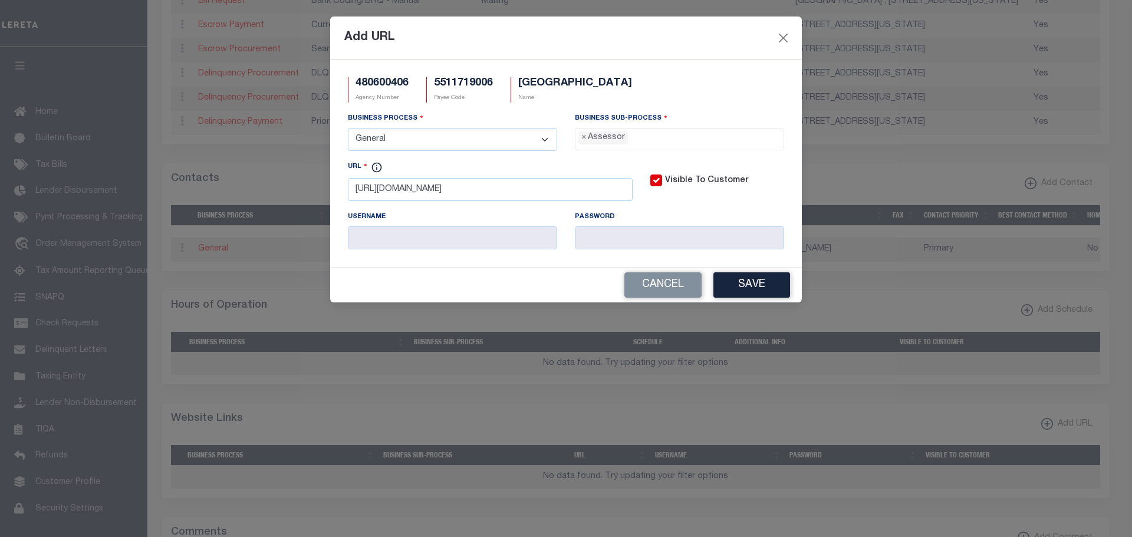
drag, startPoint x: 757, startPoint y: 288, endPoint x: 767, endPoint y: 291, distance: 9.7
click at [757, 290] on button "Save" at bounding box center [751, 284] width 77 height 25
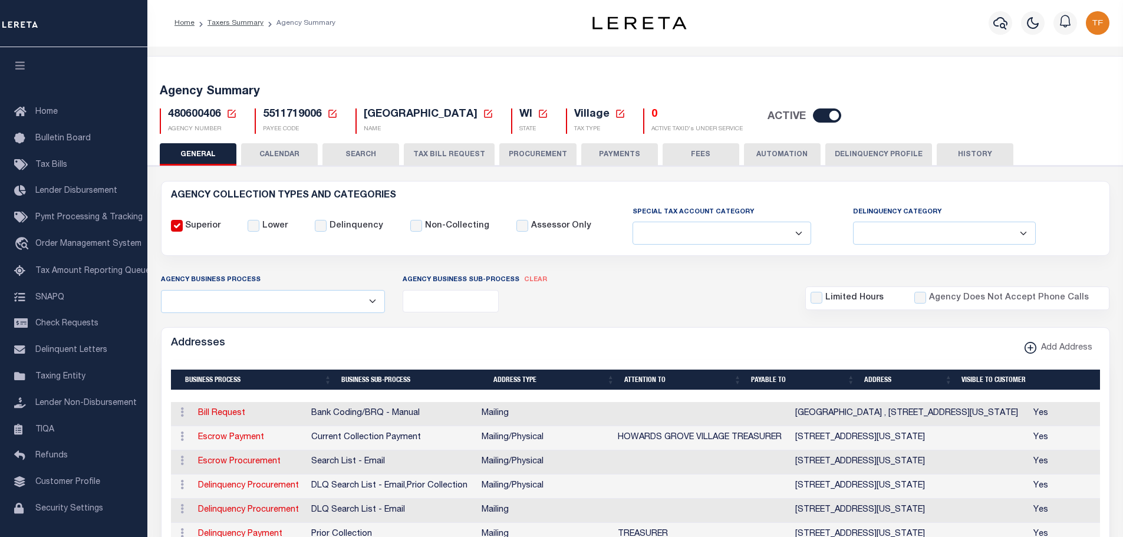
scroll to position [0, 0]
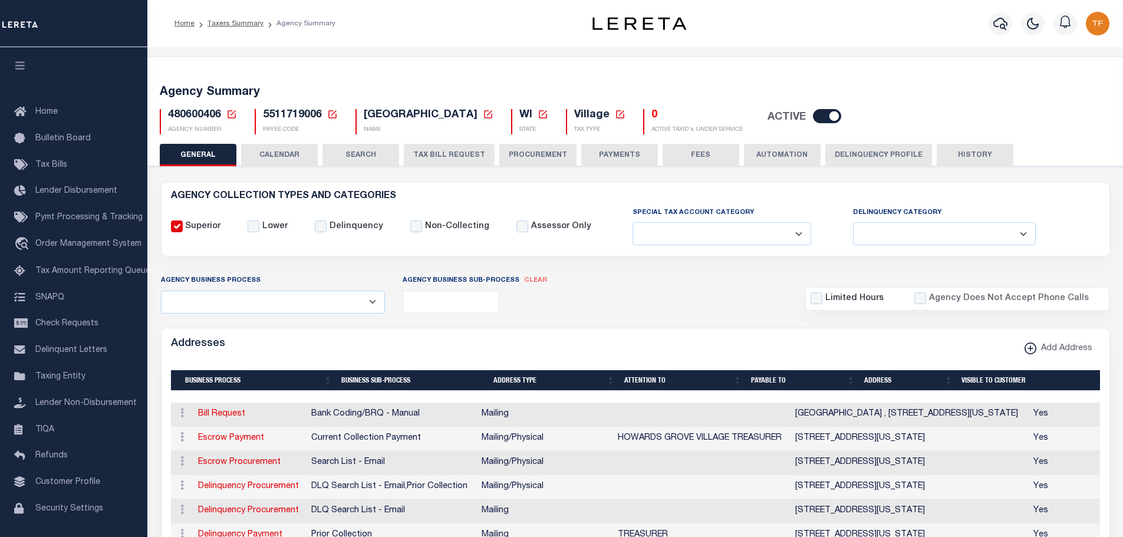
click at [626, 153] on button "PAYMENTS" at bounding box center [619, 155] width 77 height 22
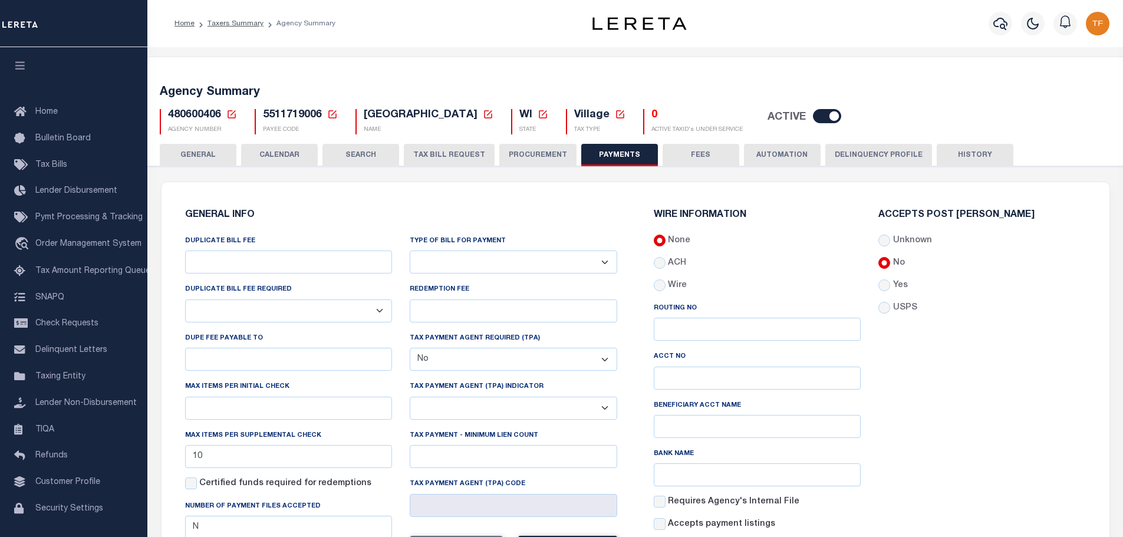
drag, startPoint x: 190, startPoint y: 148, endPoint x: 295, endPoint y: 170, distance: 106.6
click at [192, 150] on button "GENERAL" at bounding box center [198, 155] width 77 height 22
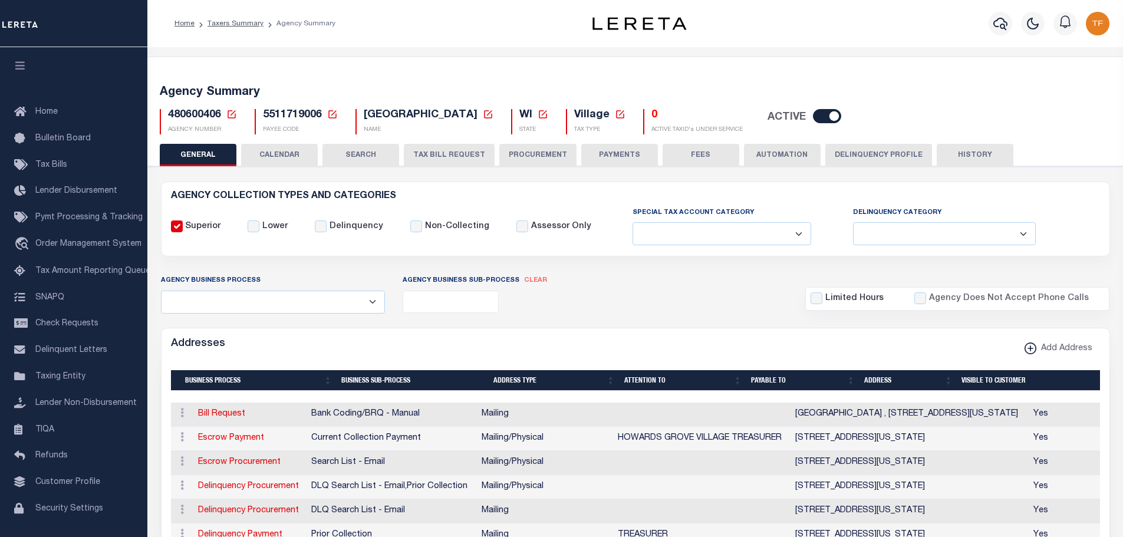
click at [601, 149] on button "PAYMENTS" at bounding box center [619, 155] width 77 height 22
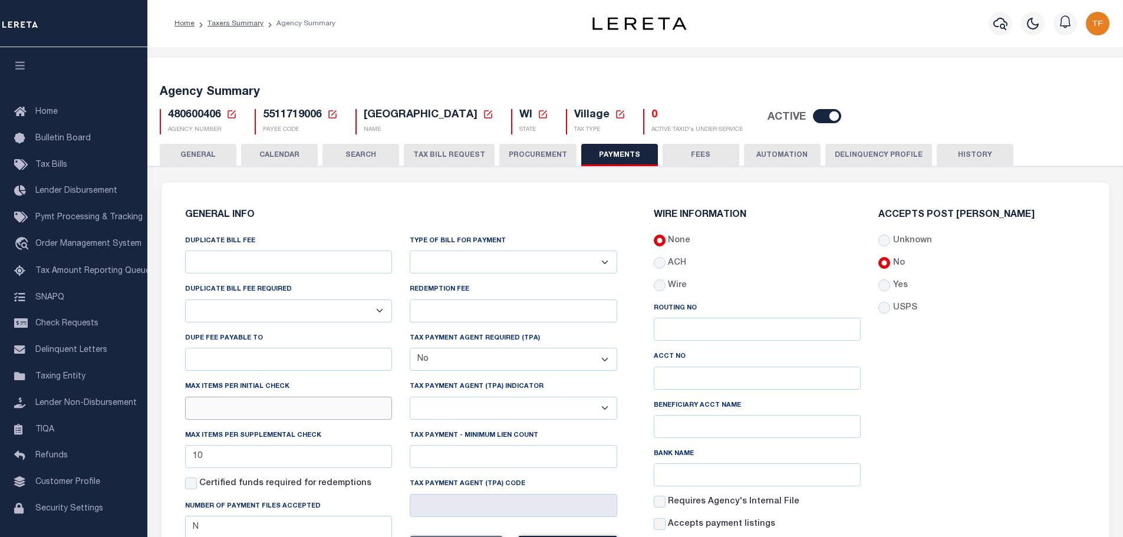
drag, startPoint x: 193, startPoint y: 412, endPoint x: 206, endPoint y: 397, distance: 19.6
click at [200, 404] on input "text" at bounding box center [289, 408] width 208 height 23
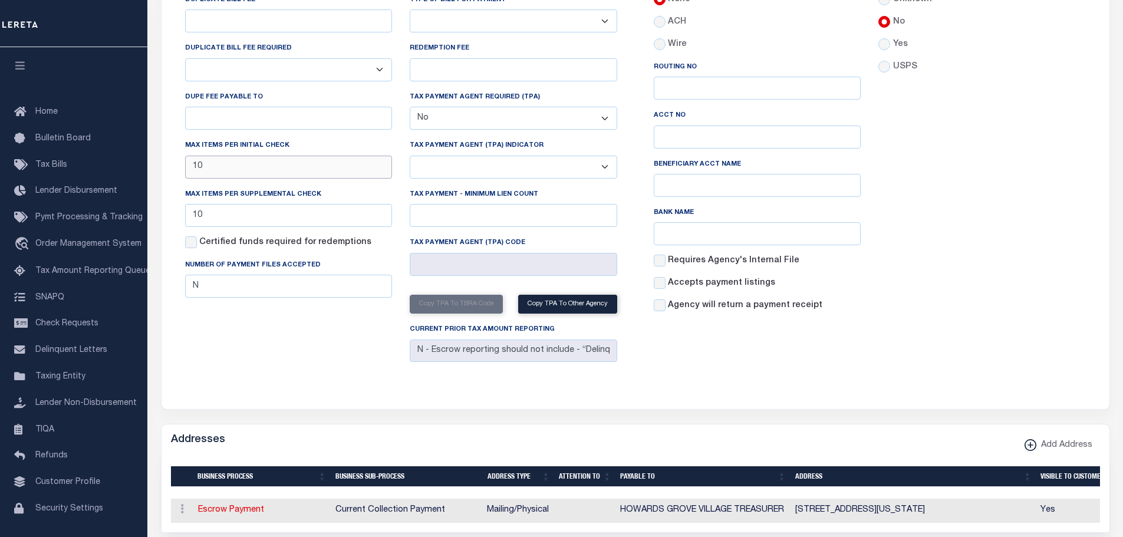
scroll to position [295, 0]
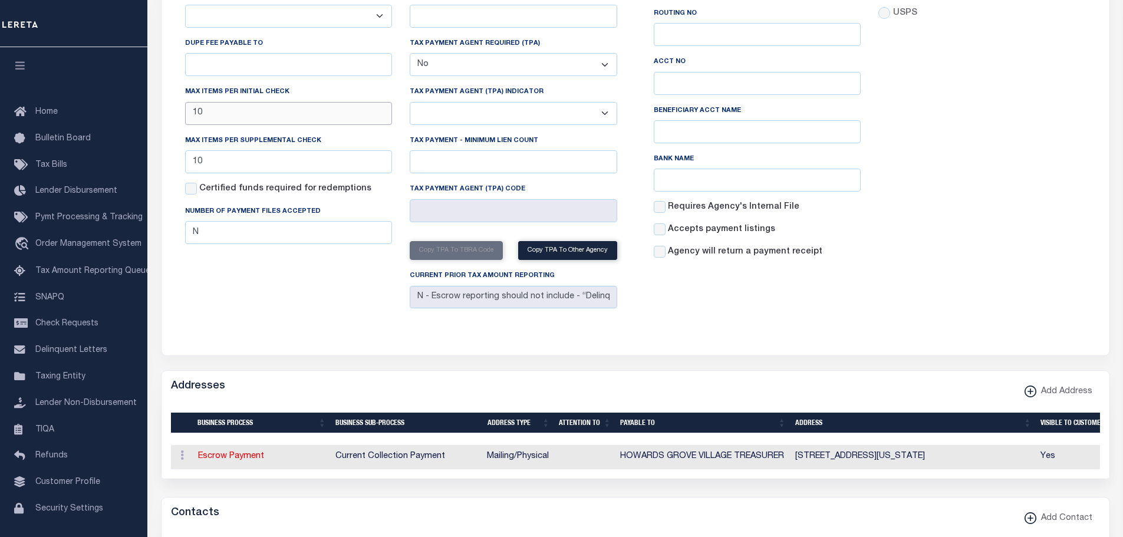
type input "10"
click at [909, 286] on div "WIRE INFORMATION None ACH Routing No Acct No Bank Name" at bounding box center [870, 115] width 469 height 426
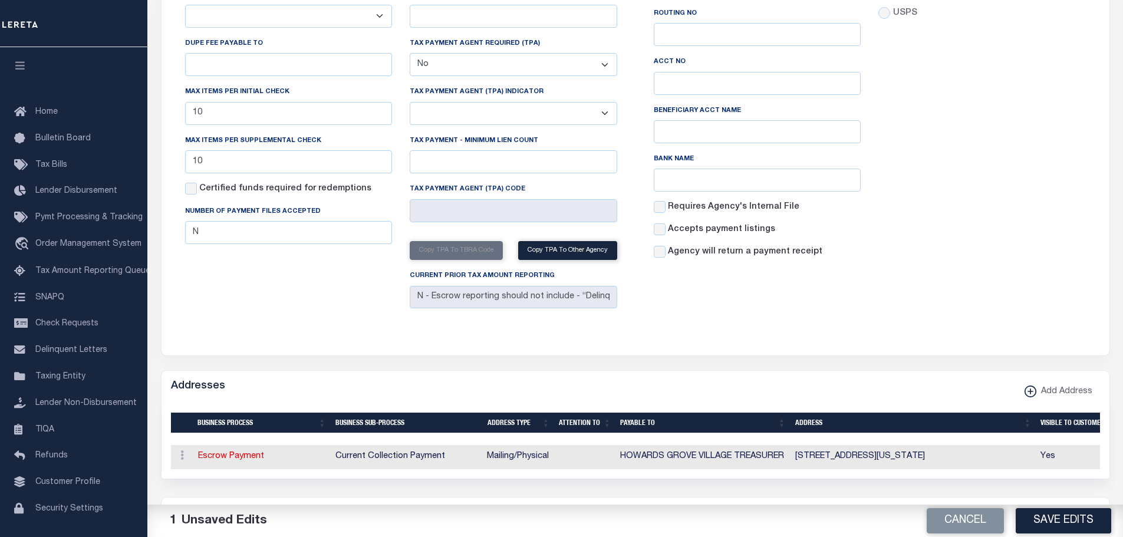
drag, startPoint x: 1034, startPoint y: 522, endPoint x: 1026, endPoint y: 524, distance: 7.8
click at [1031, 521] on button "Save Edits" at bounding box center [1064, 520] width 96 height 25
